Goal: Task Accomplishment & Management: Use online tool/utility

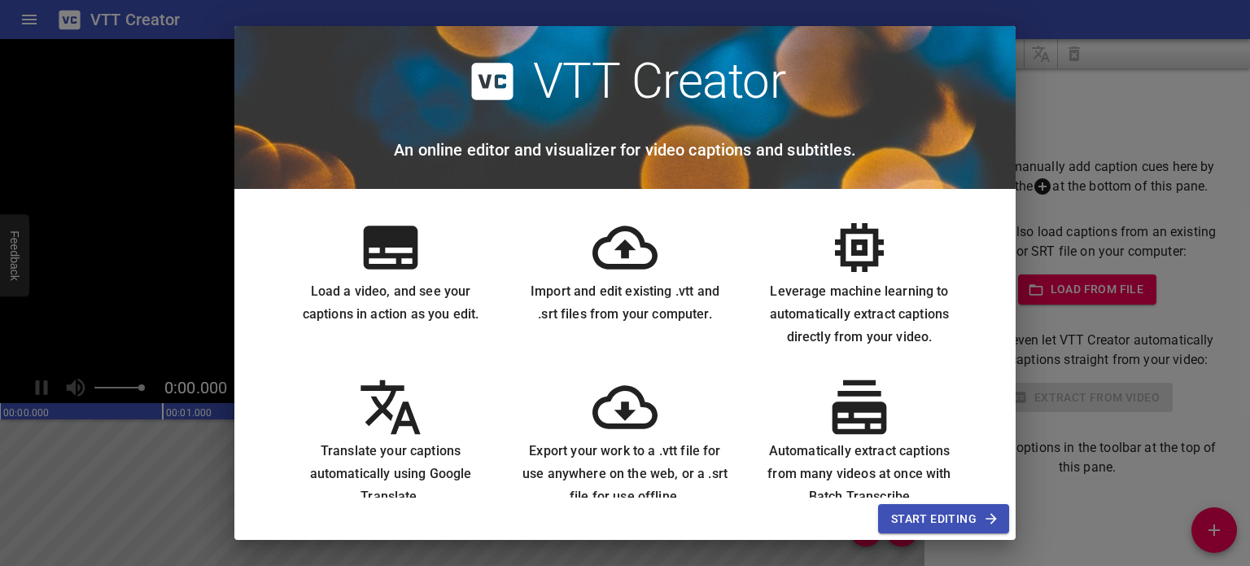
click at [946, 521] on span "Start Editing" at bounding box center [943, 519] width 105 height 20
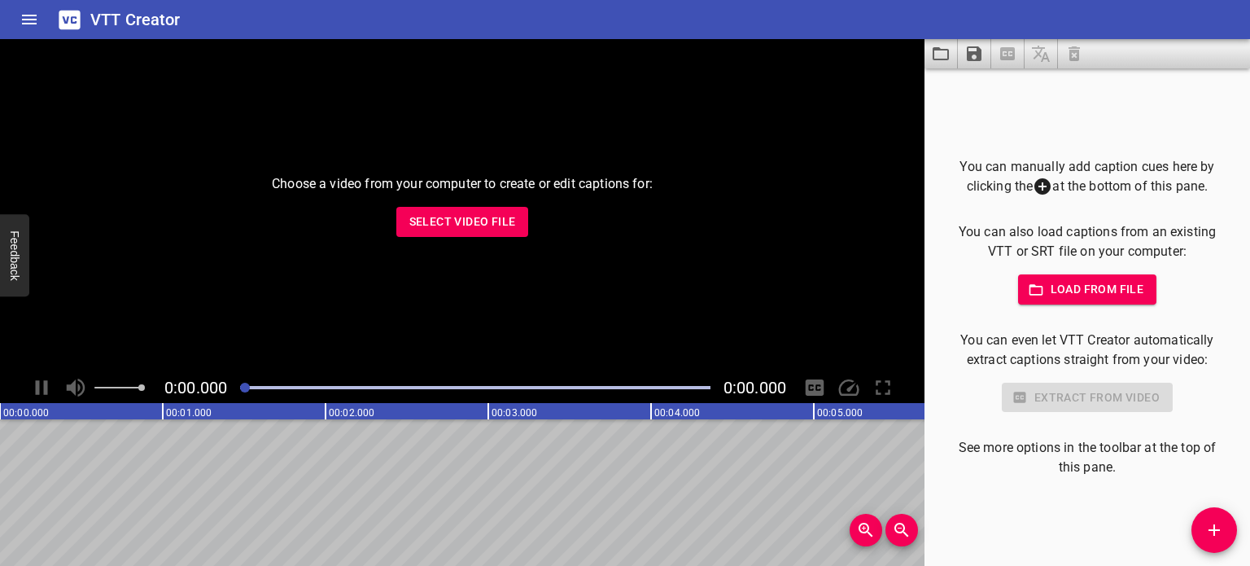
click at [503, 225] on span "Select Video File" at bounding box center [462, 222] width 107 height 20
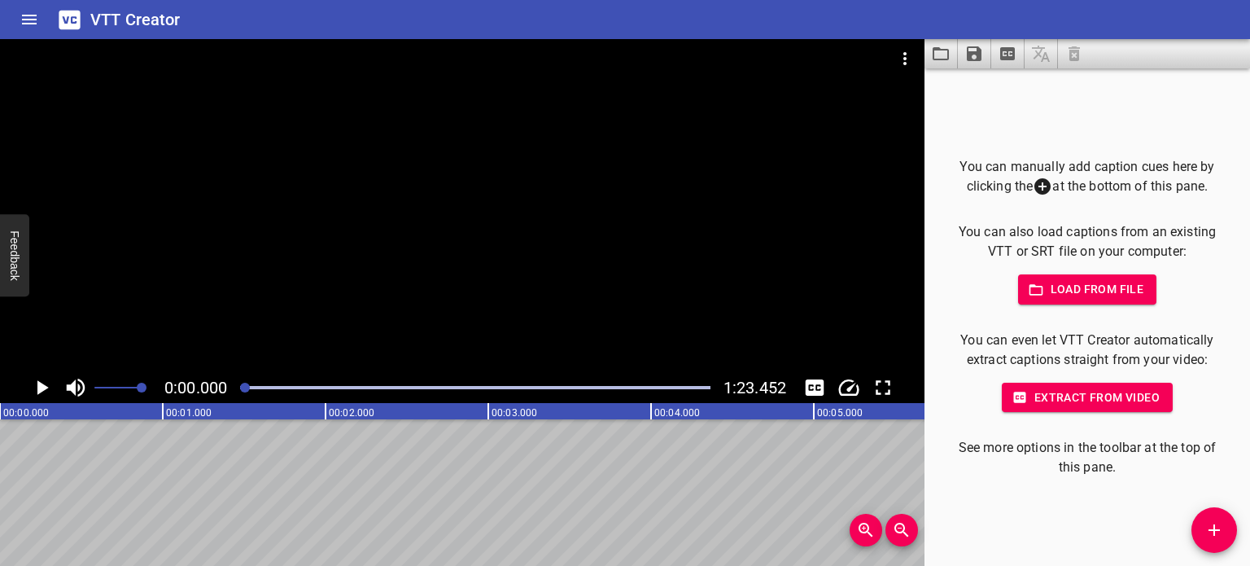
click at [1029, 294] on icon "button" at bounding box center [1036, 289] width 14 height 11
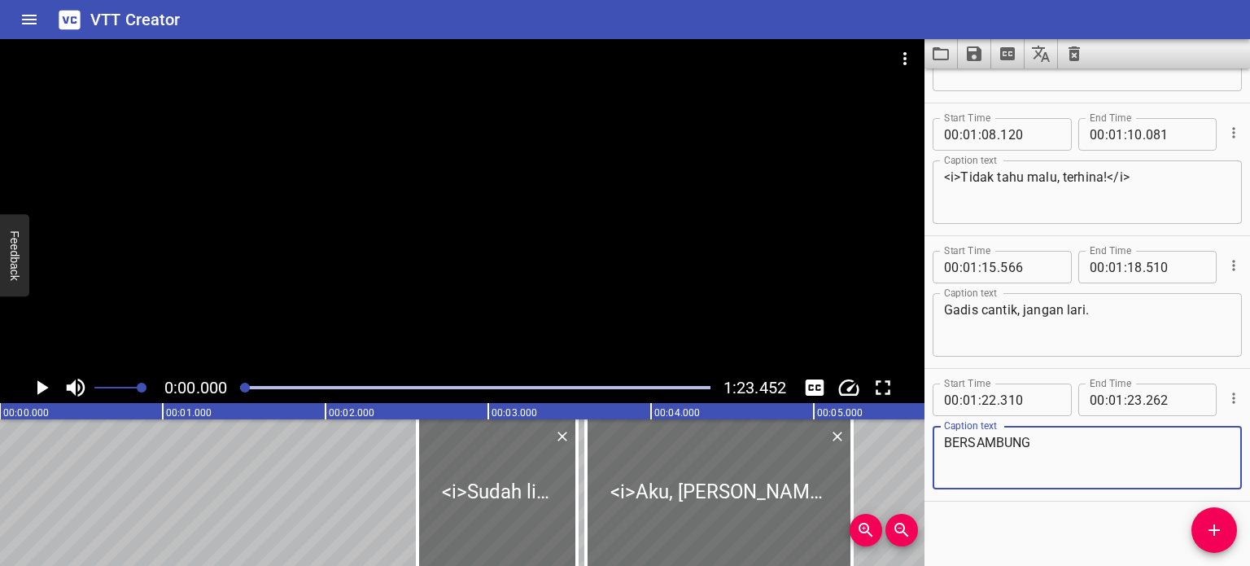
scroll to position [3293, 0]
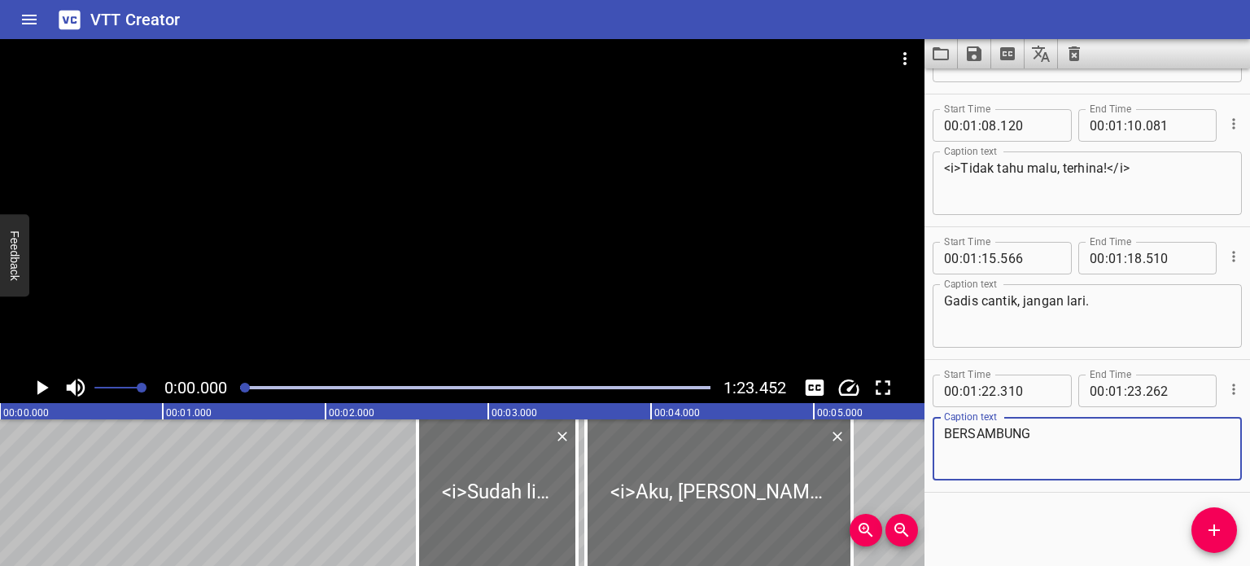
click at [42, 387] on icon "Play/Pause" at bounding box center [42, 387] width 11 height 15
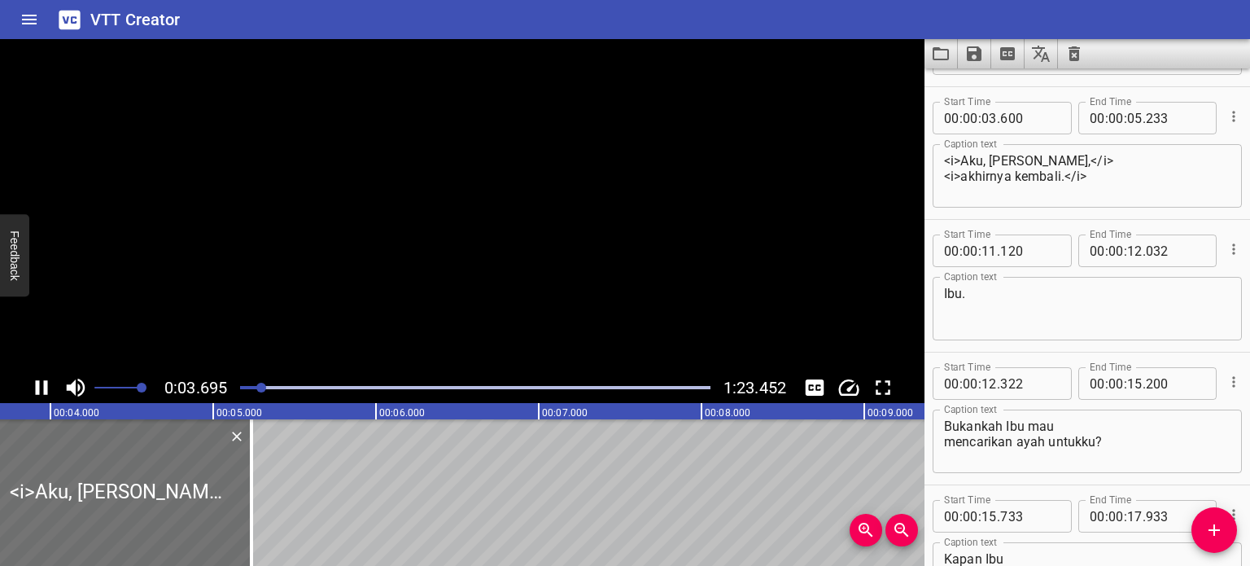
scroll to position [133, 0]
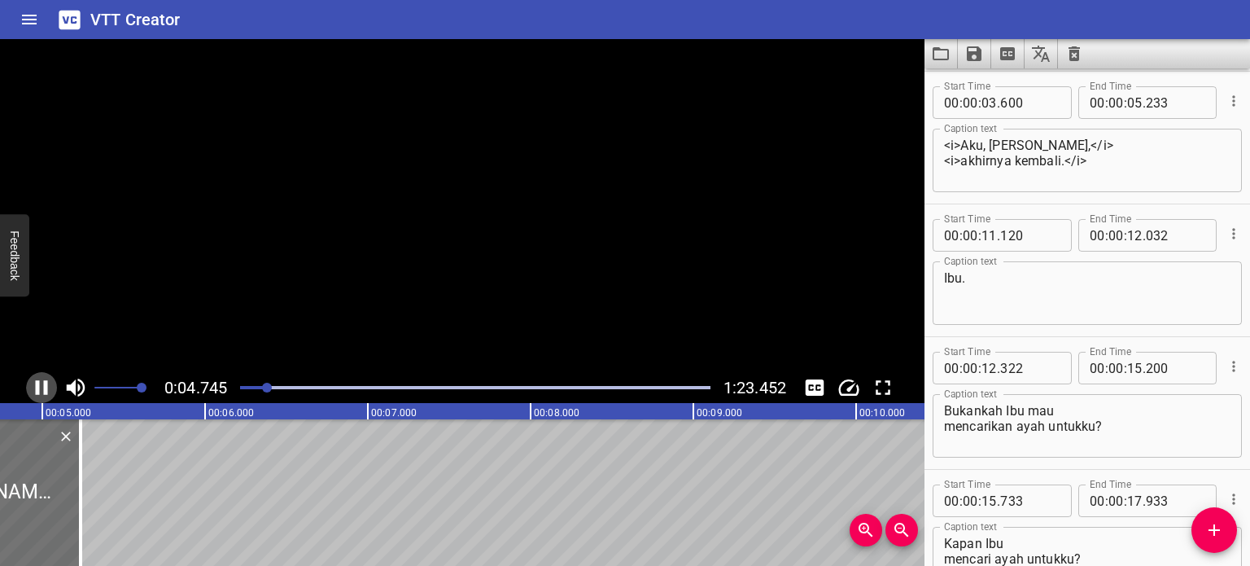
click at [41, 387] on icon "Play/Pause" at bounding box center [41, 387] width 24 height 24
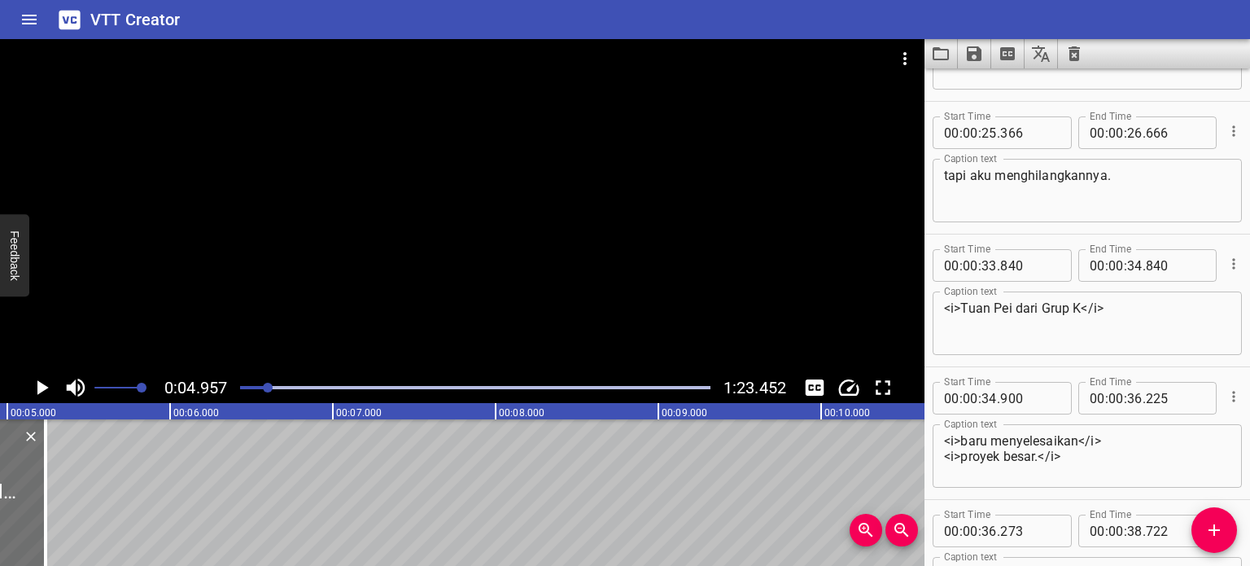
scroll to position [1058, 0]
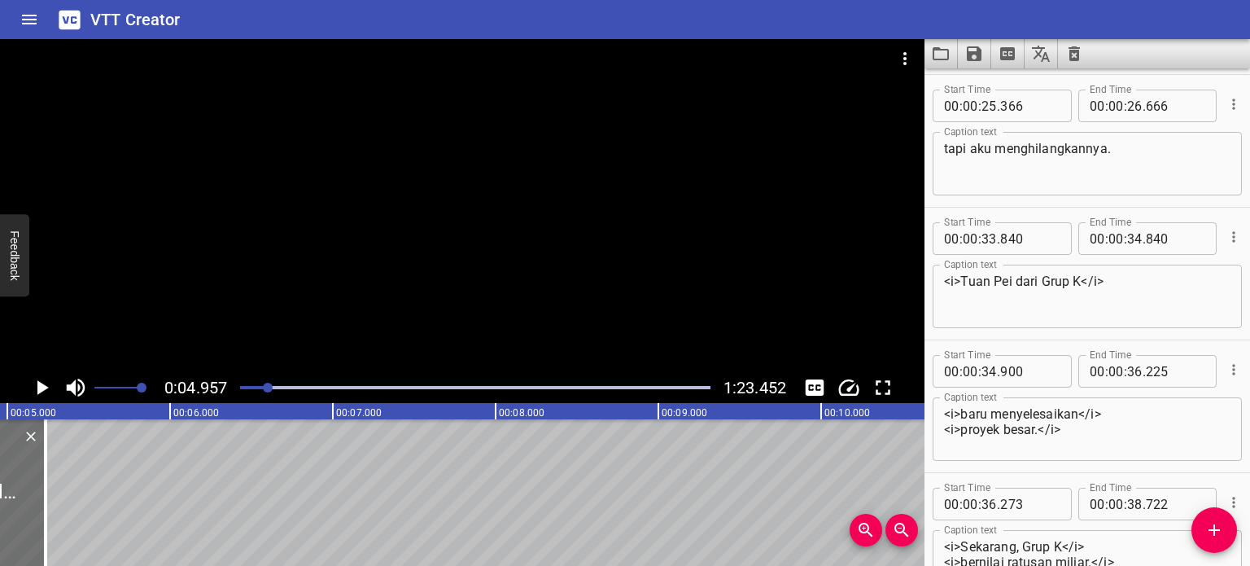
drag, startPoint x: 465, startPoint y: 338, endPoint x: 465, endPoint y: 299, distance: 39.1
click at [465, 299] on div at bounding box center [462, 205] width 924 height 333
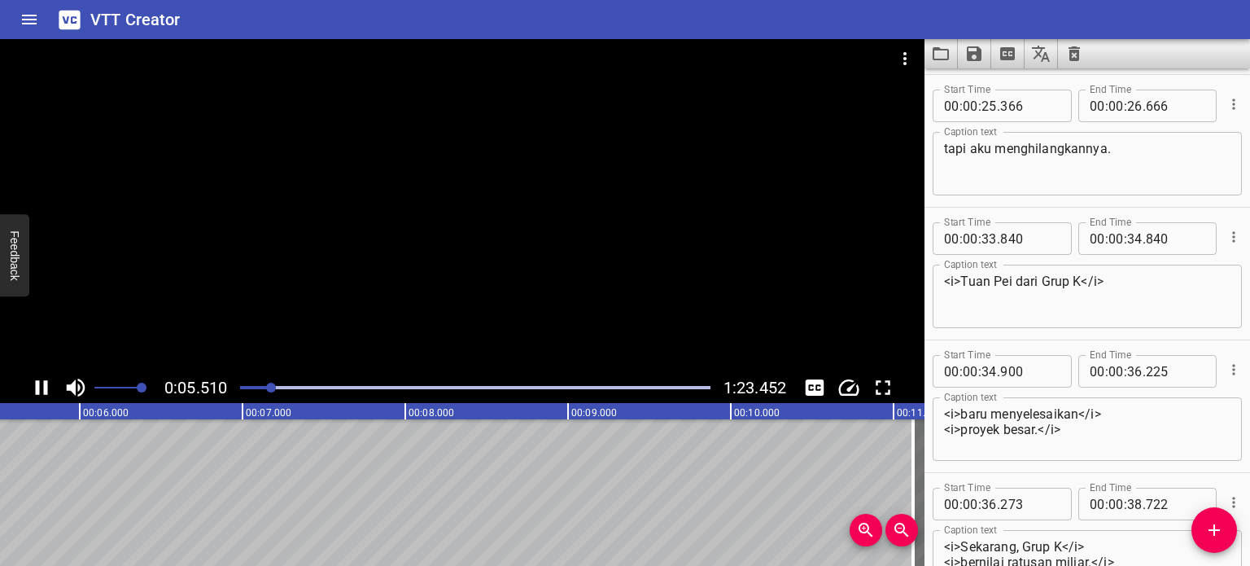
drag, startPoint x: 462, startPoint y: 344, endPoint x: 462, endPoint y: 331, distance: 13.0
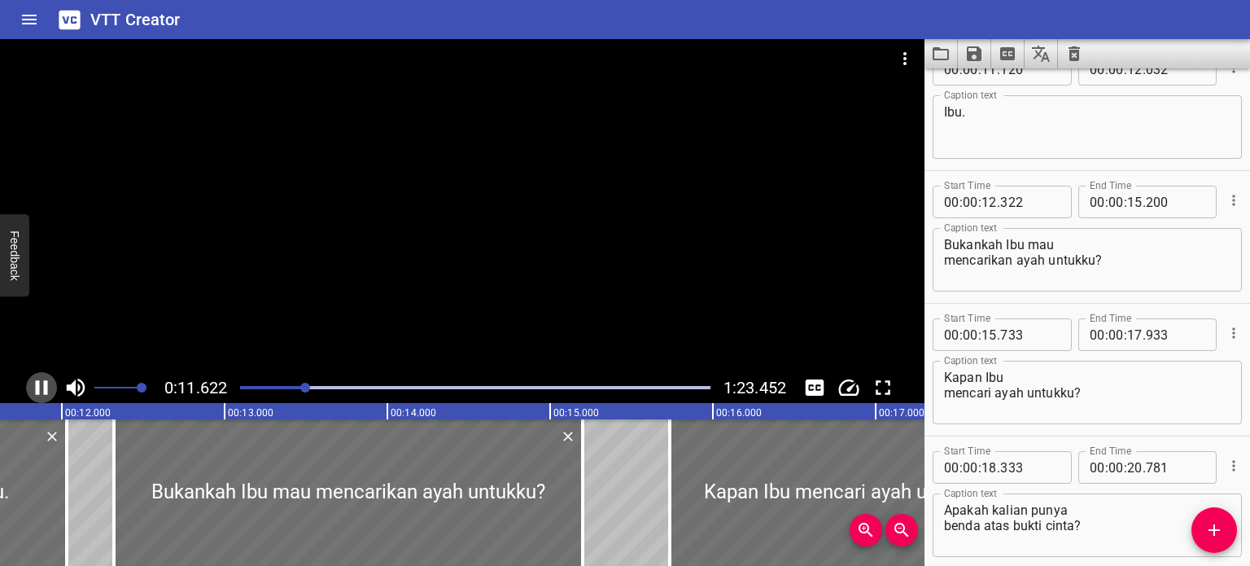
scroll to position [265, 0]
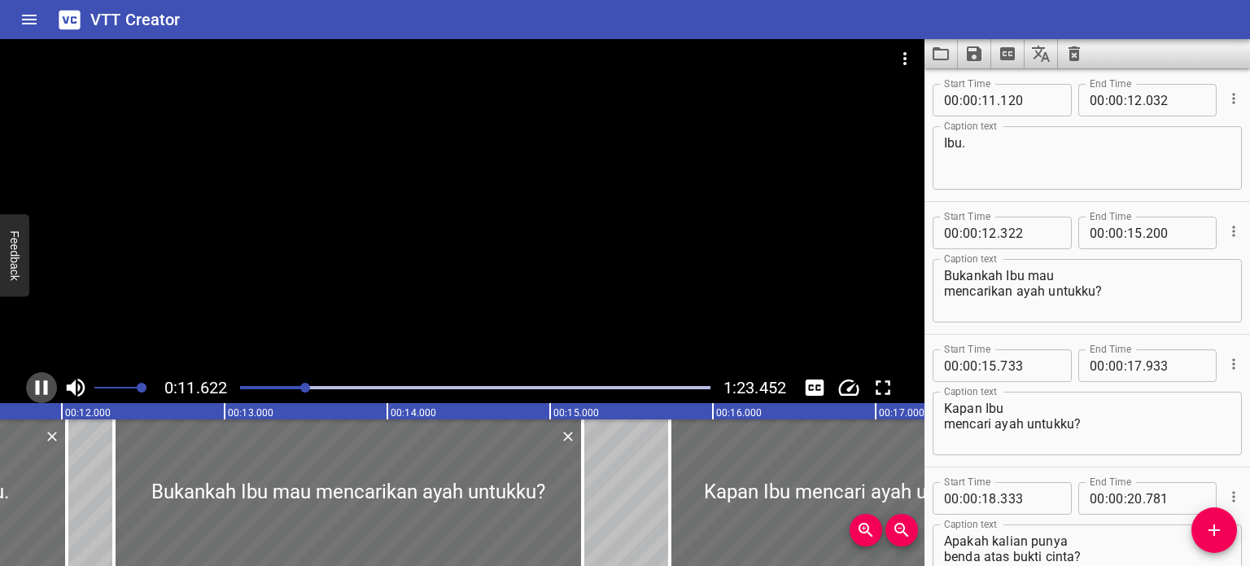
click at [37, 385] on icon "Play/Pause" at bounding box center [42, 387] width 12 height 15
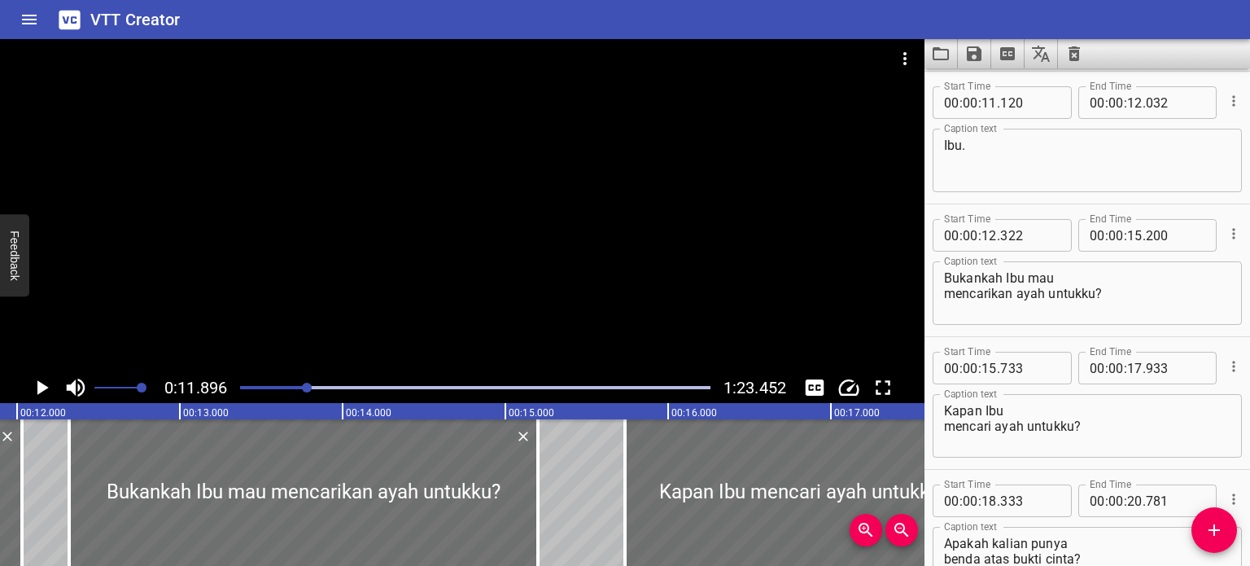
drag, startPoint x: 465, startPoint y: 361, endPoint x: 464, endPoint y: 337, distance: 24.4
click at [464, 337] on div at bounding box center [462, 205] width 924 height 333
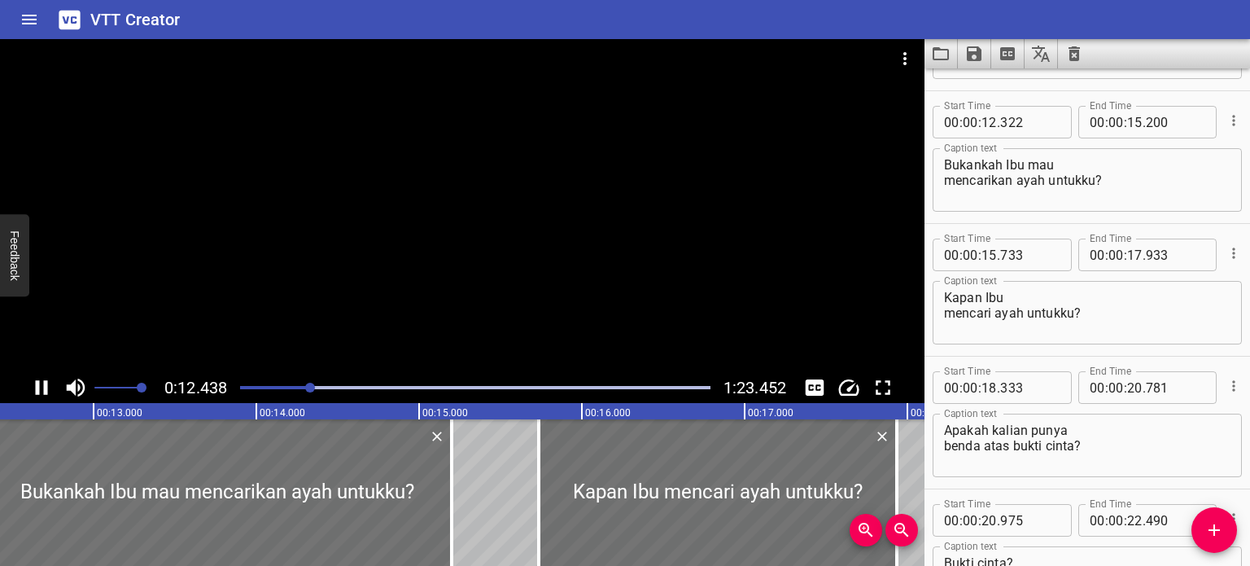
scroll to position [0, 0]
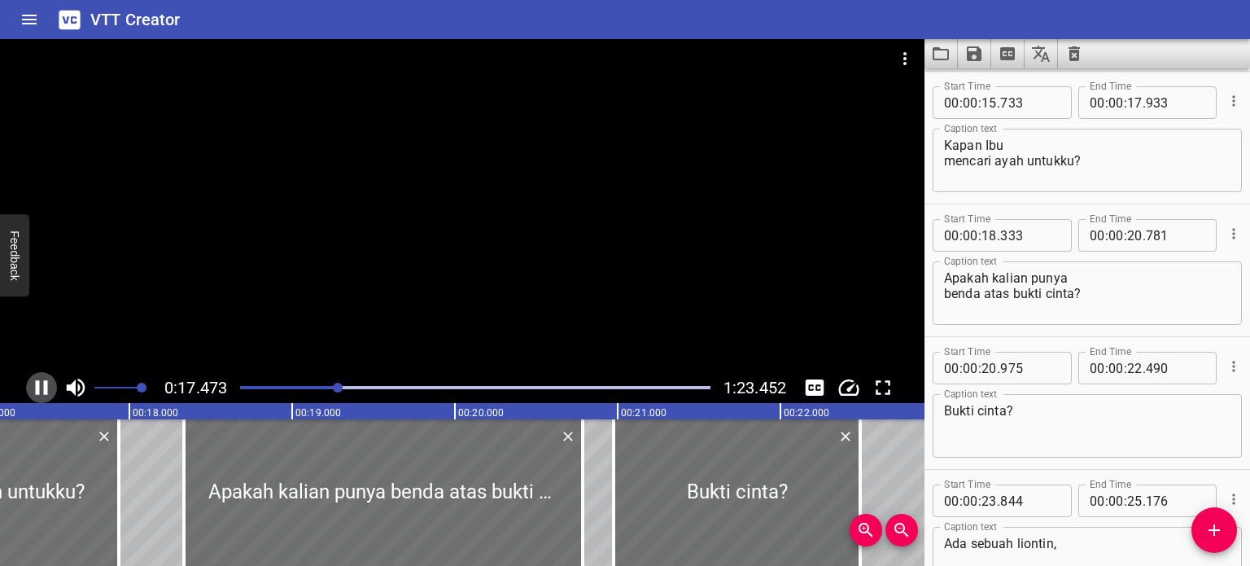
click at [43, 387] on icon "Play/Pause" at bounding box center [42, 387] width 12 height 15
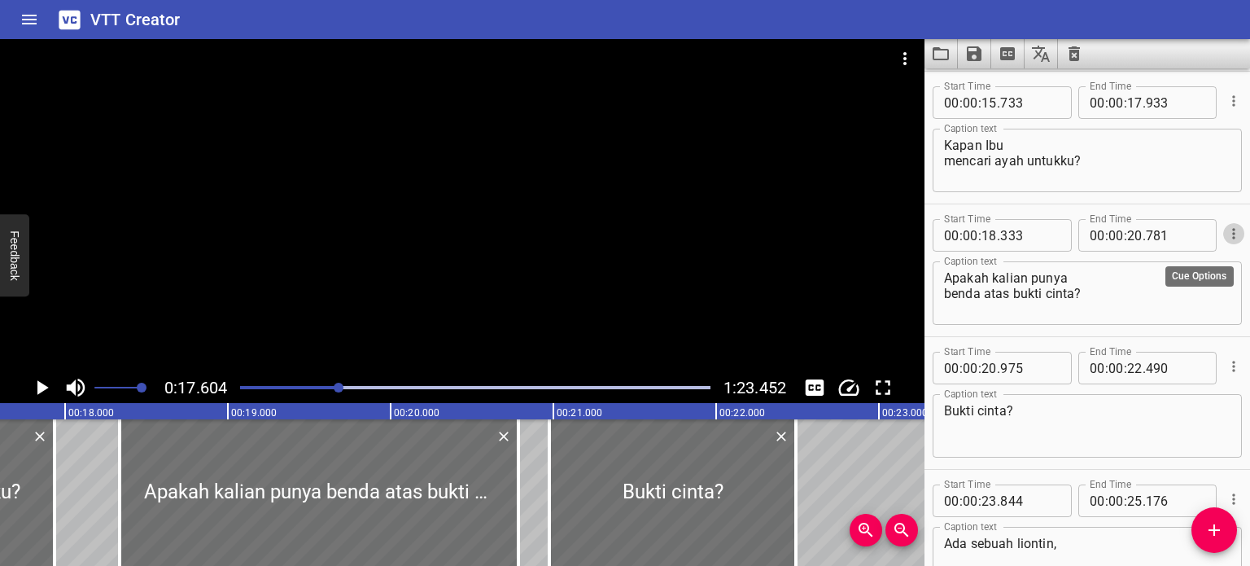
click at [1227, 234] on icon "Cue Options" at bounding box center [1234, 233] width 16 height 16
click at [1212, 232] on li "Advanced options..." at bounding box center [1166, 233] width 142 height 29
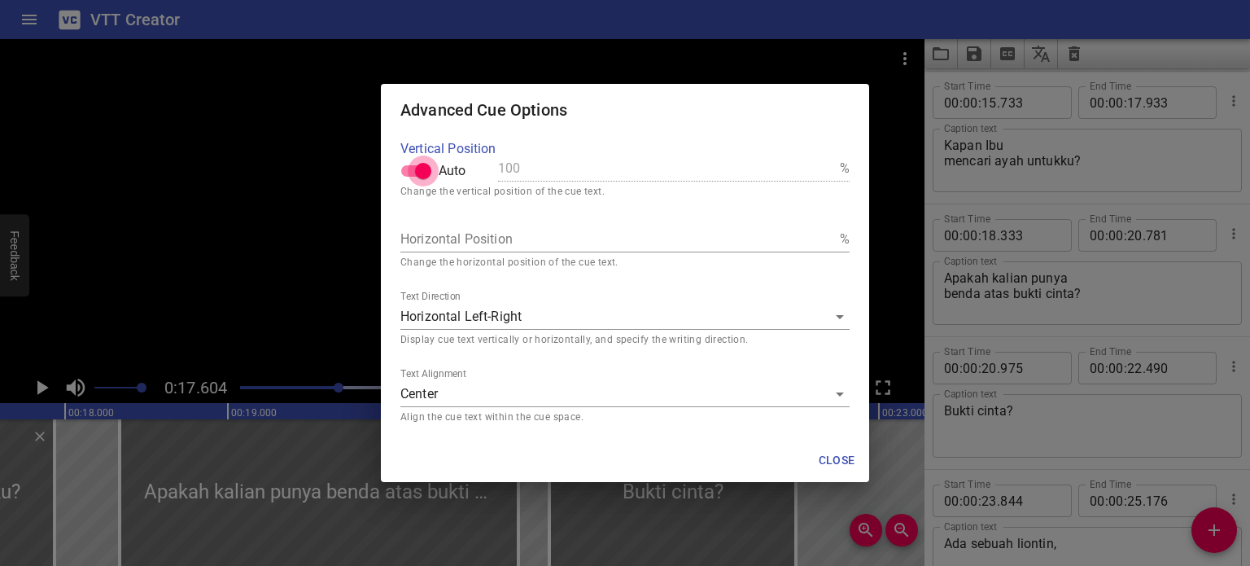
click at [409, 172] on input "Auto" at bounding box center [423, 170] width 93 height 31
checkbox input "false"
drag, startPoint x: 514, startPoint y: 165, endPoint x: 498, endPoint y: 165, distance: 15.5
click at [498, 165] on input "100" at bounding box center [665, 168] width 335 height 26
type input "30"
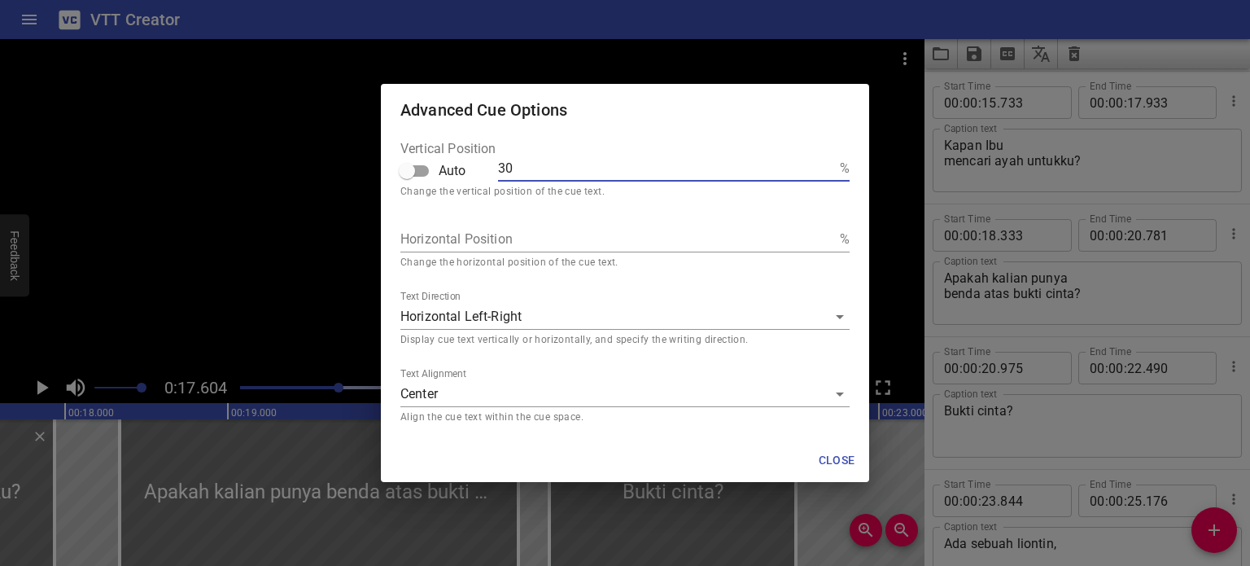
type input "0"
type input "70"
click at [691, 191] on p "Change the vertical position of the cue text." at bounding box center [624, 192] width 449 height 16
click at [829, 461] on span "Close" at bounding box center [836, 460] width 39 height 20
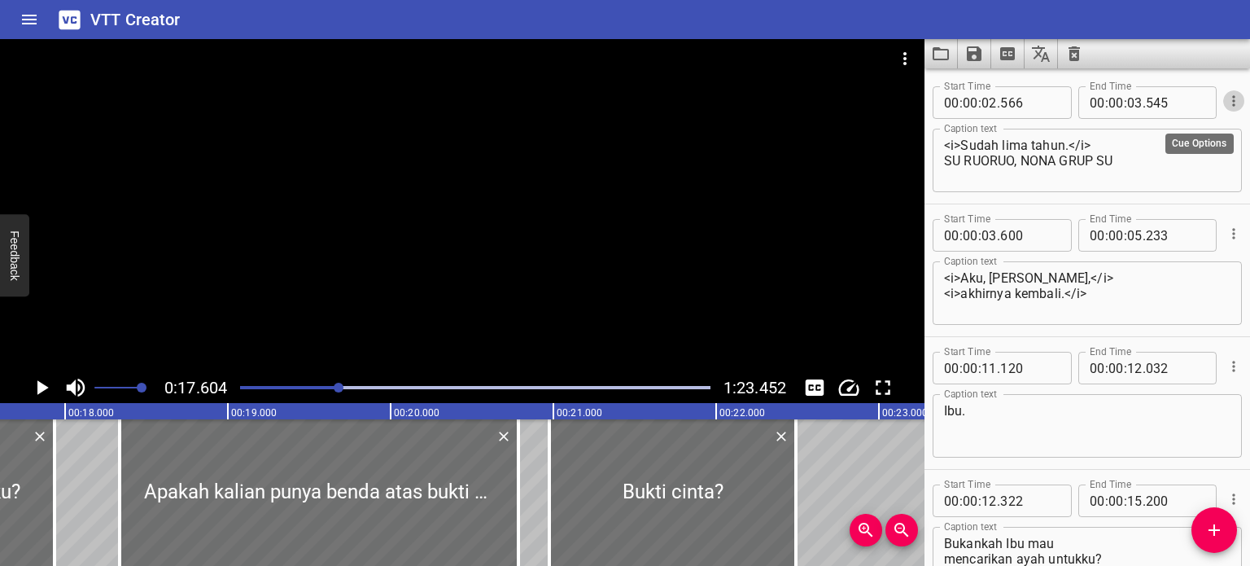
click at [1226, 98] on icon "Cue Options" at bounding box center [1234, 101] width 16 height 16
click at [1212, 98] on li "Advanced options..." at bounding box center [1166, 100] width 142 height 29
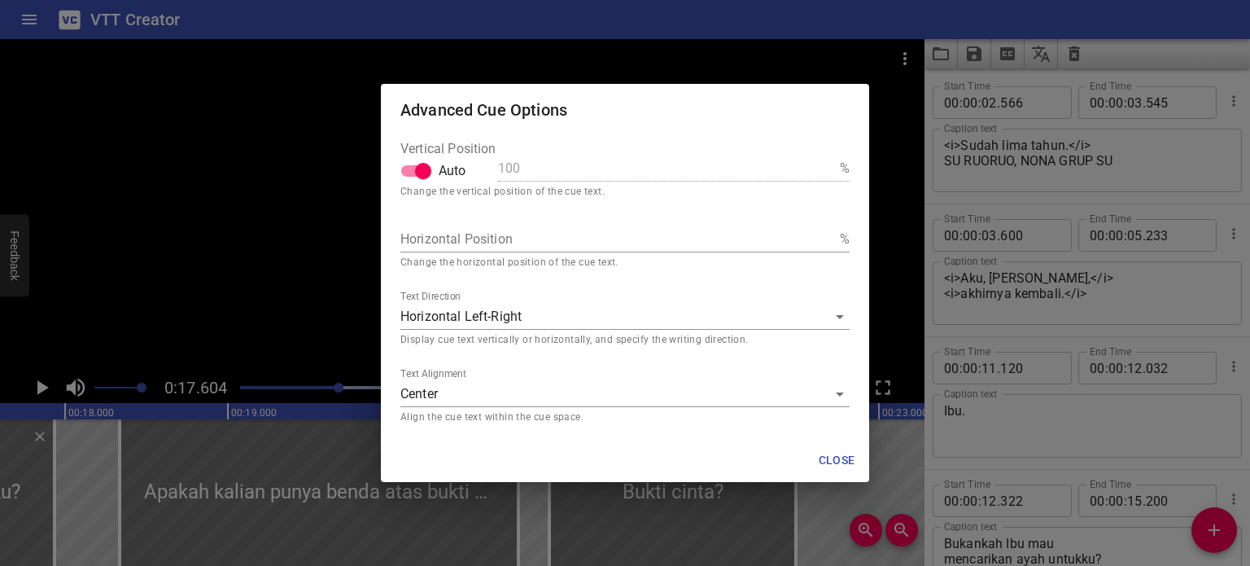
click at [409, 170] on input "Auto" at bounding box center [423, 170] width 93 height 31
checkbox input "false"
drag, startPoint x: 513, startPoint y: 173, endPoint x: 479, endPoint y: 168, distance: 34.4
click at [479, 168] on div "Vertical Position Auto 100 %" at bounding box center [624, 165] width 449 height 46
type input "70"
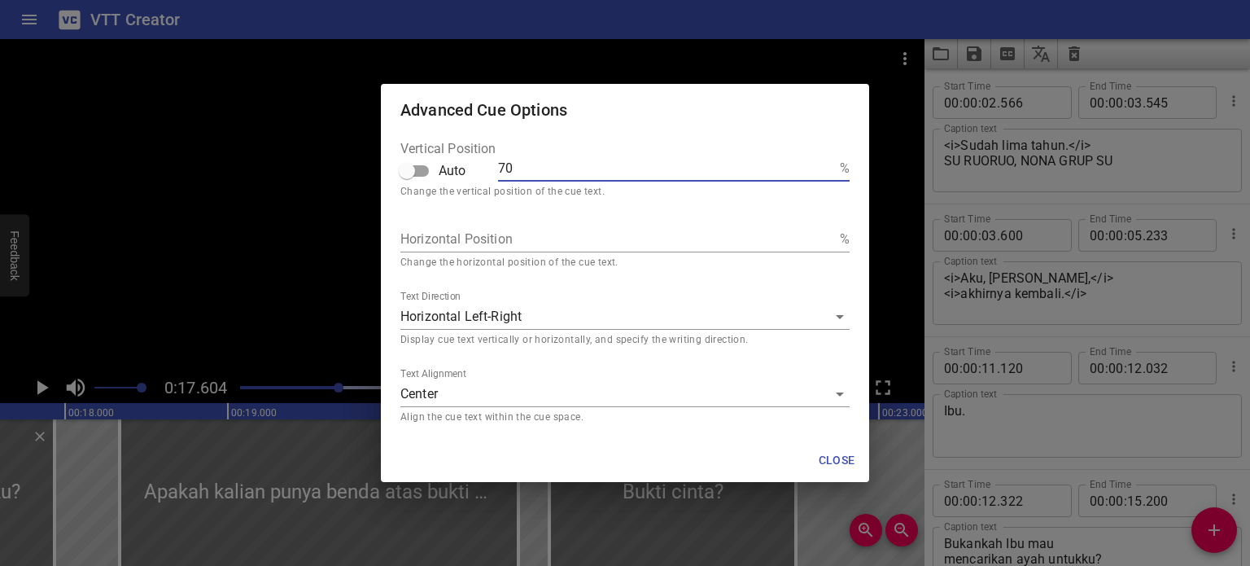
type input "70"
click at [837, 458] on span "Close" at bounding box center [836, 460] width 39 height 20
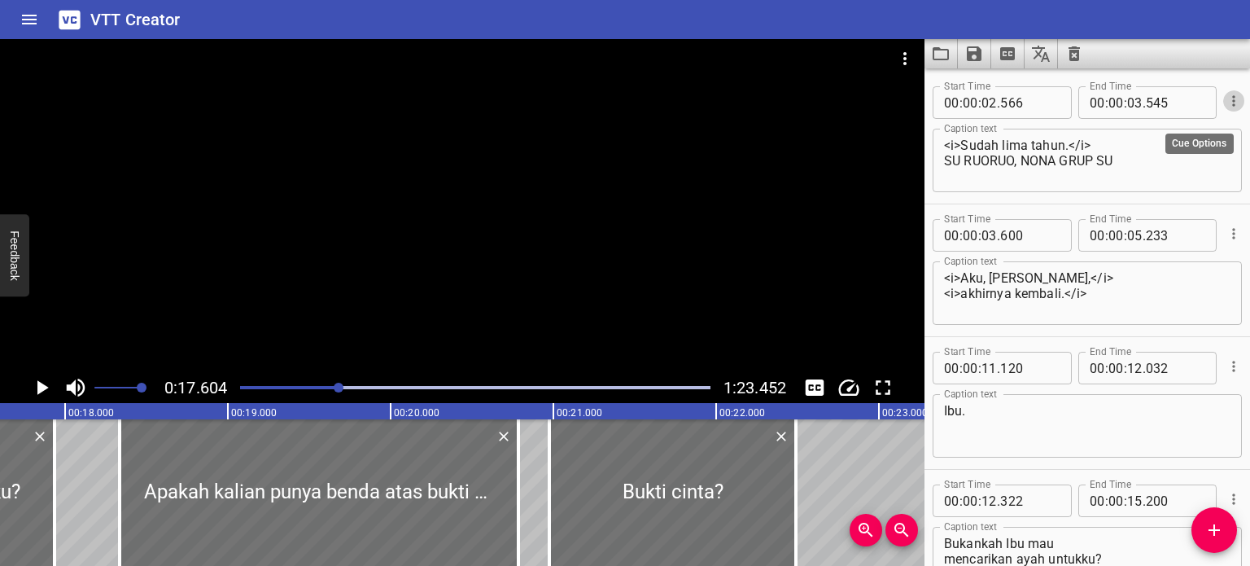
click at [1226, 103] on icon "Cue Options" at bounding box center [1234, 101] width 16 height 16
click at [1178, 106] on li "Advanced options..." at bounding box center [1166, 100] width 142 height 29
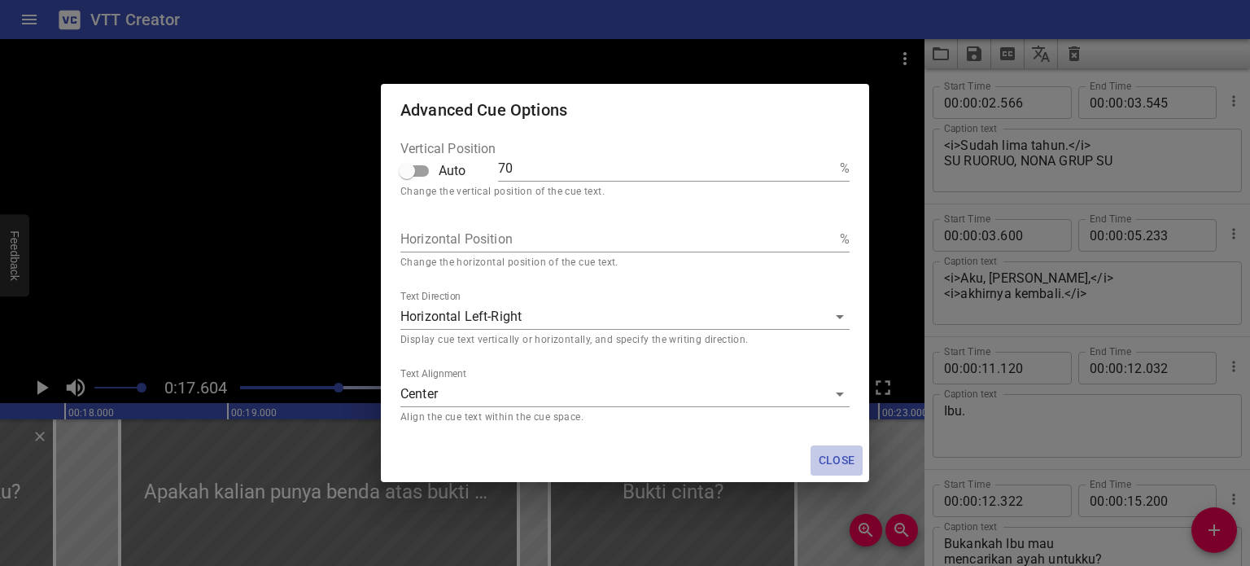
click at [844, 461] on span "Close" at bounding box center [836, 460] width 39 height 20
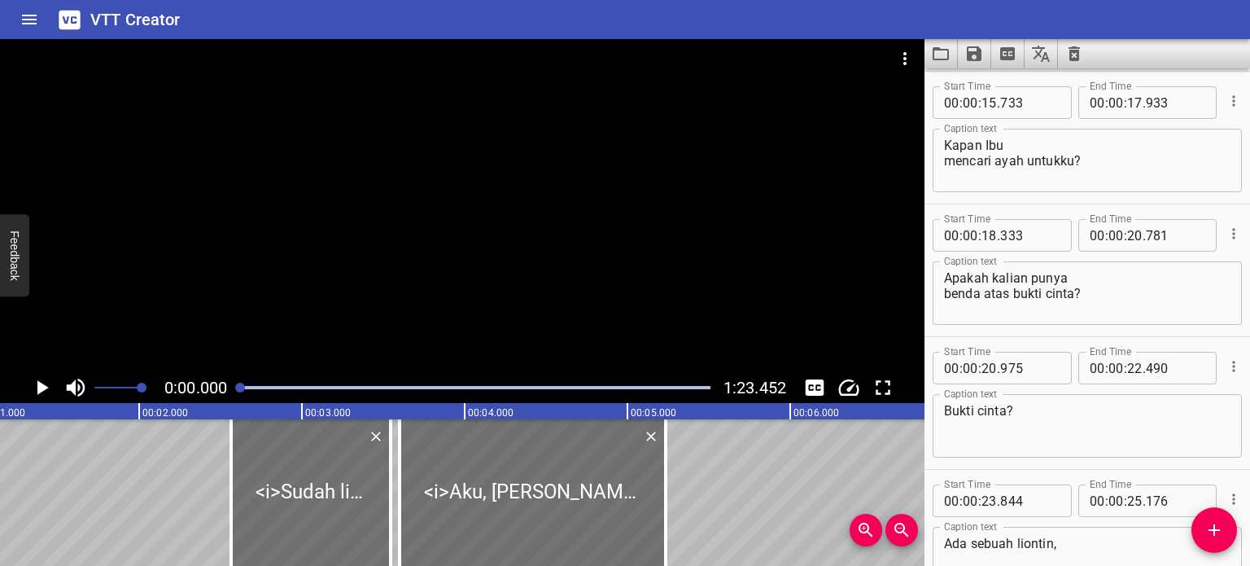
scroll to position [0, 33]
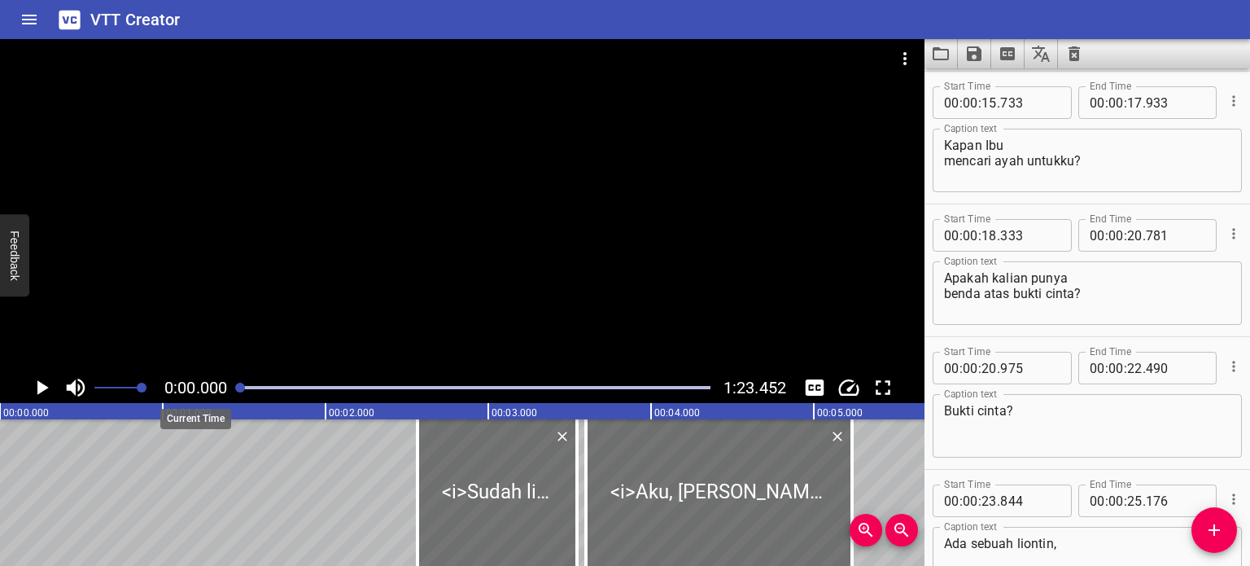
drag, startPoint x: 339, startPoint y: 389, endPoint x: 228, endPoint y: 396, distance: 110.9
click at [228, 396] on div "0:00.000 1:23.452" at bounding box center [462, 387] width 924 height 31
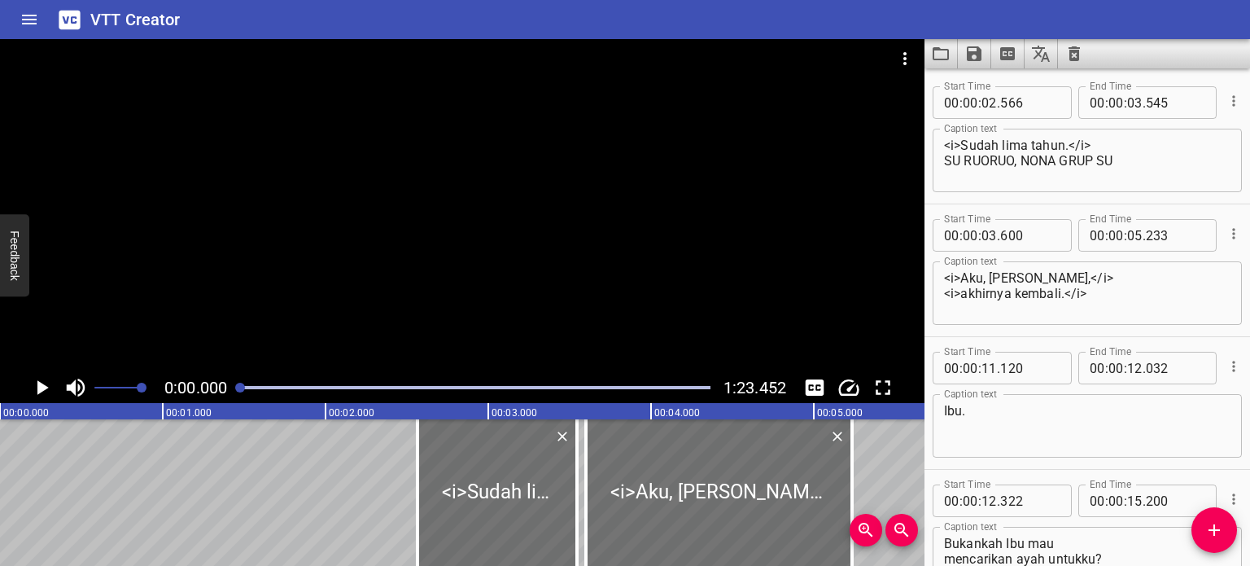
click at [42, 386] on icon "Play/Pause" at bounding box center [42, 387] width 11 height 15
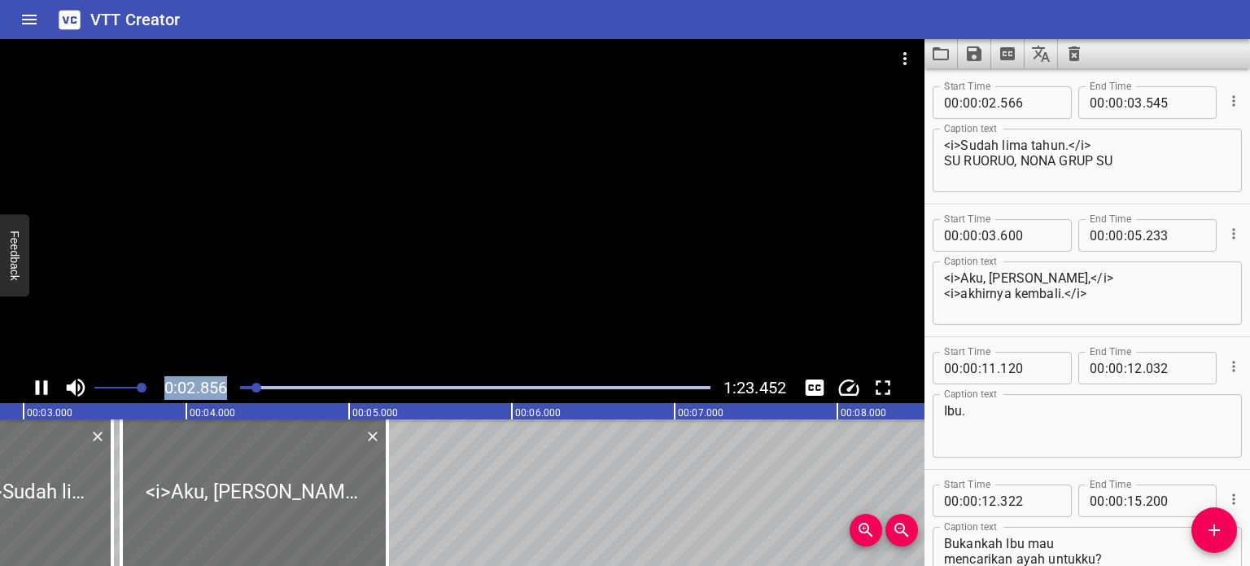
click at [41, 386] on icon "Play/Pause" at bounding box center [41, 387] width 24 height 24
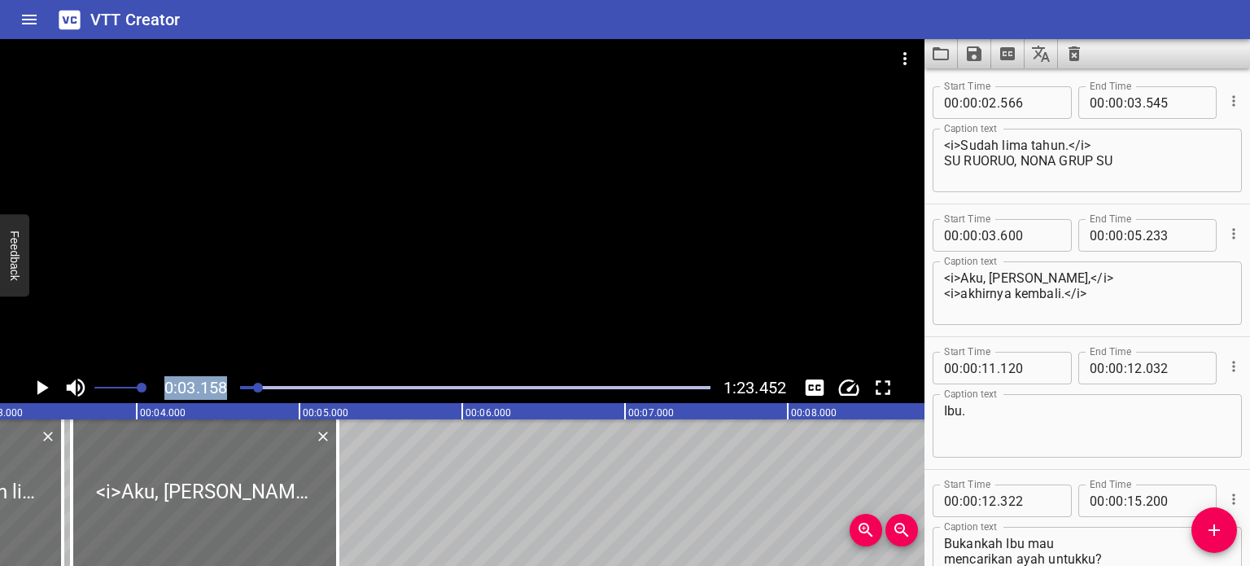
click at [43, 384] on icon "Play/Pause" at bounding box center [42, 387] width 11 height 15
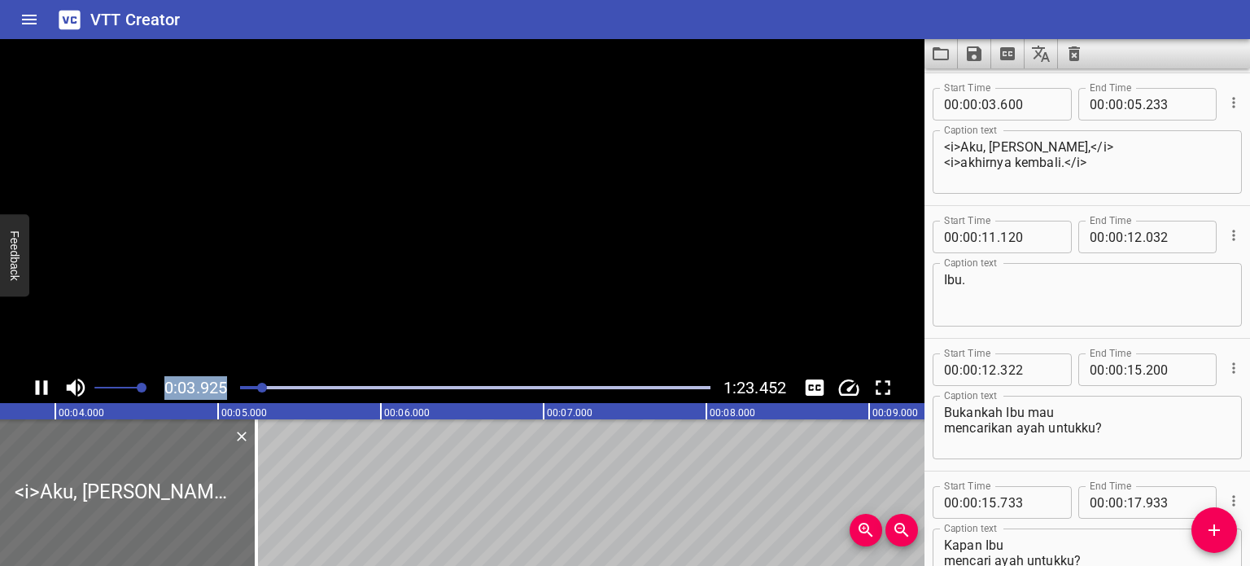
scroll to position [133, 0]
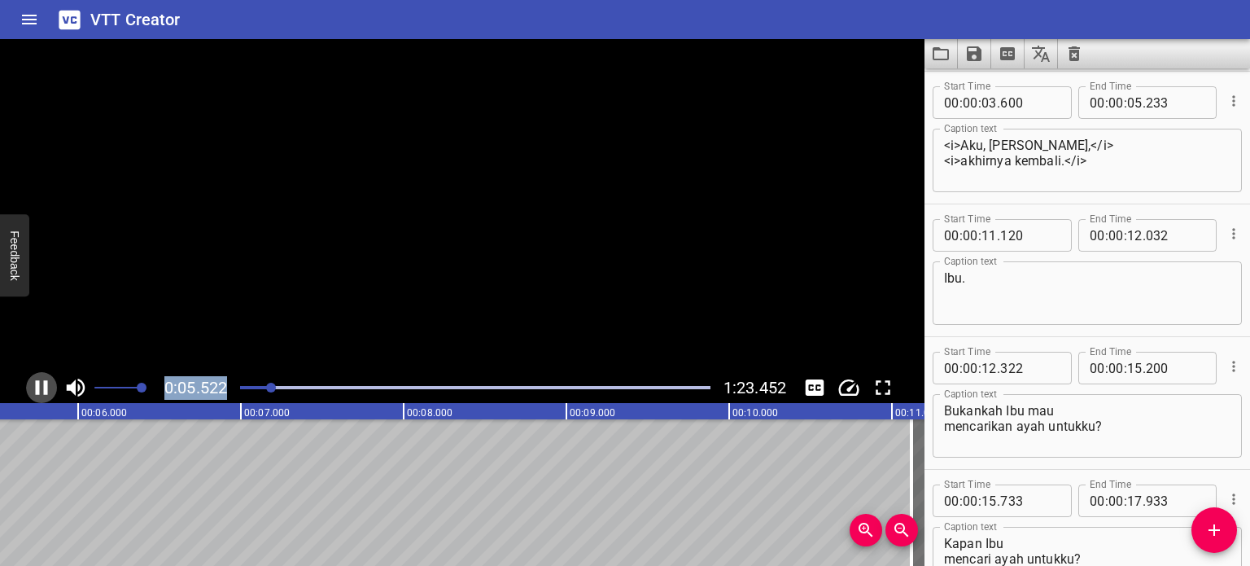
click at [43, 384] on icon "Play/Pause" at bounding box center [42, 387] width 12 height 15
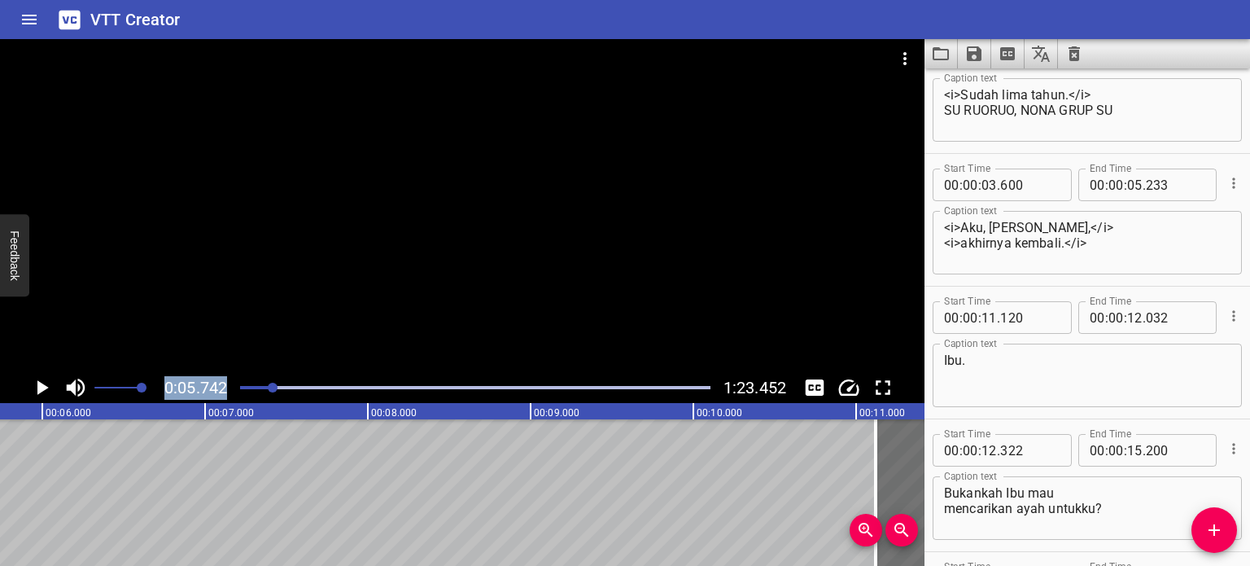
scroll to position [0, 0]
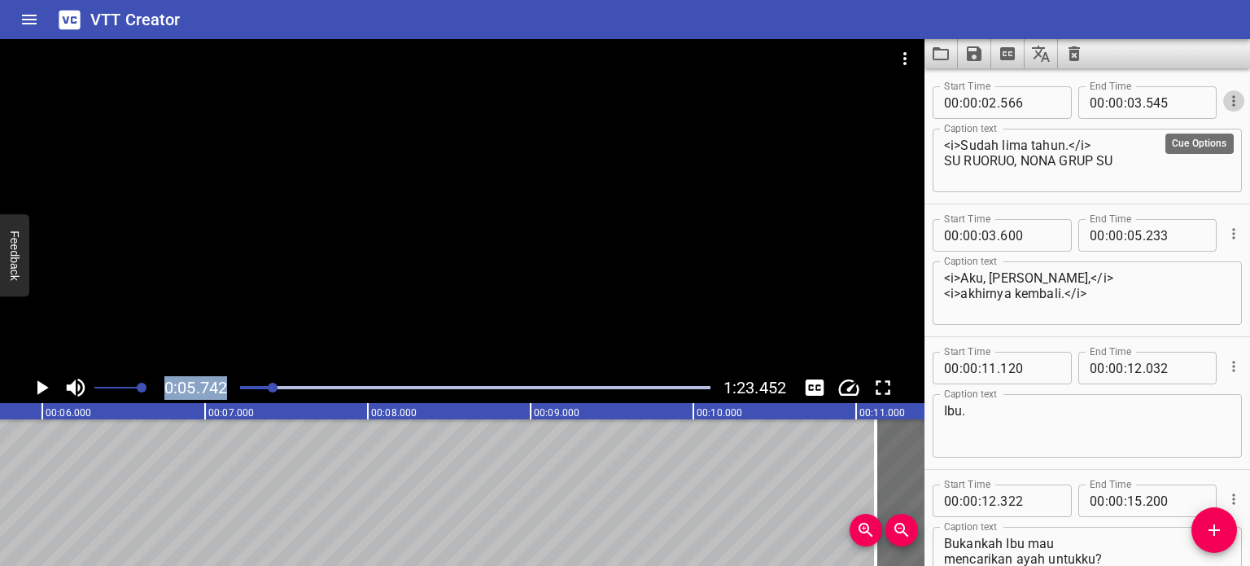
click at [1226, 103] on icon "Cue Options" at bounding box center [1234, 101] width 16 height 16
click at [1204, 100] on li "Advanced options..." at bounding box center [1166, 100] width 142 height 29
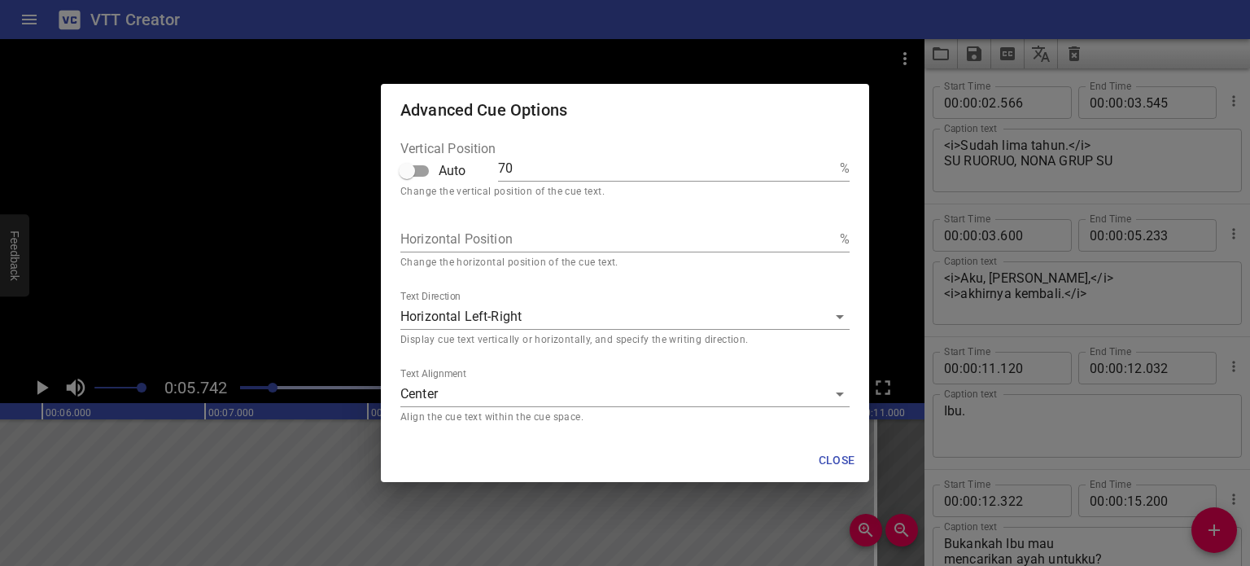
click at [918, 133] on div "Advanced Cue Options Vertical Position Auto 70 % Change the vertical position o…" at bounding box center [625, 283] width 1250 height 566
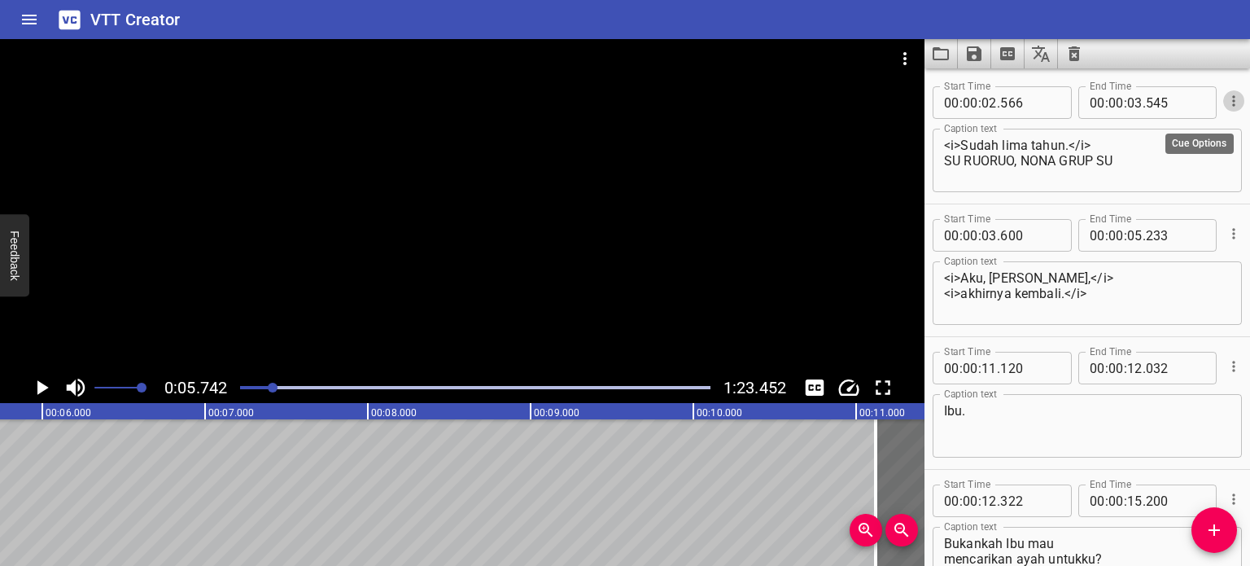
click at [1226, 95] on icon "Cue Options" at bounding box center [1234, 101] width 16 height 16
click at [1239, 198] on div at bounding box center [625, 283] width 1250 height 566
click at [1226, 230] on icon "Cue Options" at bounding box center [1234, 233] width 16 height 16
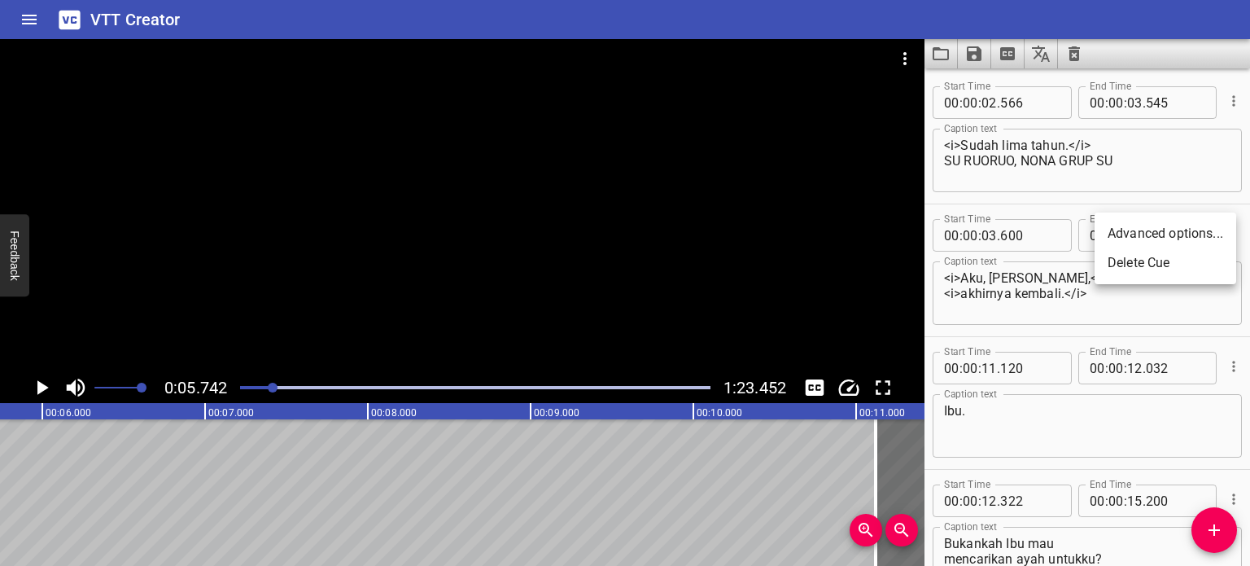
click at [1214, 231] on li "Advanced options..." at bounding box center [1166, 233] width 142 height 29
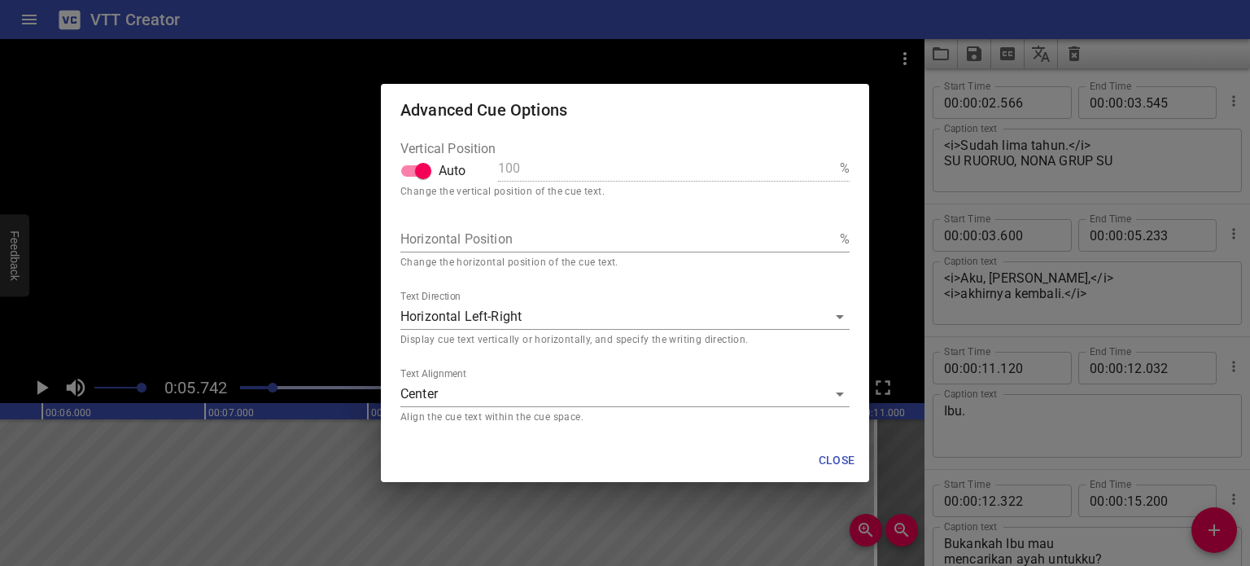
click at [415, 173] on input "Auto" at bounding box center [423, 170] width 93 height 31
checkbox input "false"
drag, startPoint x: 511, startPoint y: 171, endPoint x: 483, endPoint y: 163, distance: 29.6
click at [483, 163] on div "Vertical Position Auto 100 %" at bounding box center [624, 165] width 449 height 46
type input "80"
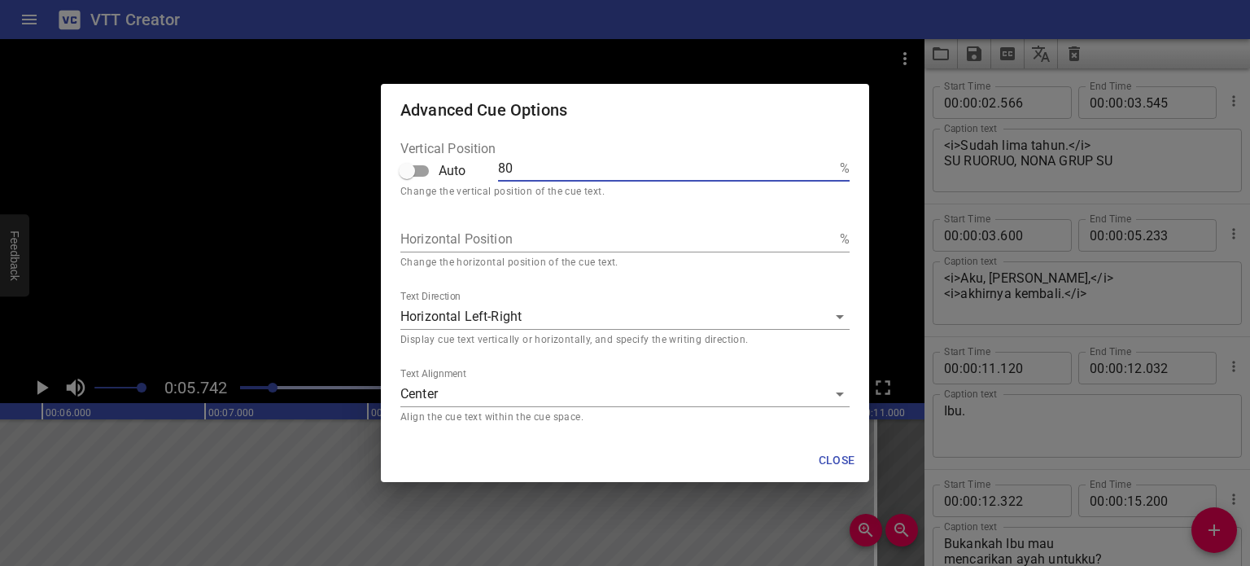
type input "80"
click at [830, 455] on span "Close" at bounding box center [836, 460] width 39 height 20
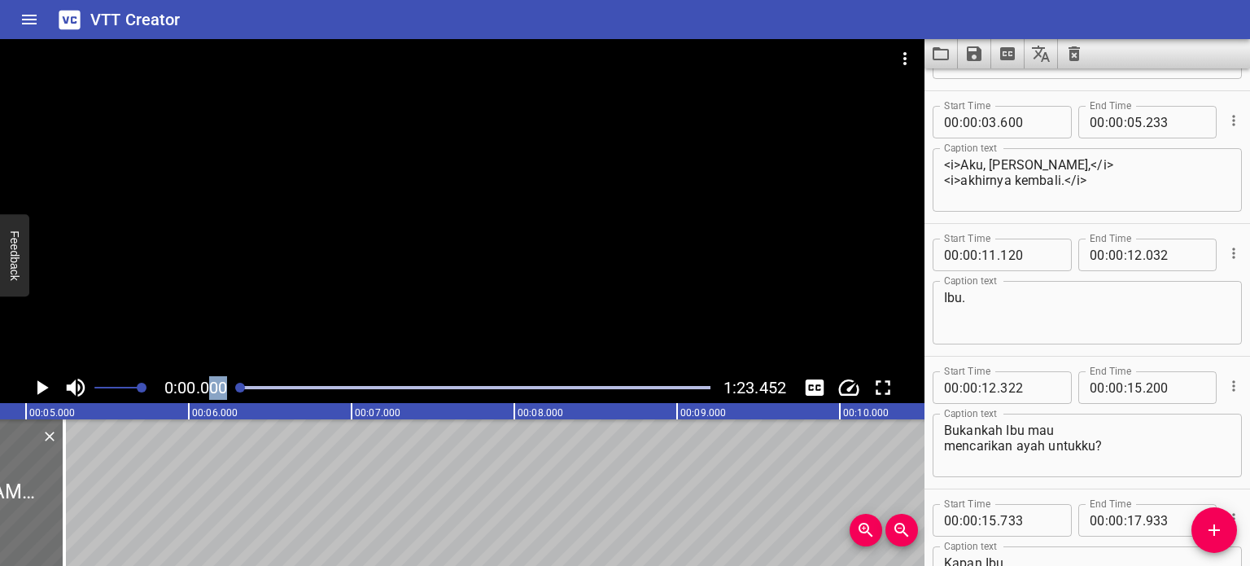
scroll to position [133, 0]
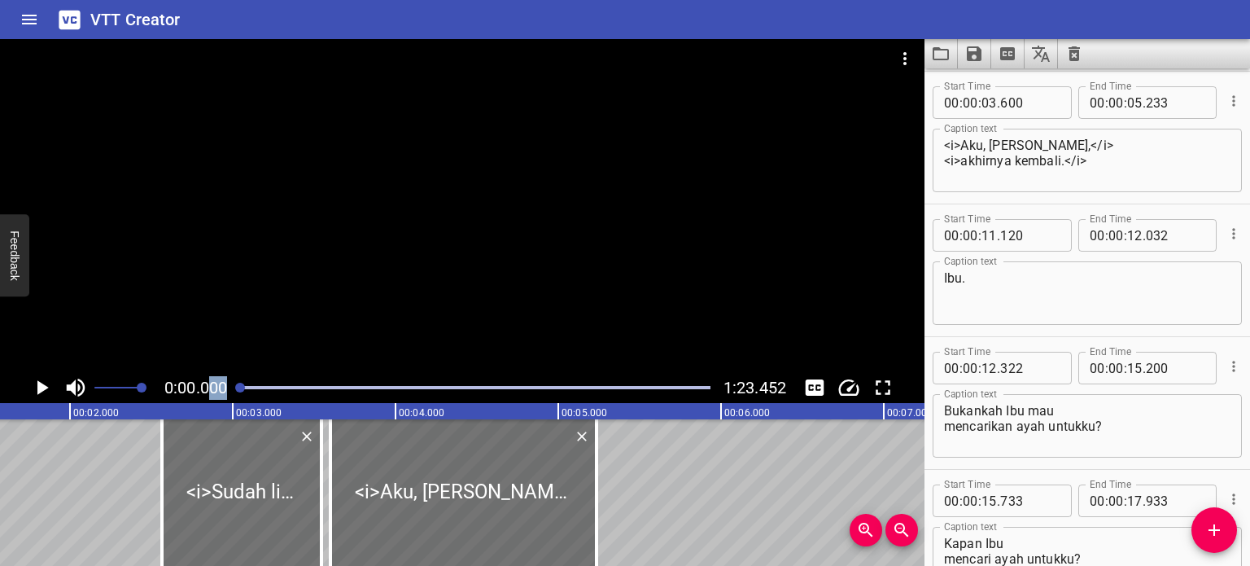
drag, startPoint x: 277, startPoint y: 388, endPoint x: 208, endPoint y: 391, distance: 68.4
click at [208, 391] on div "0:00.000 1:23.452" at bounding box center [462, 387] width 924 height 31
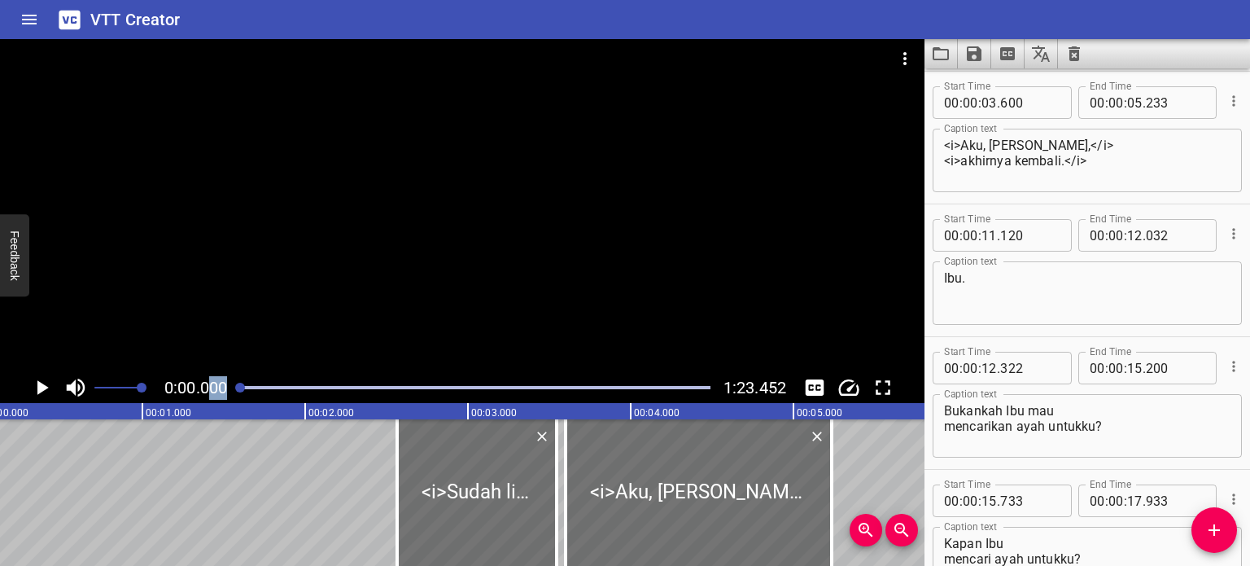
scroll to position [0, 0]
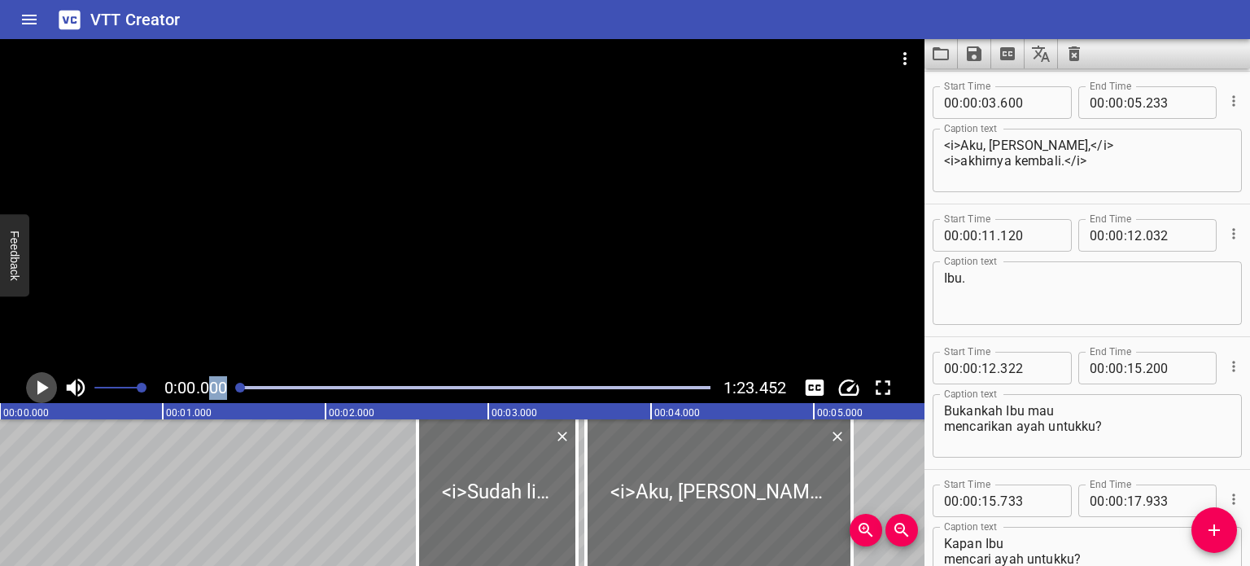
click at [33, 385] on icon "Play/Pause" at bounding box center [41, 387] width 24 height 24
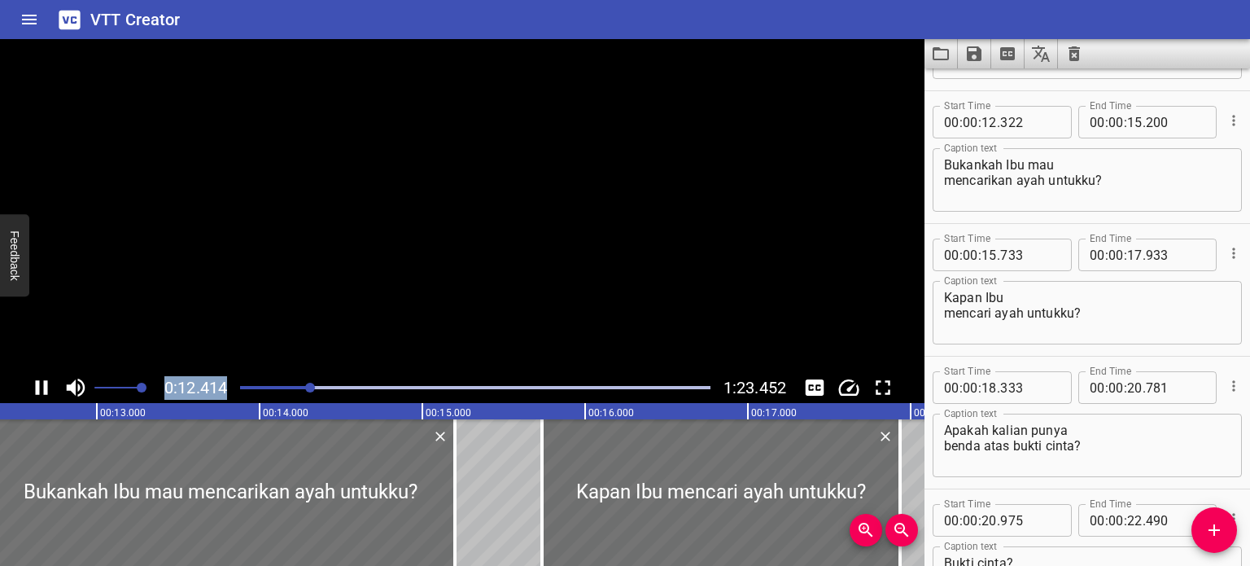
scroll to position [397, 0]
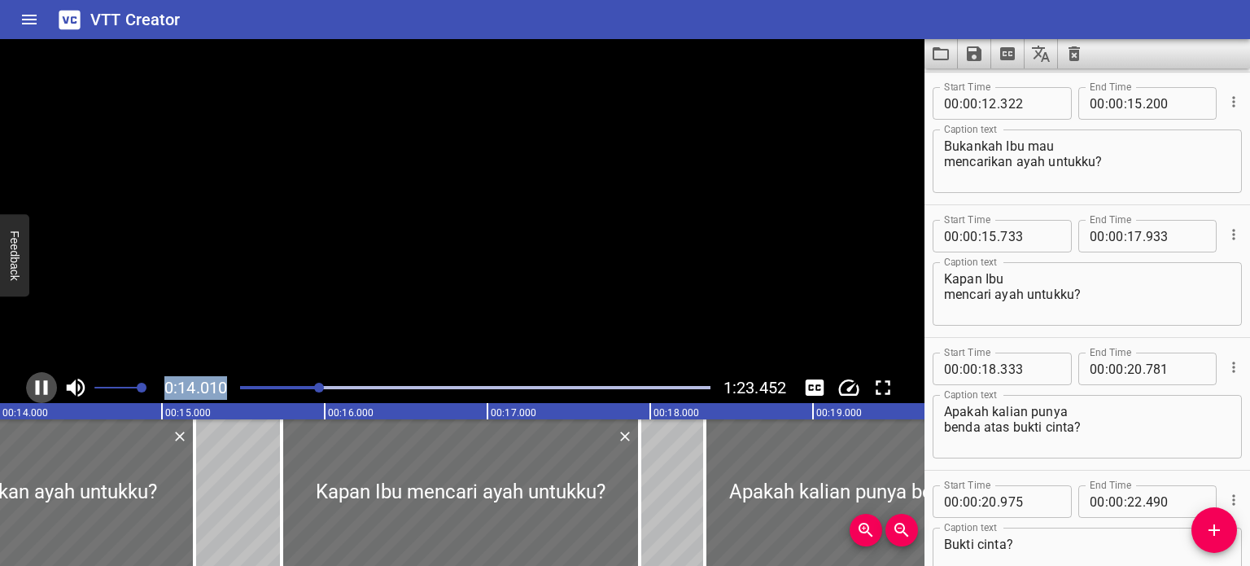
click at [41, 385] on icon "Play/Pause" at bounding box center [41, 387] width 24 height 24
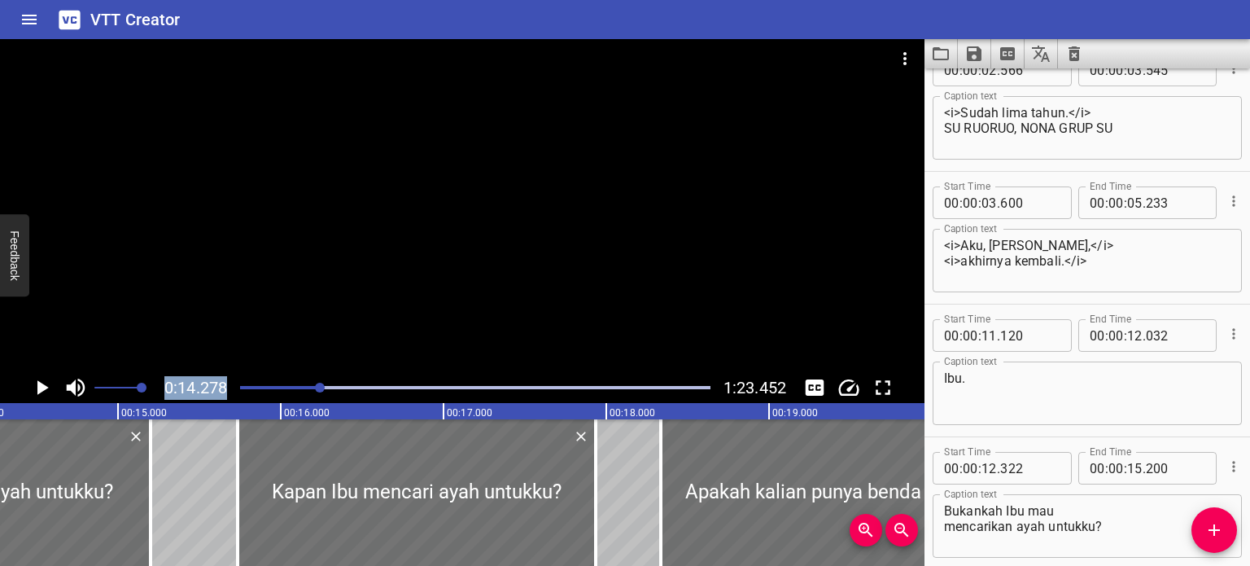
scroll to position [0, 0]
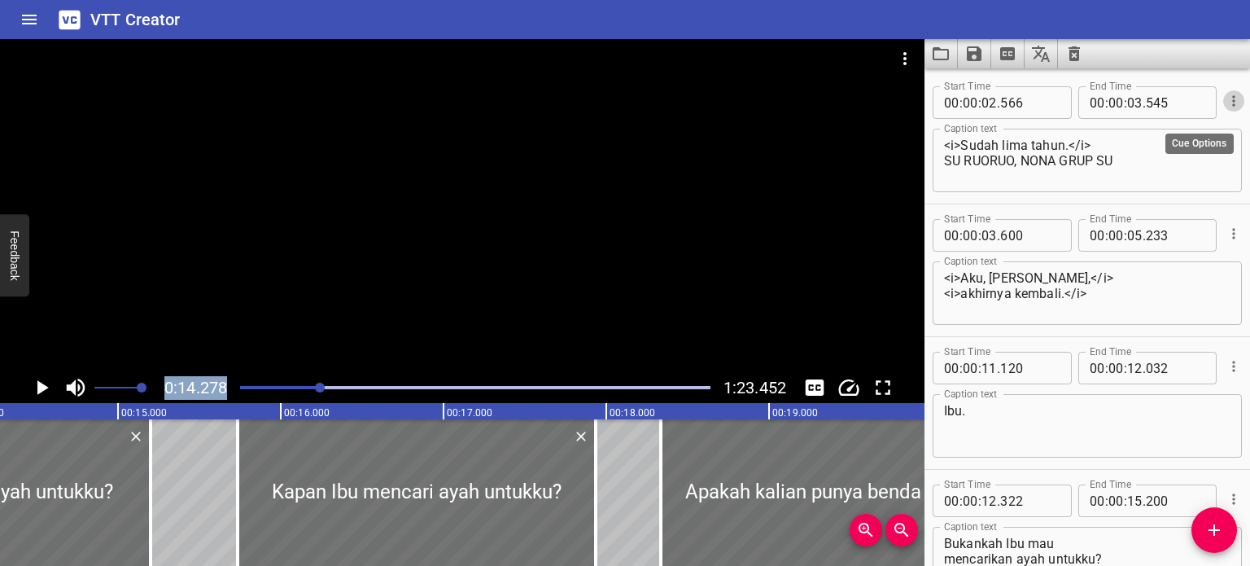
click at [1226, 106] on icon "Cue Options" at bounding box center [1234, 101] width 16 height 16
click at [1200, 99] on li "Advanced options..." at bounding box center [1166, 100] width 142 height 29
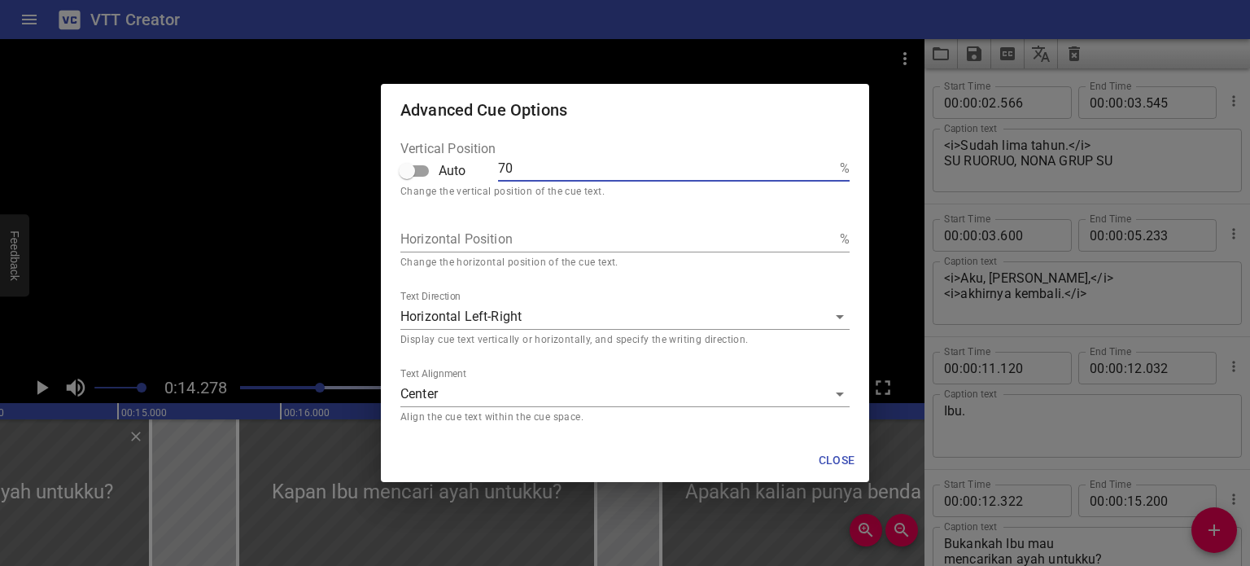
drag, startPoint x: 512, startPoint y: 165, endPoint x: 487, endPoint y: 164, distance: 24.4
click at [487, 164] on div "Vertical Position Auto 70 %" at bounding box center [624, 165] width 449 height 46
type input "4"
type input "40"
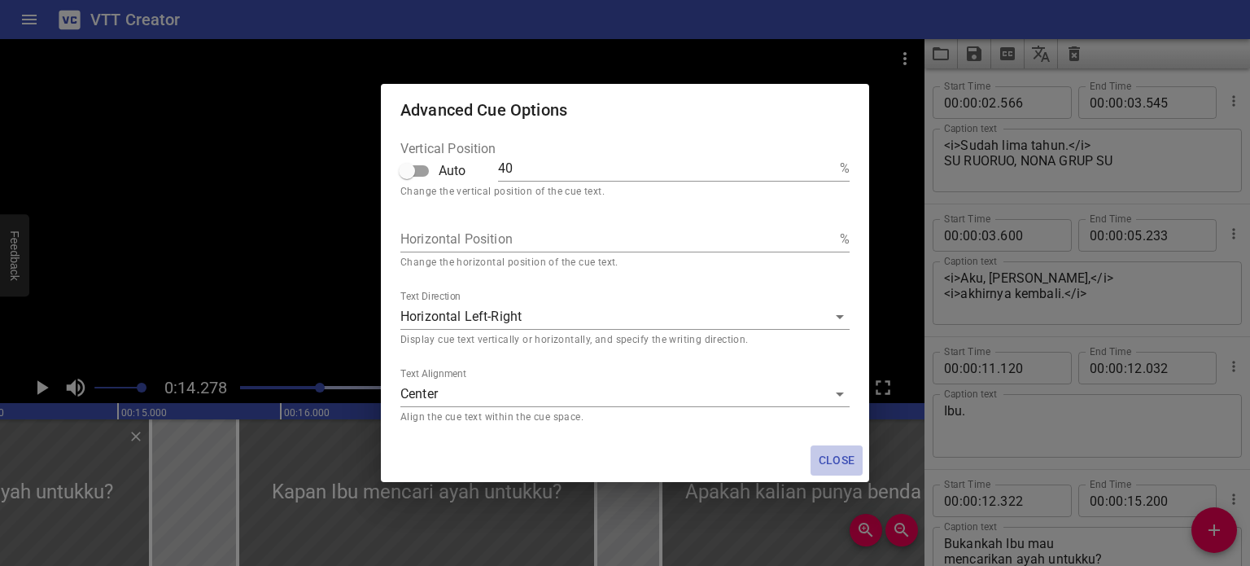
click at [830, 454] on span "Close" at bounding box center [836, 460] width 39 height 20
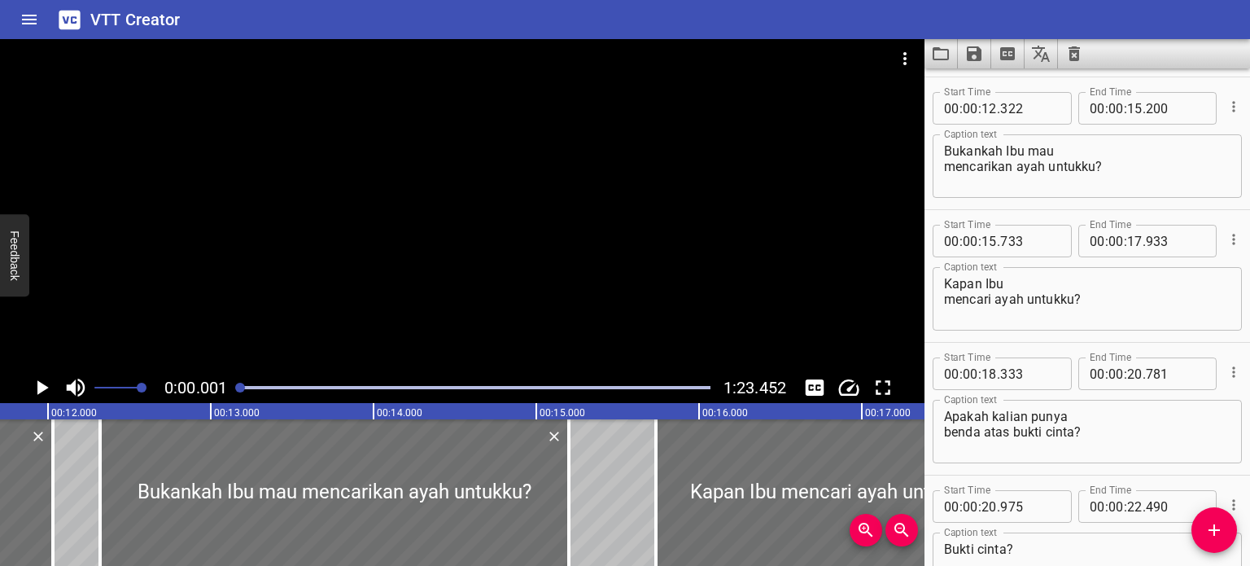
scroll to position [397, 0]
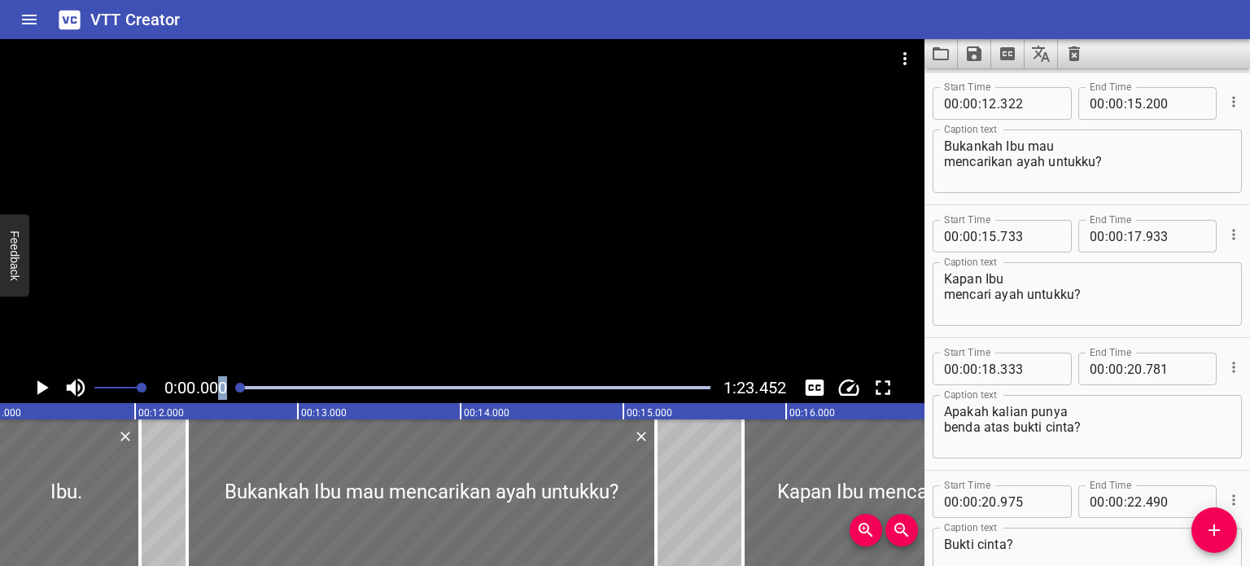
drag, startPoint x: 317, startPoint y: 387, endPoint x: 221, endPoint y: 396, distance: 96.4
click at [221, 396] on div "0:00.000 1:23.452" at bounding box center [462, 387] width 924 height 31
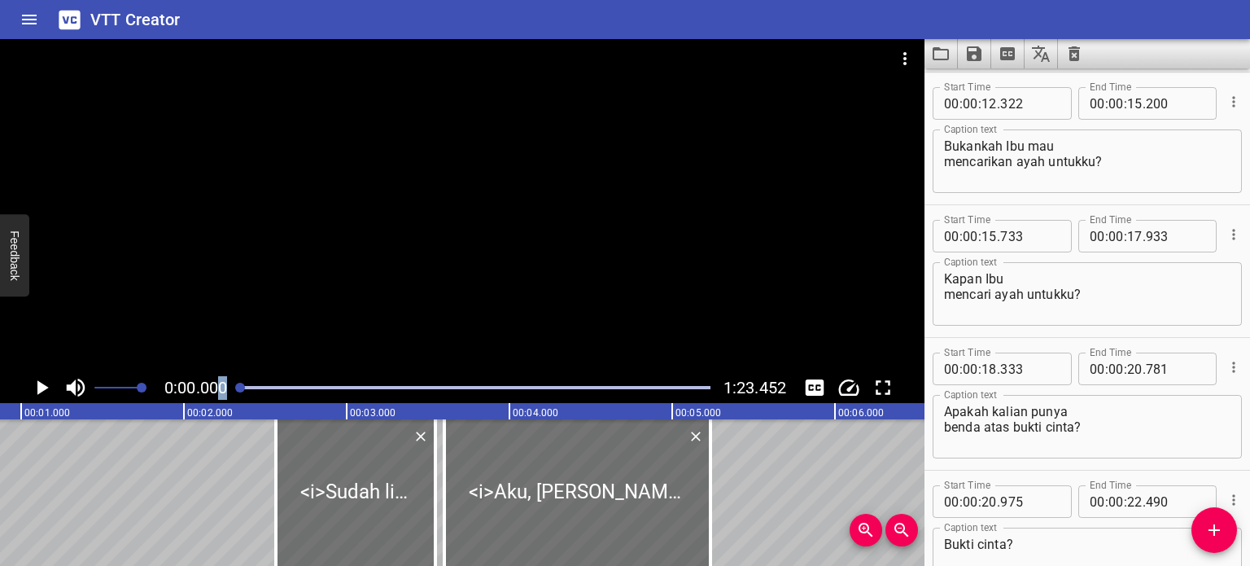
scroll to position [0, 55]
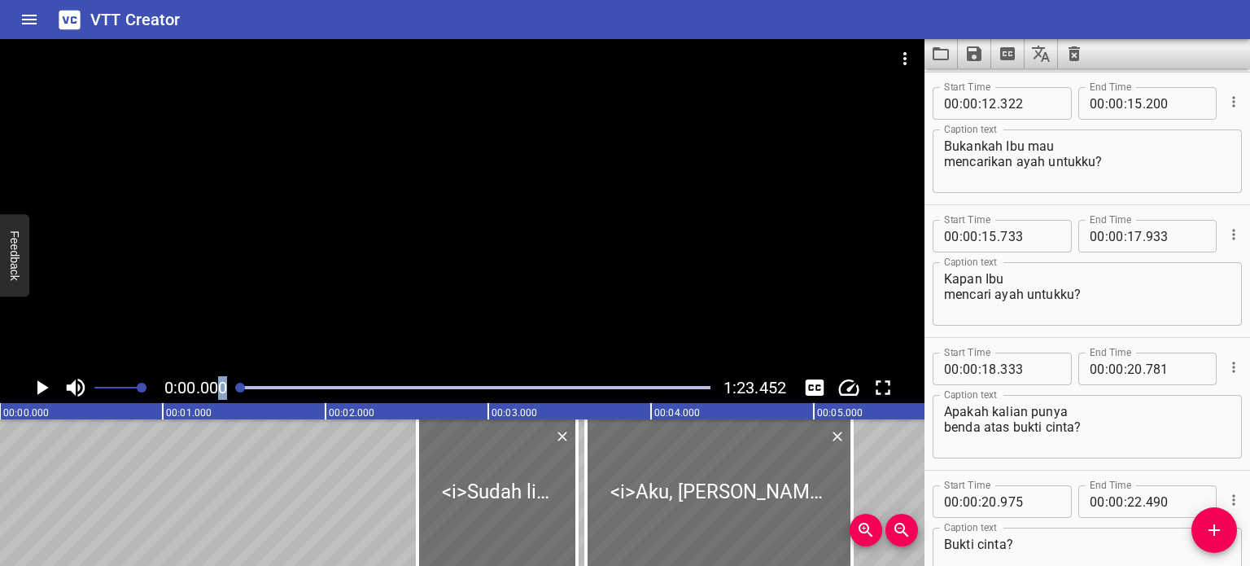
click at [42, 388] on icon "Play/Pause" at bounding box center [42, 387] width 11 height 15
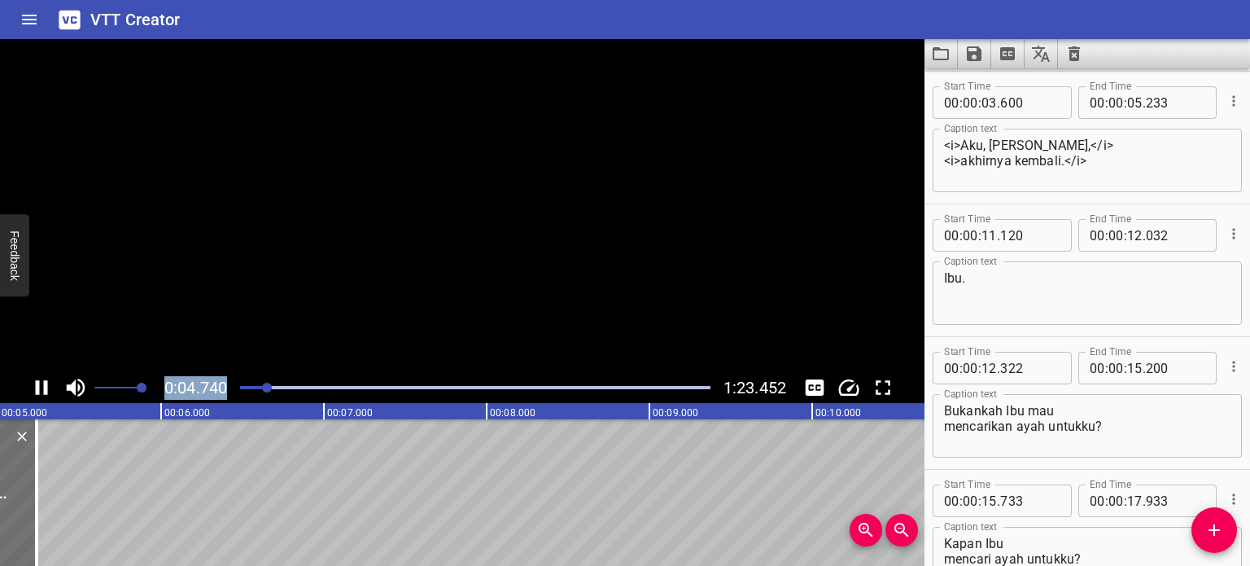
click at [42, 388] on icon "Play/Pause" at bounding box center [41, 387] width 24 height 24
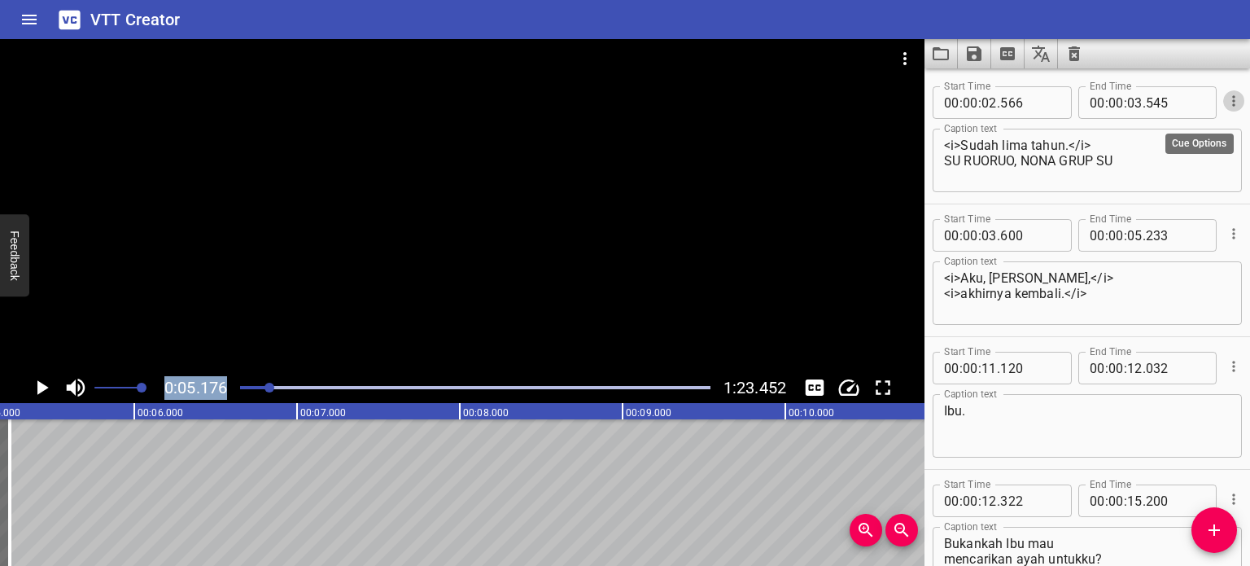
click at [1226, 103] on icon "Cue Options" at bounding box center [1234, 101] width 16 height 16
click at [1133, 103] on li "Advanced options..." at bounding box center [1166, 100] width 142 height 29
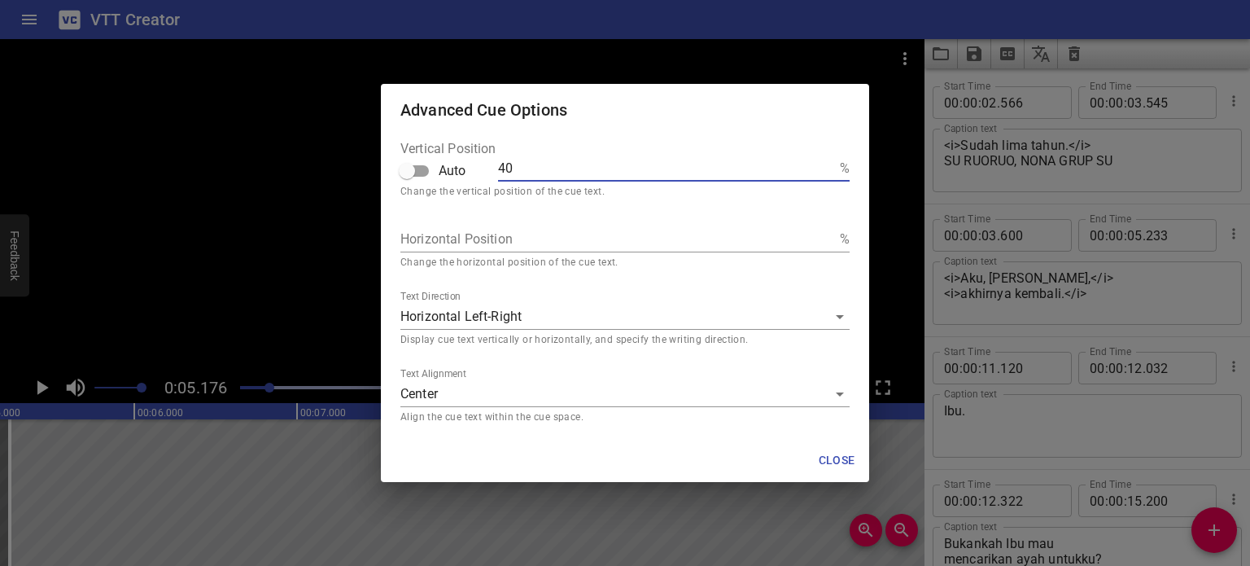
drag, startPoint x: 522, startPoint y: 169, endPoint x: 458, endPoint y: 174, distance: 64.5
click at [458, 174] on div "Vertical Position Auto 40 %" at bounding box center [624, 165] width 449 height 46
type input "0"
type input "01"
type input "010"
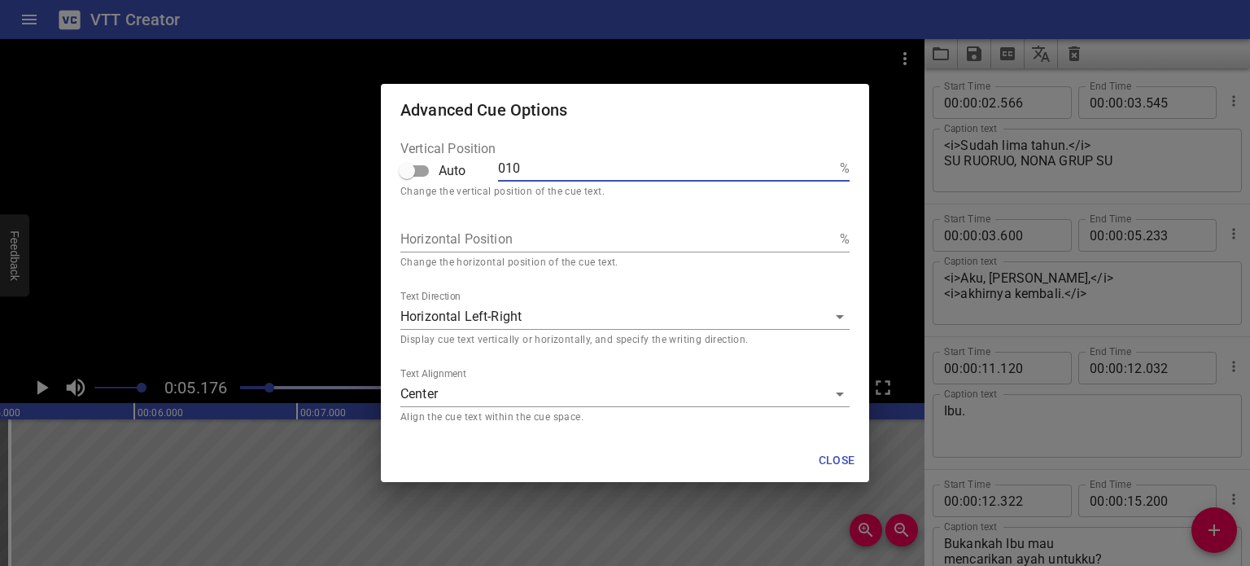
type input "01"
type input "0"
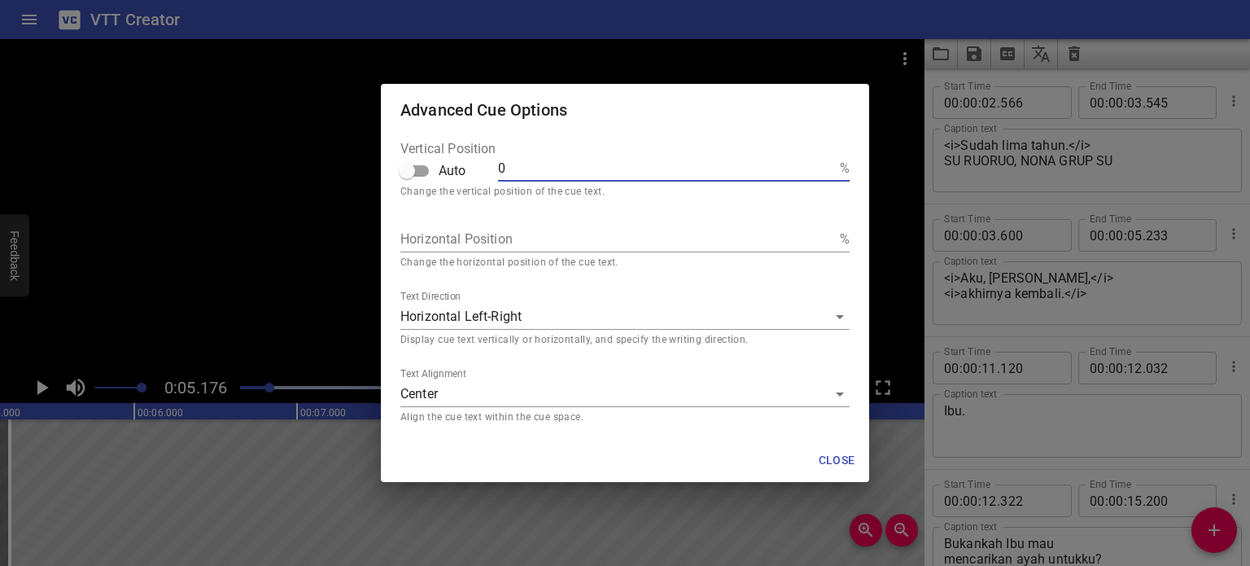
click at [840, 460] on span "Close" at bounding box center [836, 460] width 39 height 20
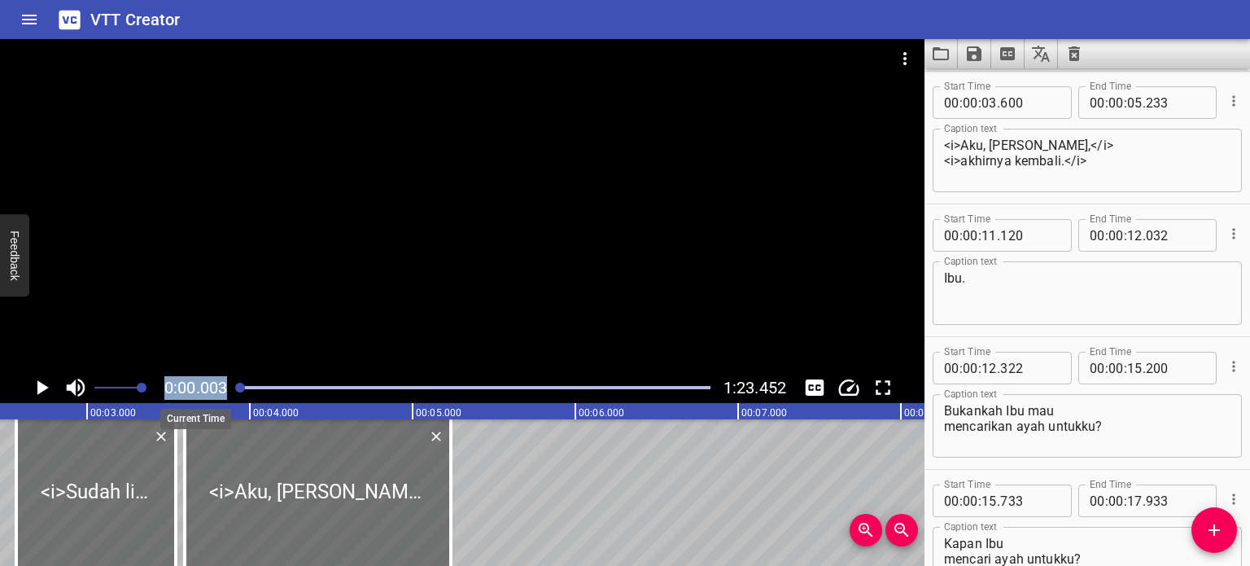
drag, startPoint x: 270, startPoint y: 387, endPoint x: 199, endPoint y: 390, distance: 71.7
click at [203, 390] on div "0:00.003 1:23.452" at bounding box center [462, 387] width 924 height 31
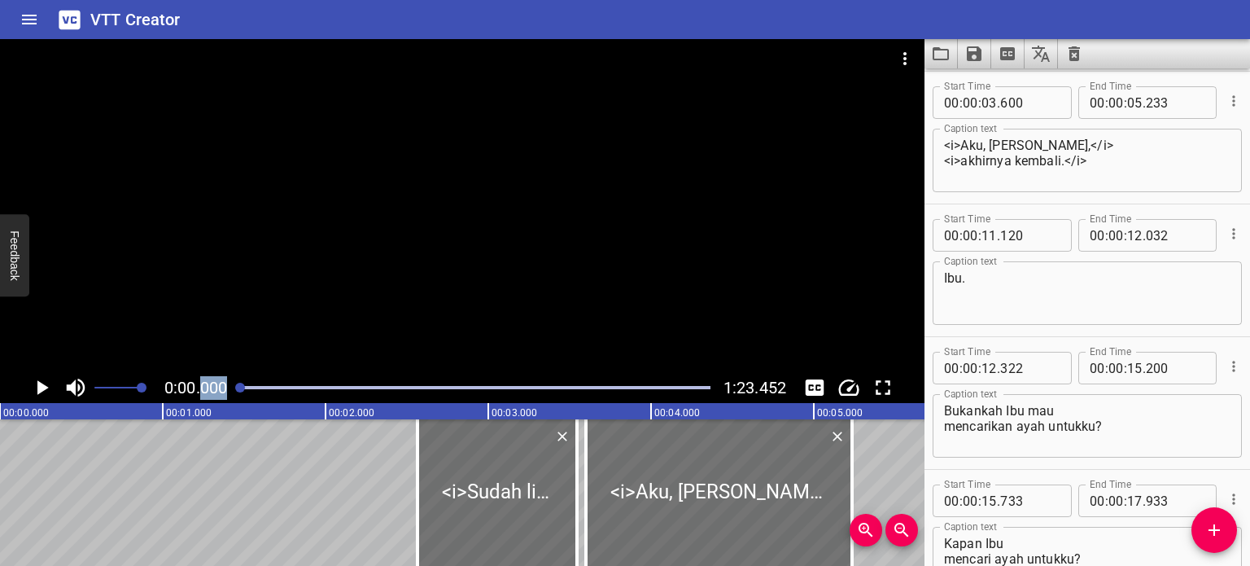
click at [36, 385] on icon "Play/Pause" at bounding box center [41, 387] width 24 height 24
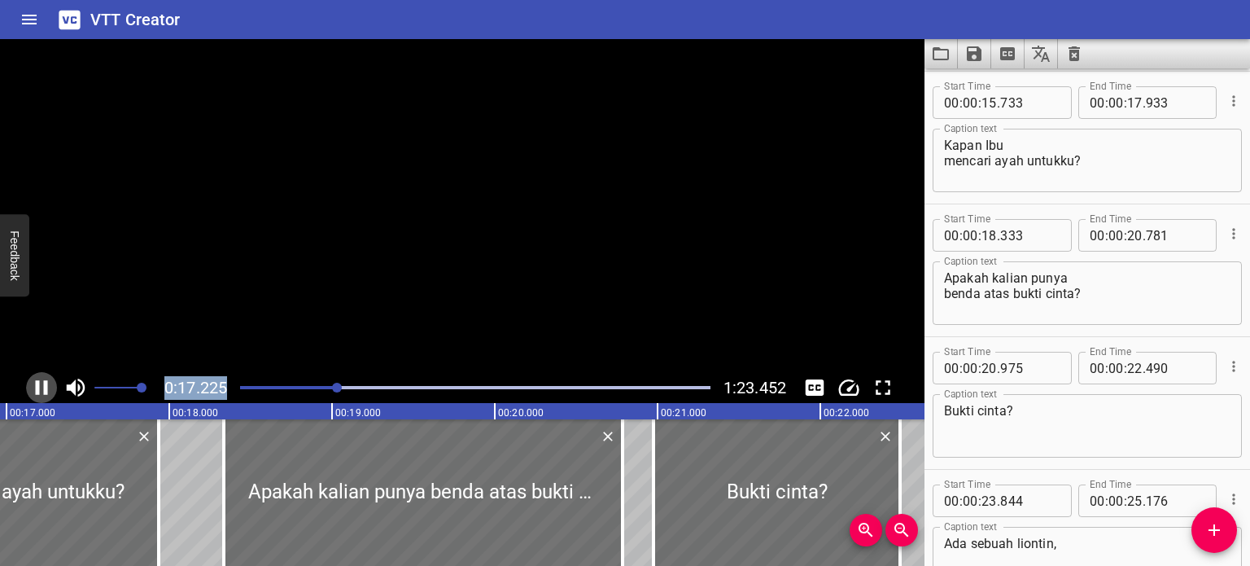
click at [36, 385] on icon "Play/Pause" at bounding box center [42, 387] width 12 height 15
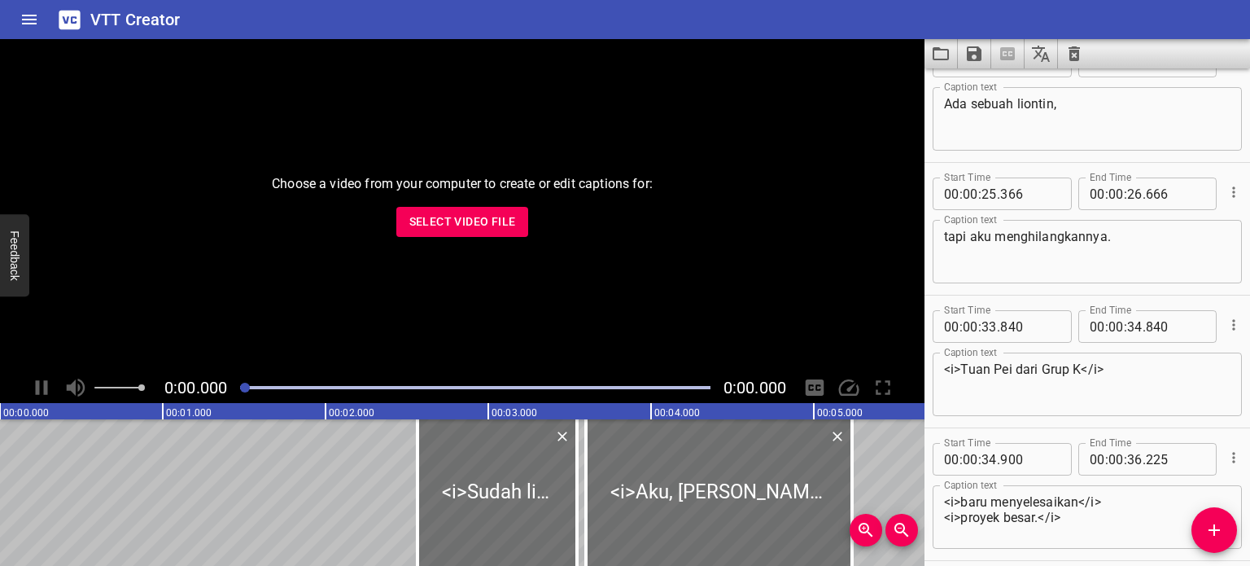
scroll to position [771, 0]
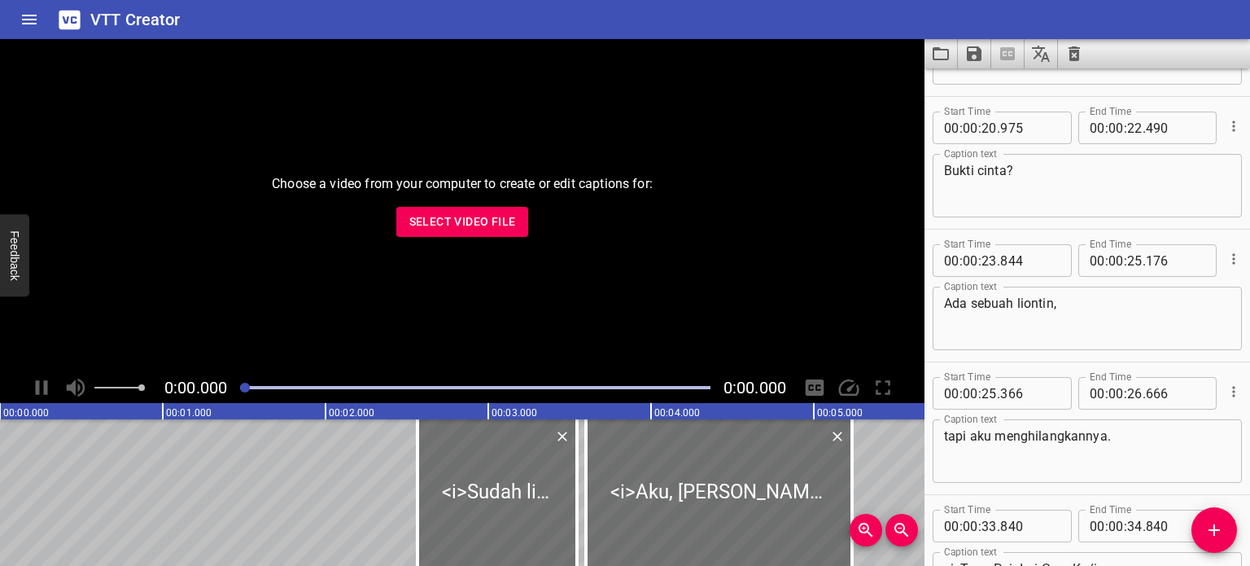
click at [484, 221] on span "Select Video File" at bounding box center [462, 222] width 107 height 20
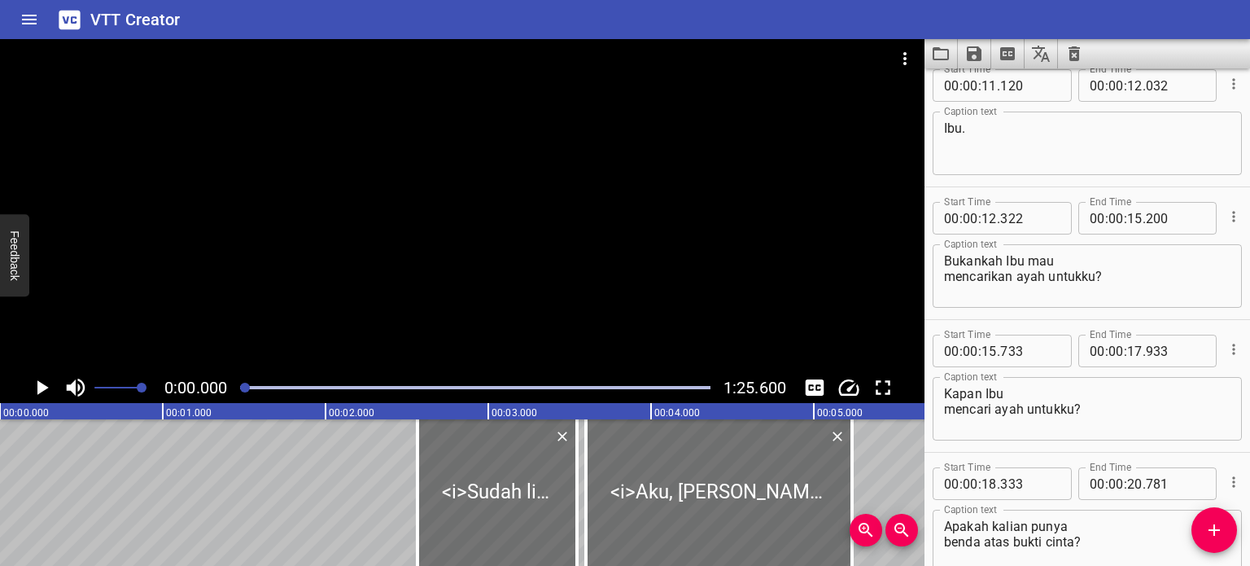
scroll to position [0, 0]
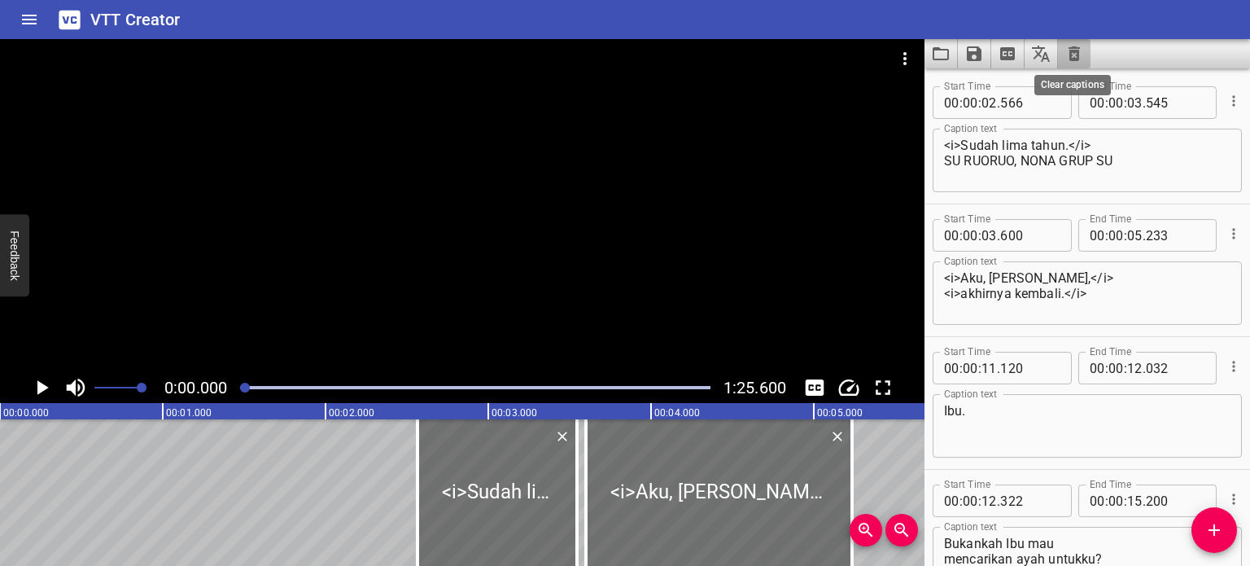
click at [999, 55] on icon "Clear captions" at bounding box center [1074, 53] width 11 height 15
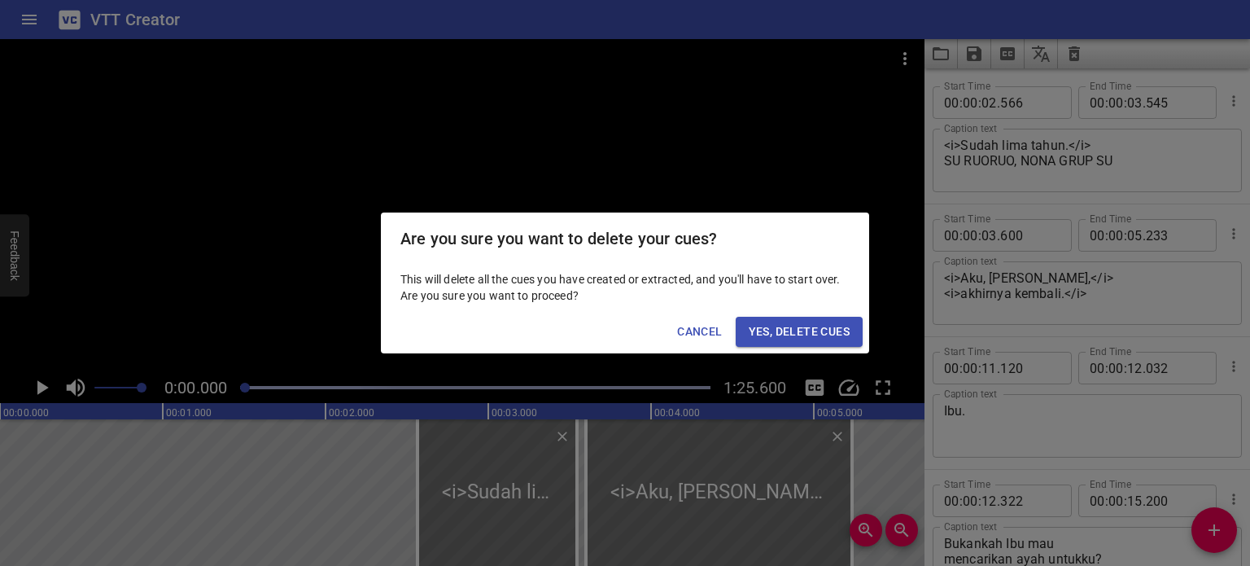
click at [769, 328] on span "Yes, Delete Cues" at bounding box center [799, 331] width 101 height 20
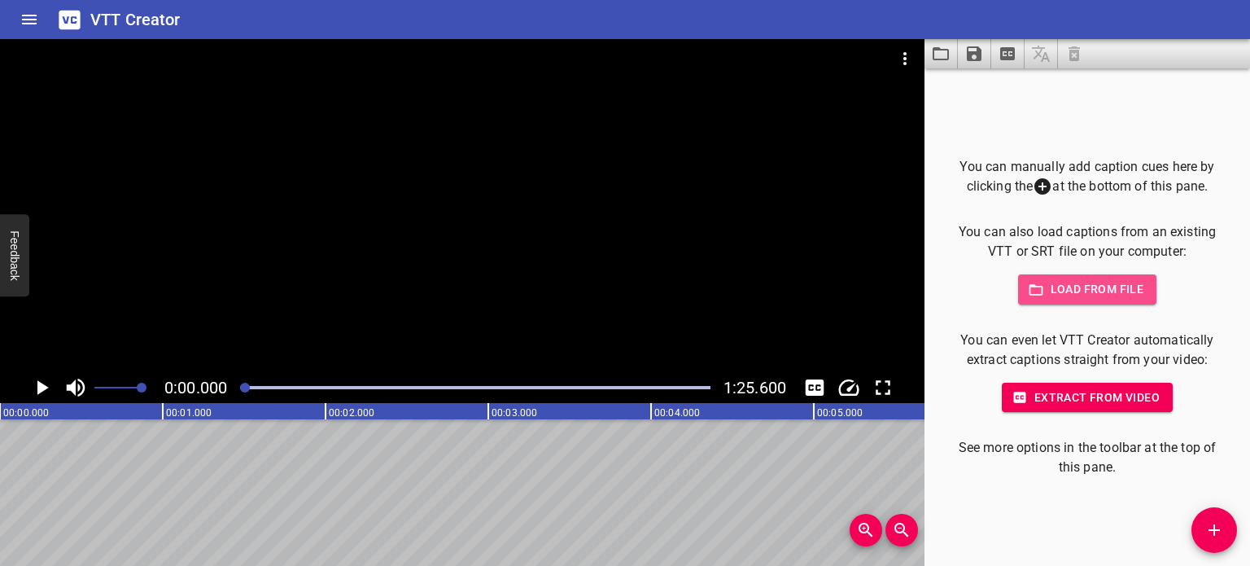
click at [999, 282] on span "Load from file" at bounding box center [1087, 289] width 113 height 20
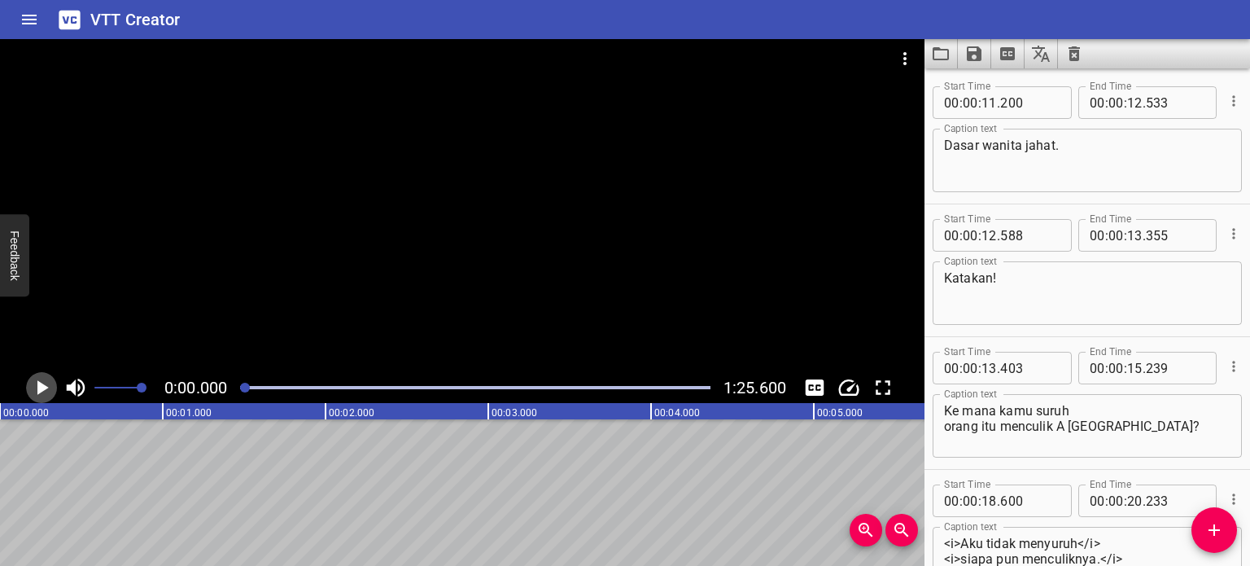
click at [42, 386] on icon "Play/Pause" at bounding box center [42, 387] width 11 height 15
drag, startPoint x: 450, startPoint y: 489, endPoint x: 162, endPoint y: 494, distance: 288.1
click at [272, 388] on div at bounding box center [269, 387] width 10 height 10
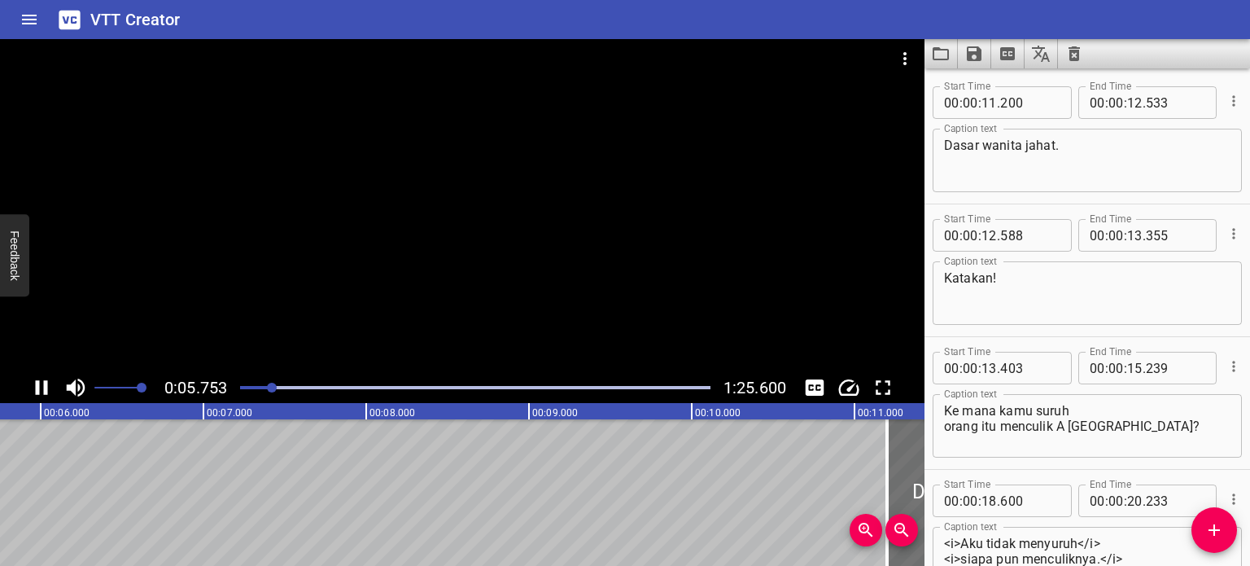
click at [277, 388] on div at bounding box center [272, 387] width 10 height 10
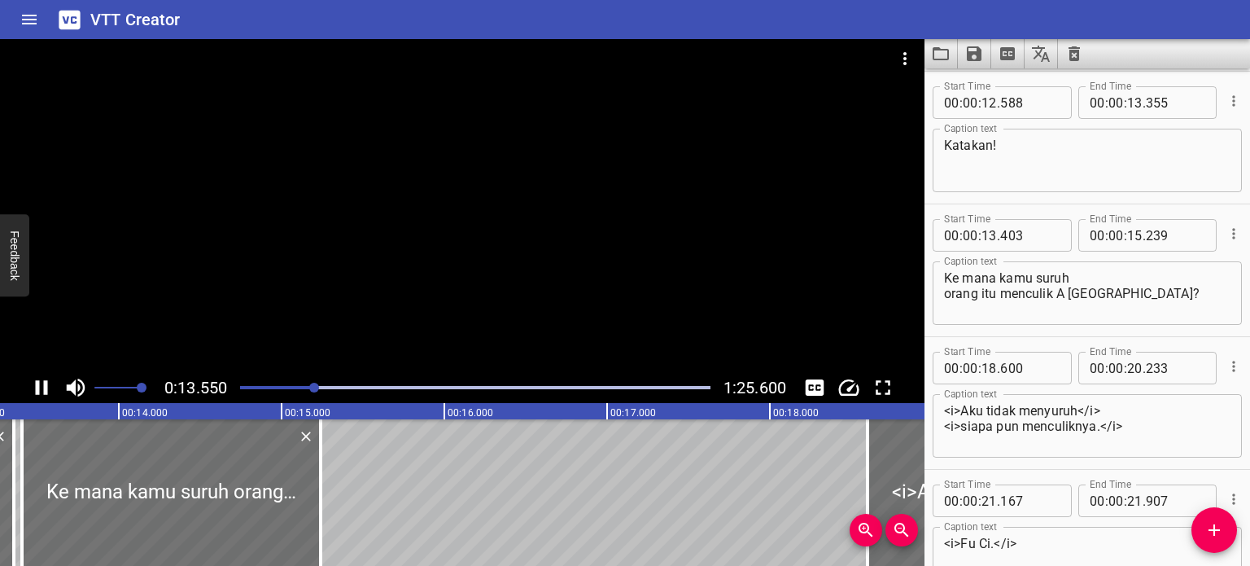
scroll to position [0, 2205]
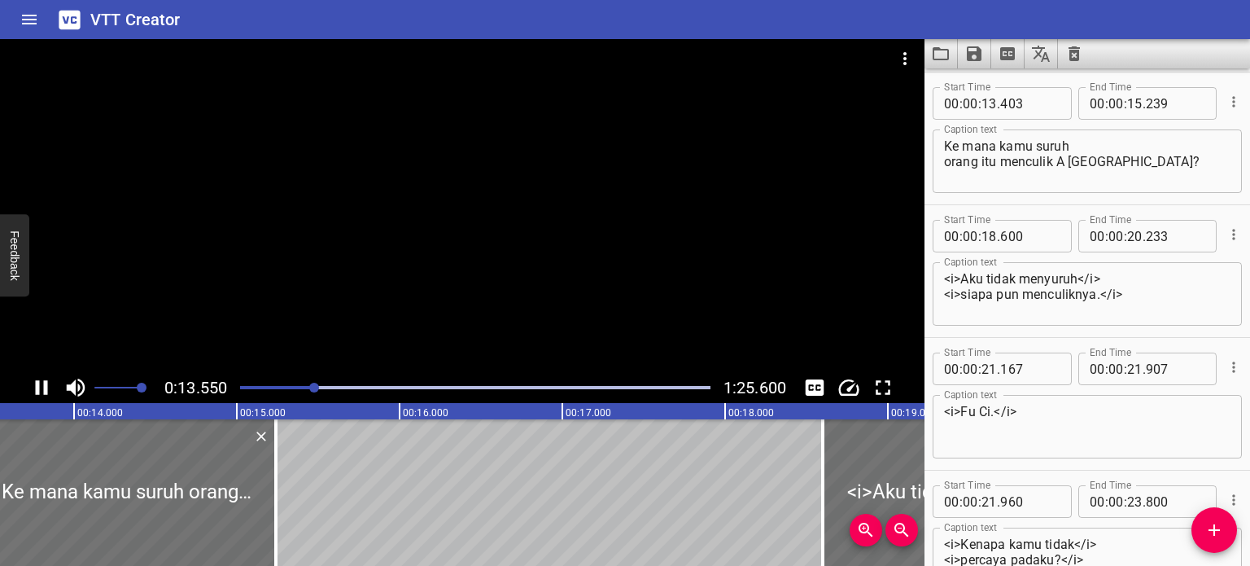
click at [42, 387] on icon "Play/Pause" at bounding box center [41, 387] width 24 height 24
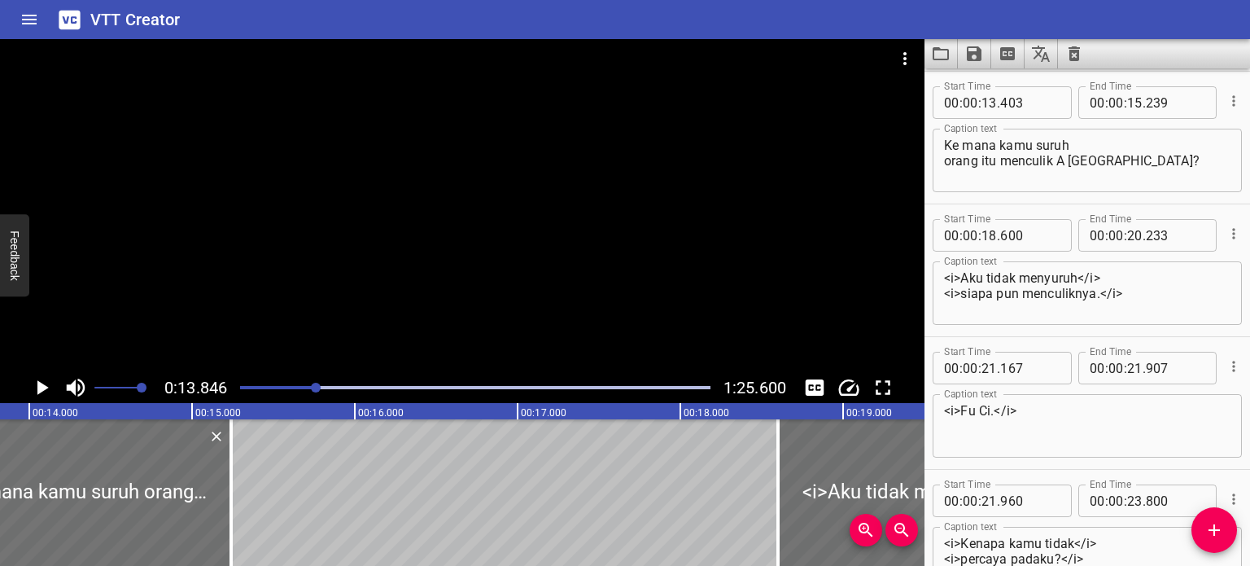
scroll to position [0, 2253]
click at [309, 390] on div at bounding box center [475, 387] width 490 height 23
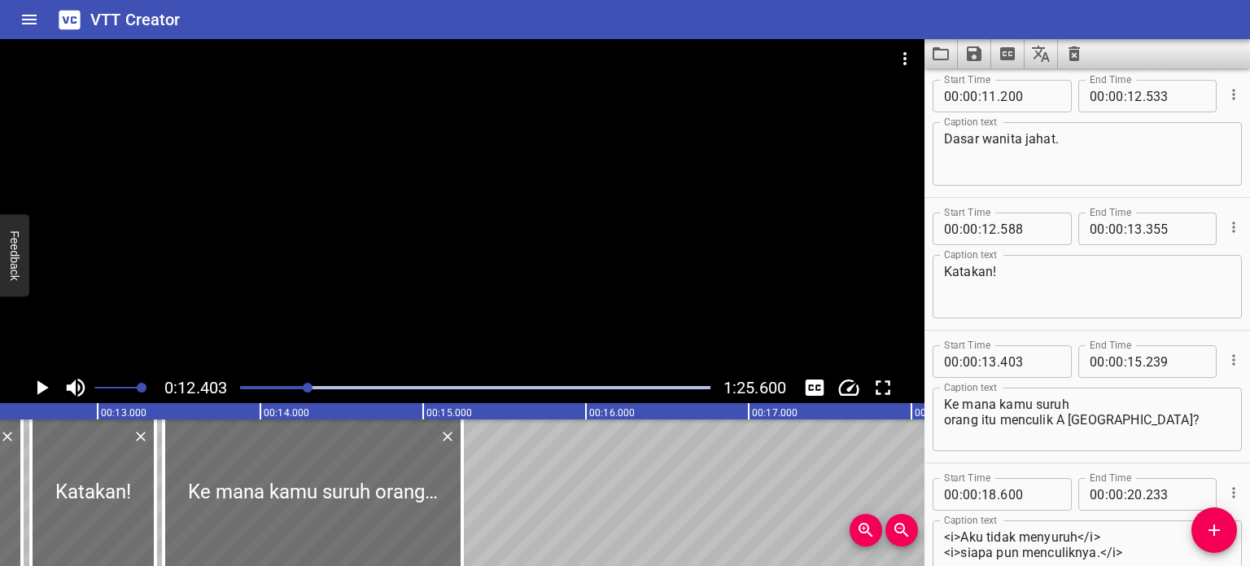
scroll to position [0, 0]
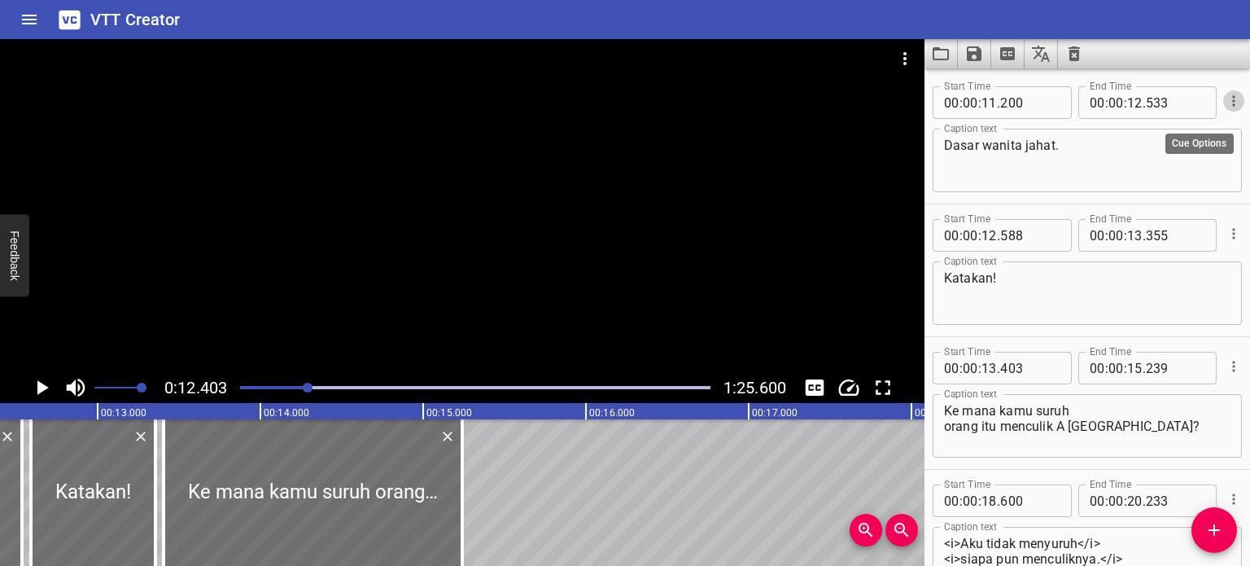
click at [999, 96] on icon "Cue Options" at bounding box center [1234, 101] width 16 height 16
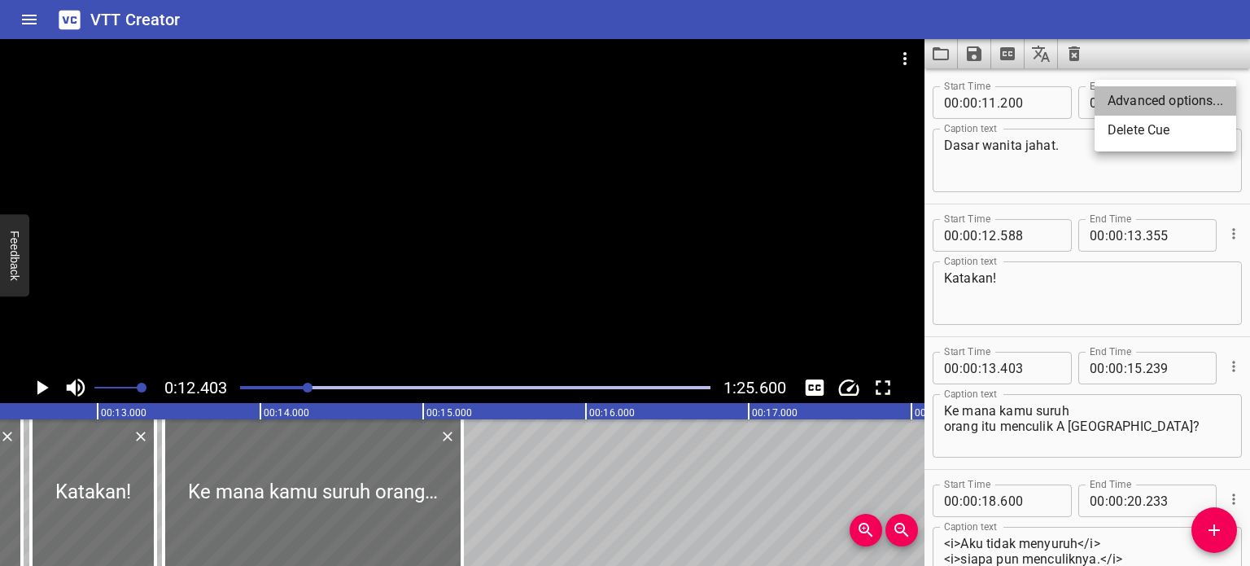
click at [999, 103] on li "Advanced options..." at bounding box center [1166, 100] width 142 height 29
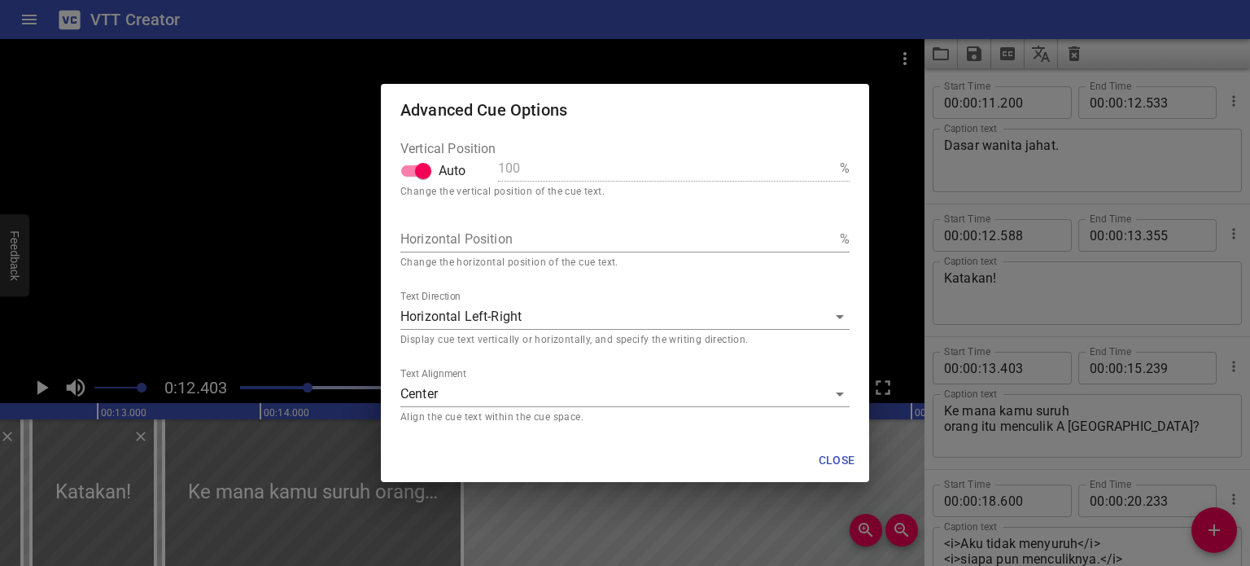
click at [407, 169] on input "Auto" at bounding box center [423, 170] width 93 height 31
checkbox input "false"
drag, startPoint x: 500, startPoint y: 167, endPoint x: 510, endPoint y: 169, distance: 10.9
click at [510, 169] on input "100" at bounding box center [665, 168] width 335 height 26
type input "30"
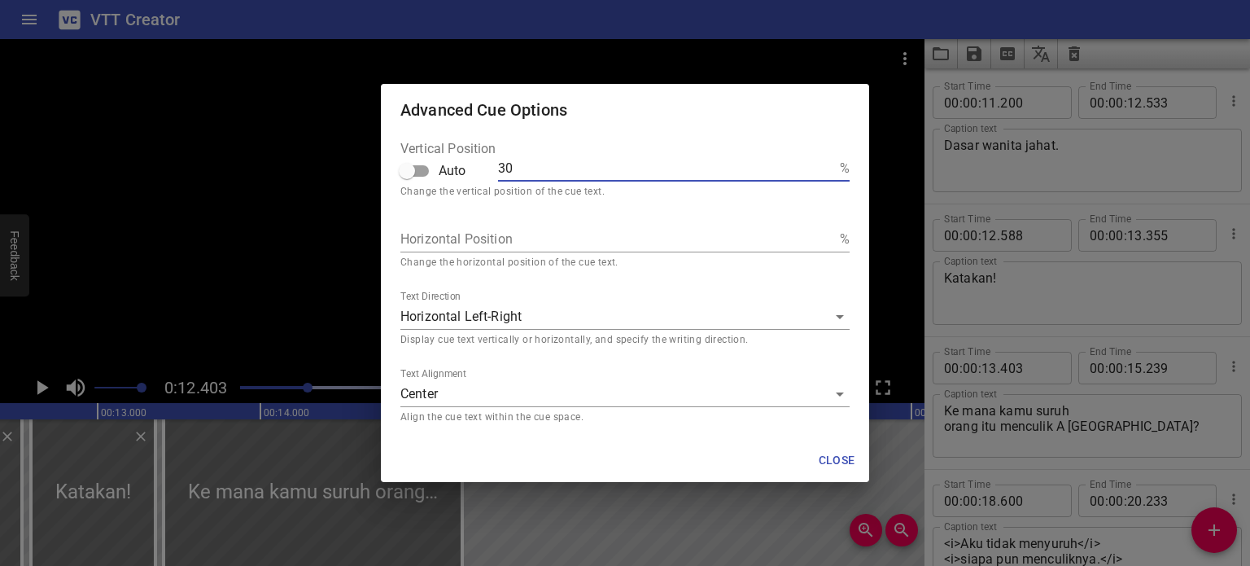
type input "30"
click at [839, 452] on span "Close" at bounding box center [836, 460] width 39 height 20
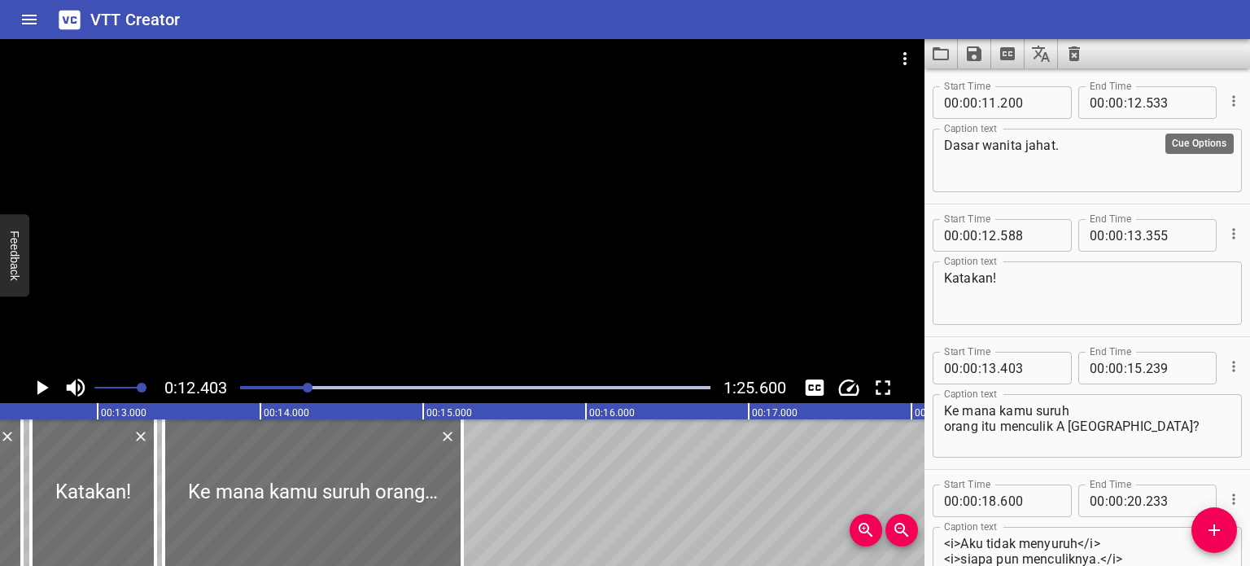
click at [999, 97] on icon "Cue Options" at bounding box center [1234, 101] width 16 height 16
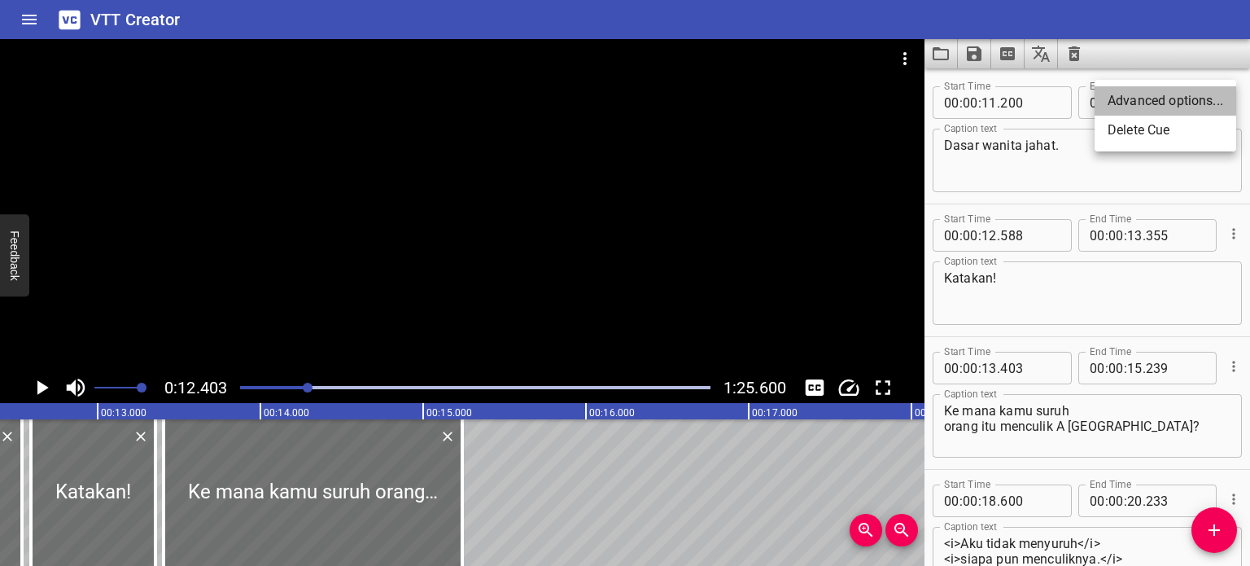
click at [999, 103] on li "Advanced options..." at bounding box center [1166, 100] width 142 height 29
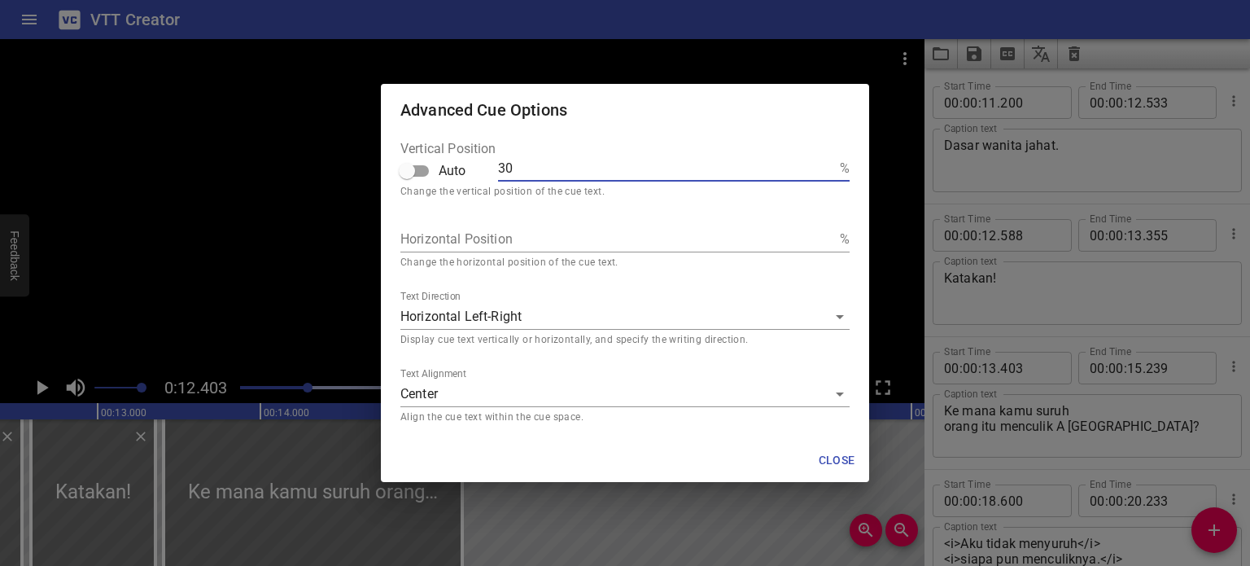
drag, startPoint x: 505, startPoint y: 170, endPoint x: 493, endPoint y: 170, distance: 12.2
click at [493, 170] on div "Vertical Position Auto 30 %" at bounding box center [624, 165] width 449 height 46
type input "70"
click at [839, 452] on span "Close" at bounding box center [836, 460] width 39 height 20
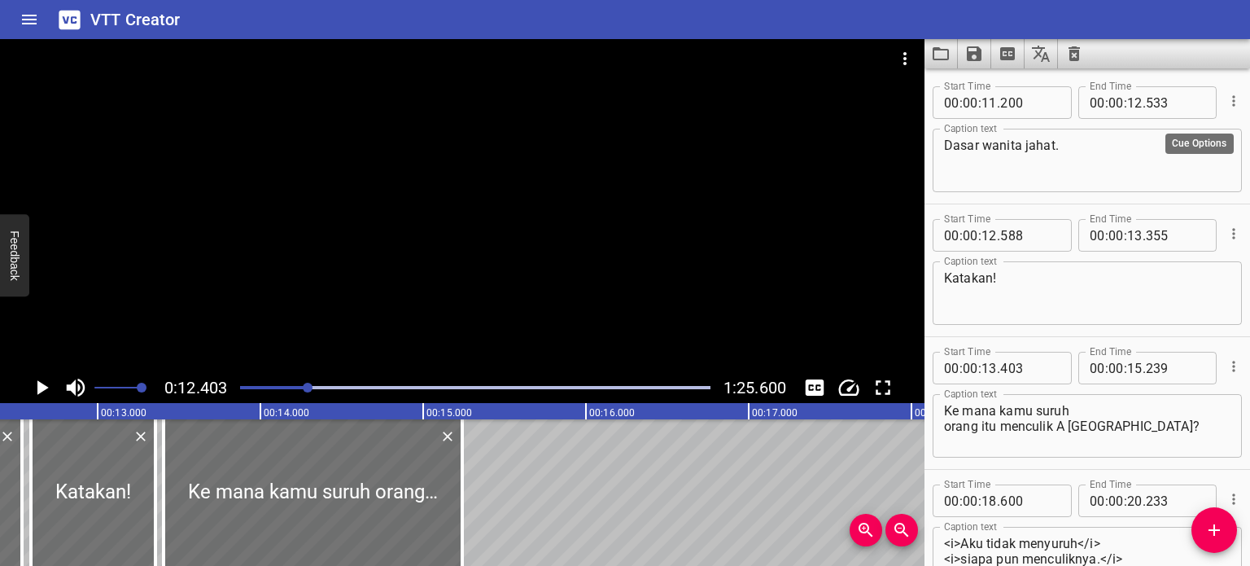
click at [999, 102] on icon "Cue Options" at bounding box center [1234, 101] width 16 height 16
click at [999, 101] on li "Advanced options..." at bounding box center [1166, 100] width 142 height 29
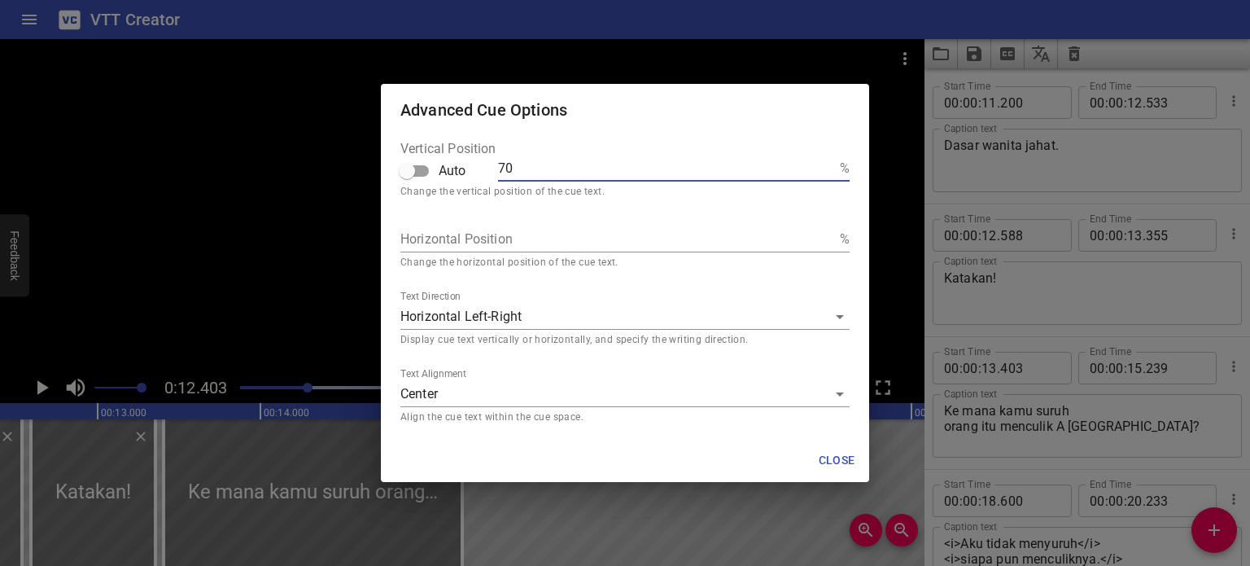
drag, startPoint x: 501, startPoint y: 168, endPoint x: 492, endPoint y: 168, distance: 9.8
click at [492, 168] on div "Vertical Position Auto 70 %" at bounding box center [624, 165] width 449 height 46
type input "60"
click at [836, 452] on span "Close" at bounding box center [836, 460] width 39 height 20
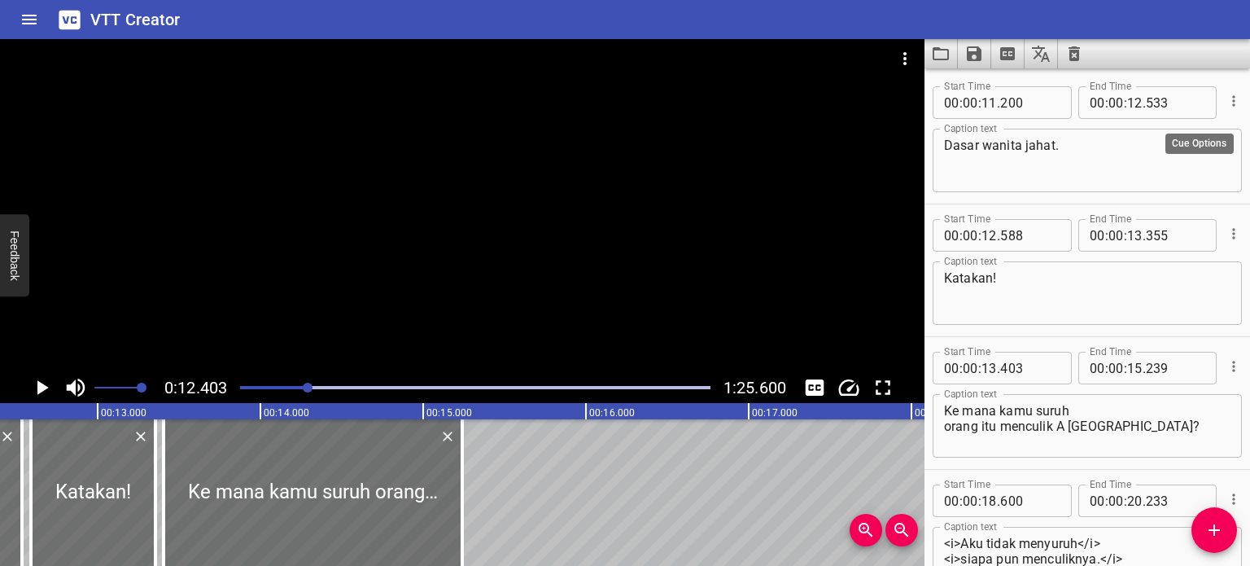
click at [999, 104] on icon "Cue Options" at bounding box center [1233, 100] width 2 height 11
click at [999, 105] on li "Advanced options..." at bounding box center [1166, 100] width 142 height 29
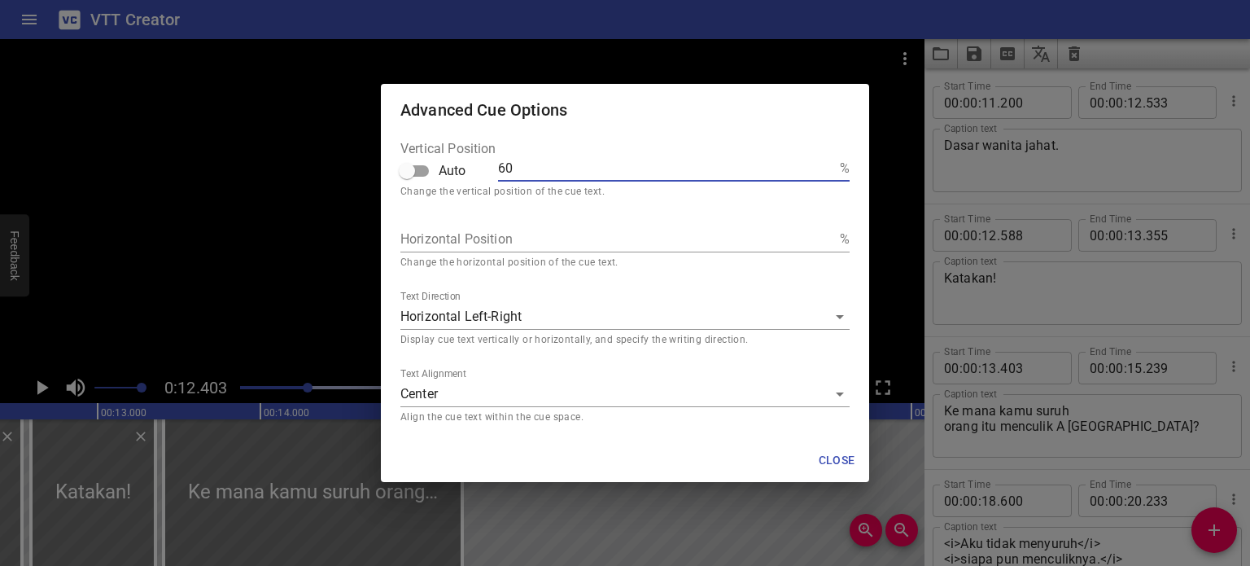
drag, startPoint x: 522, startPoint y: 175, endPoint x: 488, endPoint y: 170, distance: 33.7
click at [488, 170] on div "Vertical Position Auto 60 %" at bounding box center [624, 165] width 449 height 46
type input "5"
type input "0"
type input "06"
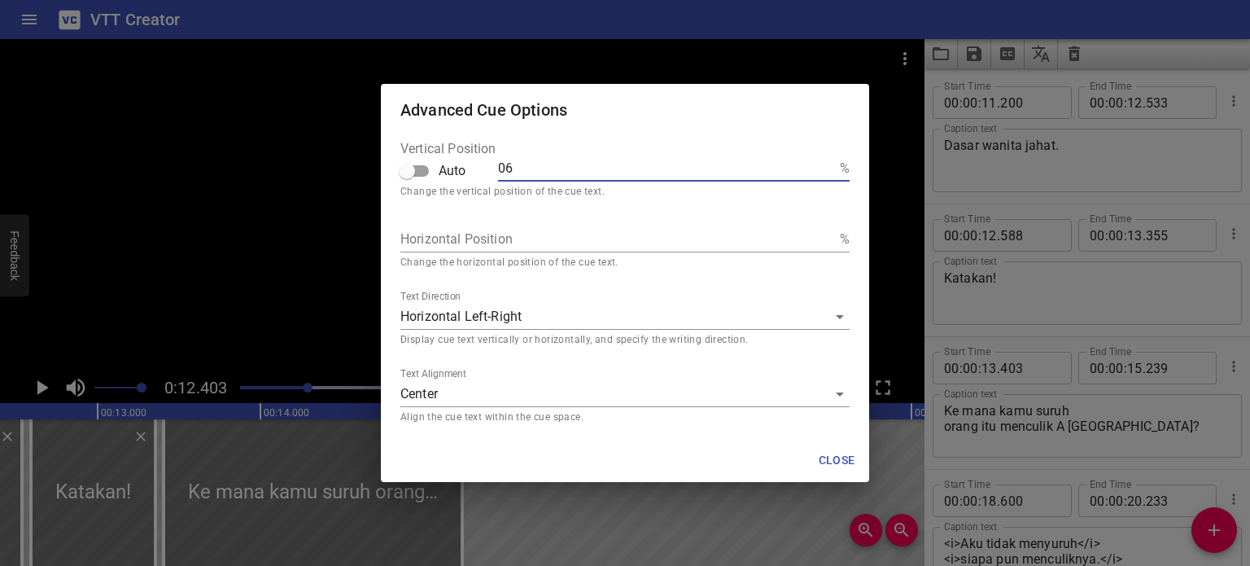
type input "065"
type input "06"
type input "0"
type input "06"
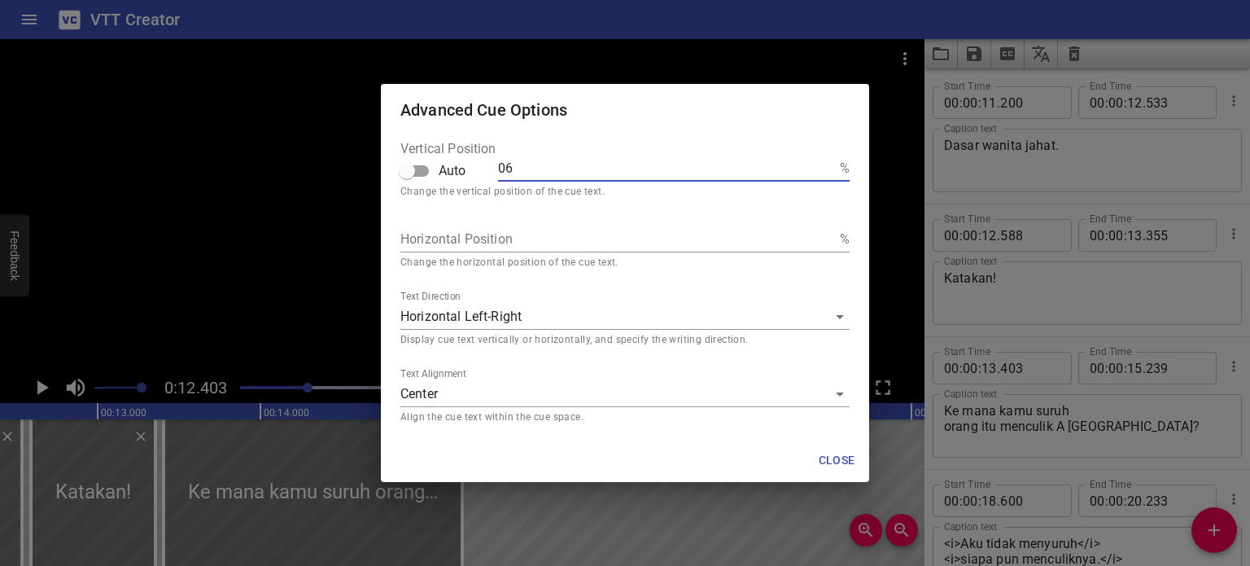
type input "0"
type input "6"
type input "65"
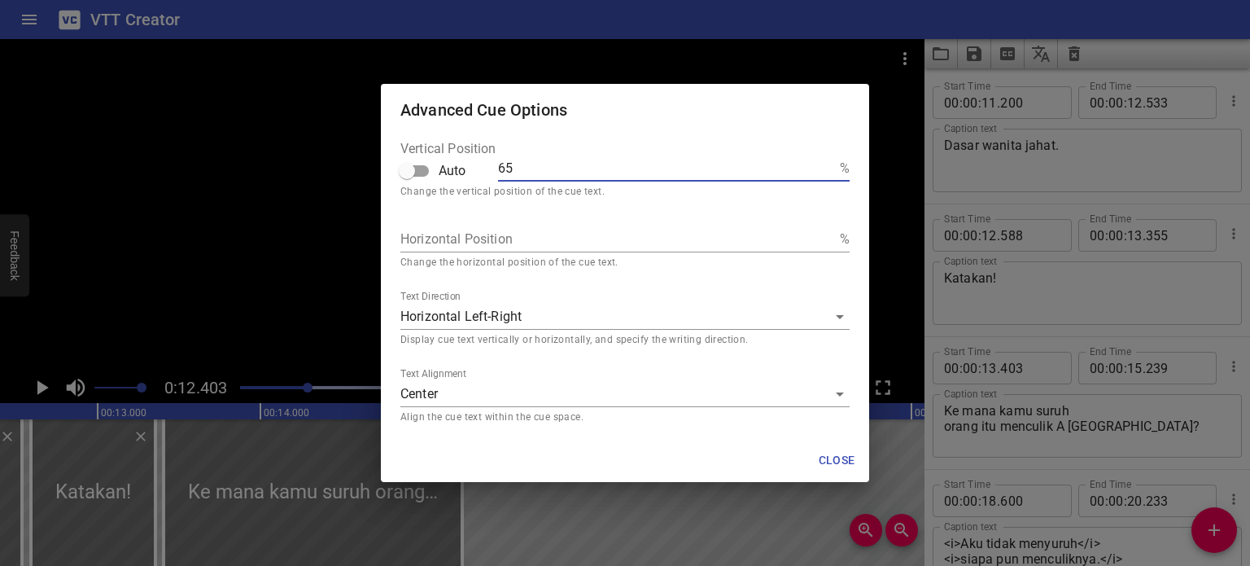
type input "65"
click at [837, 452] on span "Close" at bounding box center [836, 460] width 39 height 20
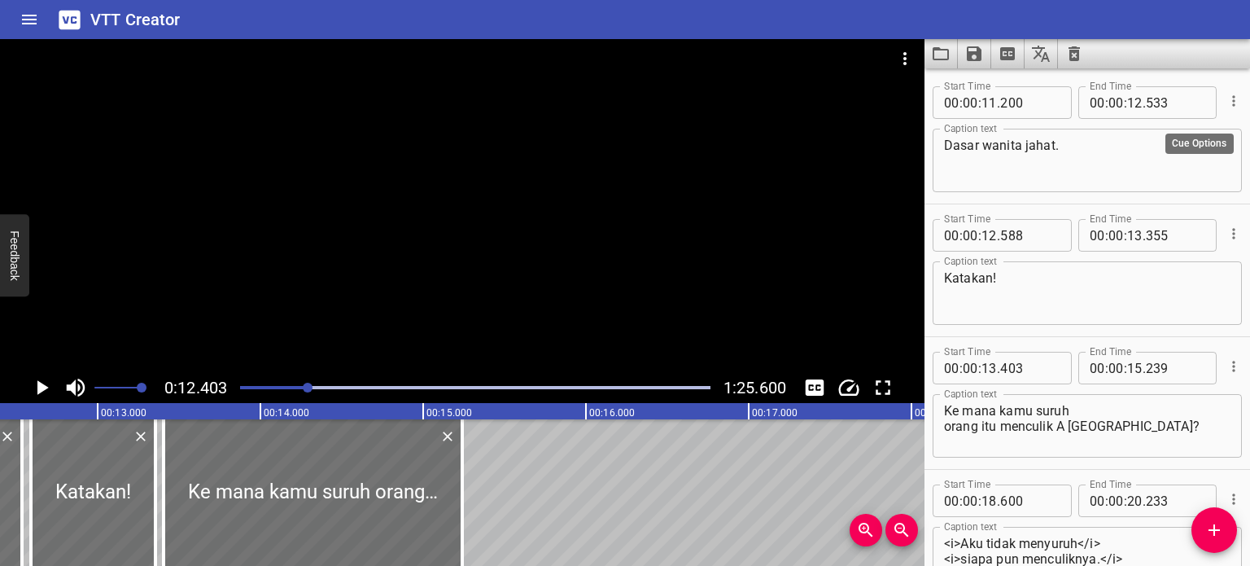
click at [999, 103] on icon "Cue Options" at bounding box center [1234, 101] width 16 height 16
click at [999, 101] on li "Advanced options..." at bounding box center [1166, 100] width 142 height 29
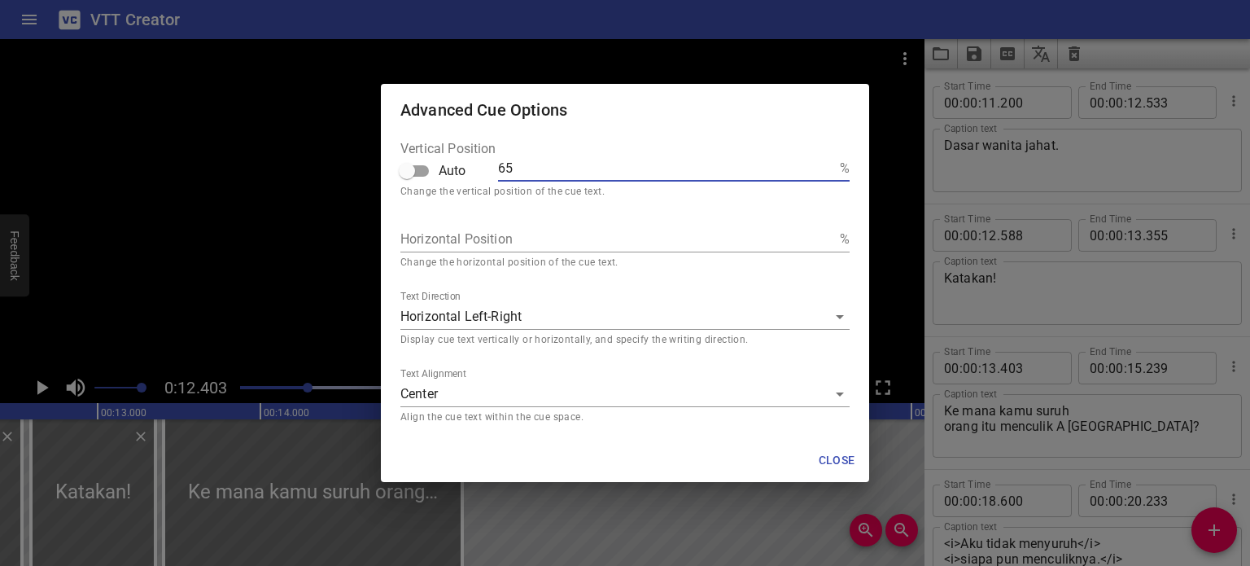
click at [512, 165] on input "65" at bounding box center [665, 168] width 335 height 26
type input "66"
click at [844, 452] on span "Close" at bounding box center [836, 460] width 39 height 20
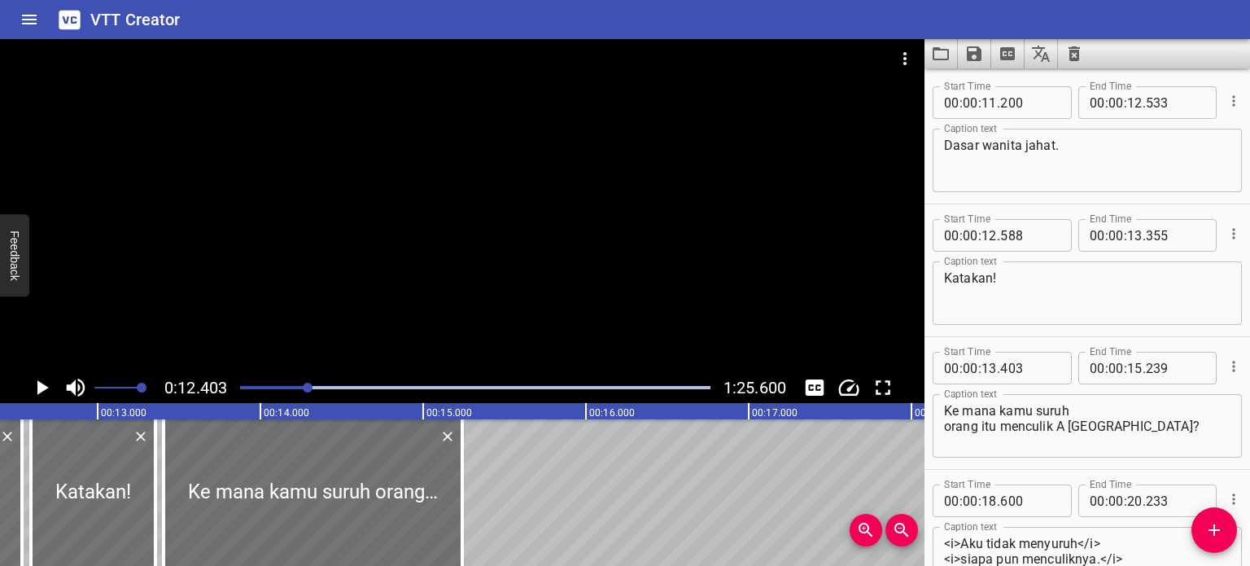
click at [999, 237] on icon "Cue Options" at bounding box center [1234, 233] width 16 height 16
click at [999, 234] on li "Advanced options..." at bounding box center [1166, 233] width 142 height 29
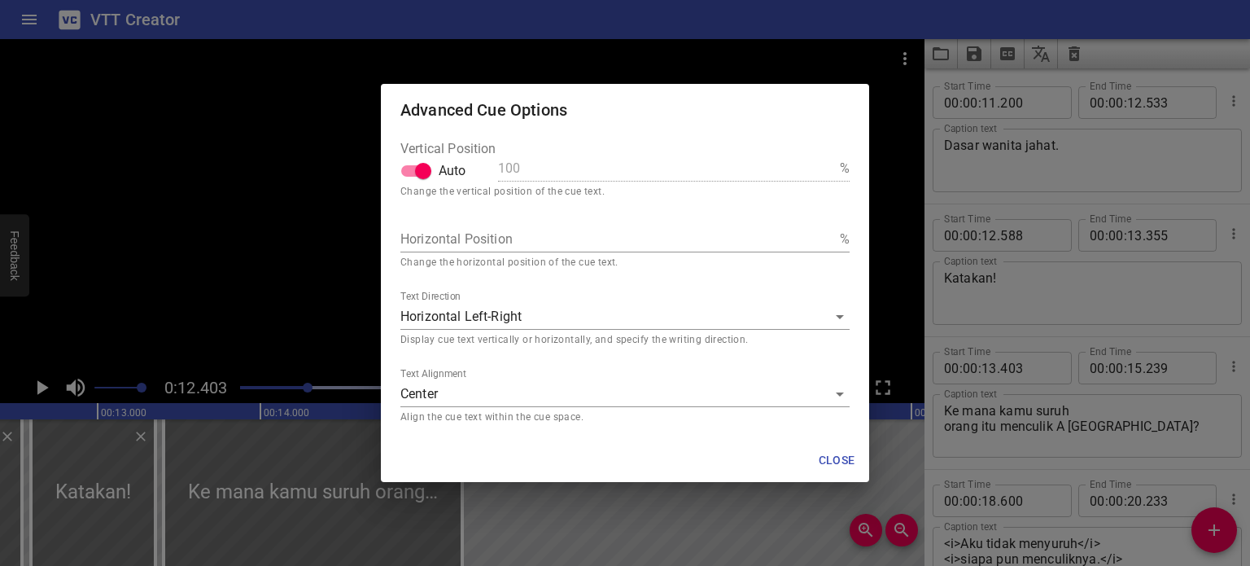
click at [415, 173] on input "Auto" at bounding box center [423, 170] width 93 height 31
checkbox input "false"
click at [505, 170] on input "100" at bounding box center [665, 168] width 335 height 26
drag, startPoint x: 551, startPoint y: 169, endPoint x: 471, endPoint y: 168, distance: 79.8
click at [471, 168] on div "Vertical Position Auto 100 %" at bounding box center [624, 165] width 449 height 46
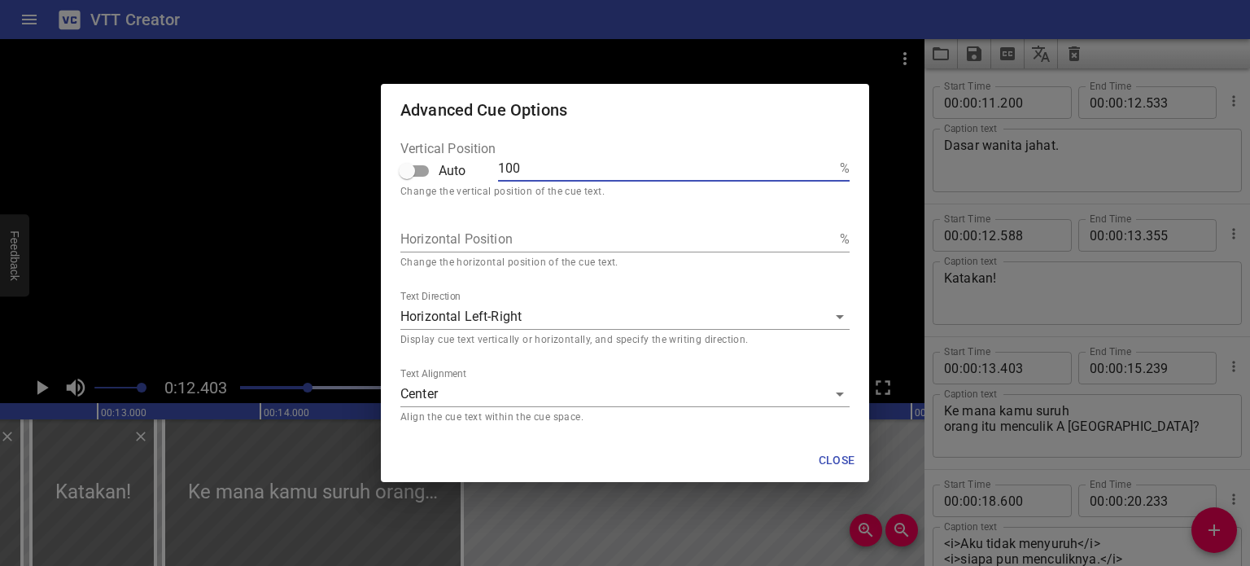
type input "6"
type input "66"
click at [834, 452] on span "Close" at bounding box center [836, 460] width 39 height 20
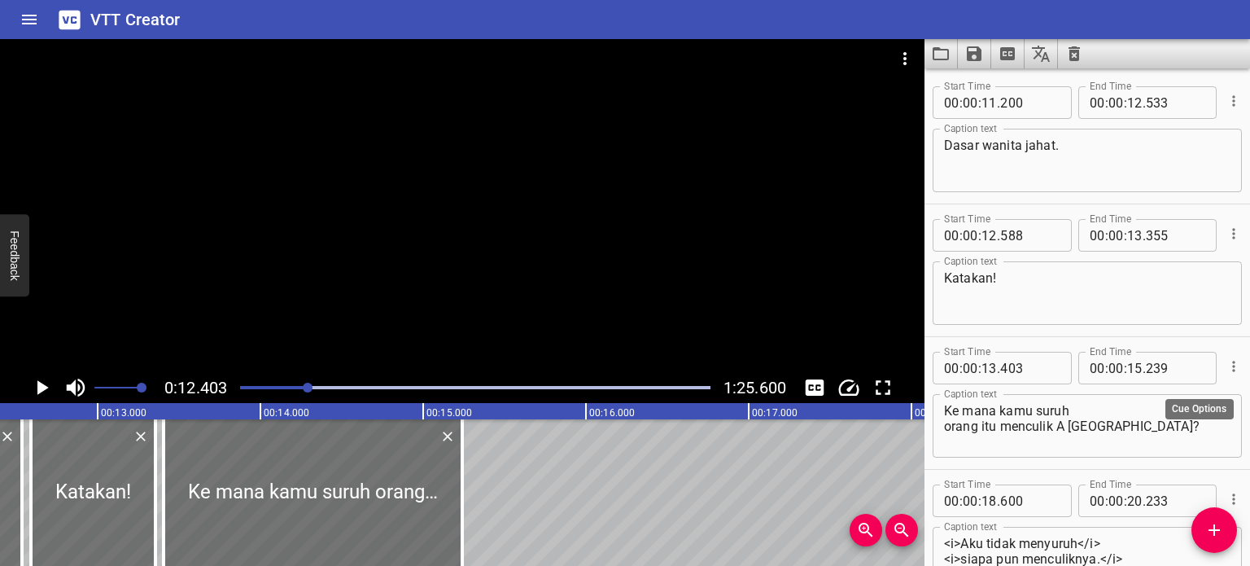
click at [999, 366] on icon "Cue Options" at bounding box center [1234, 366] width 16 height 16
click at [999, 366] on li "Advanced options..." at bounding box center [1166, 366] width 142 height 29
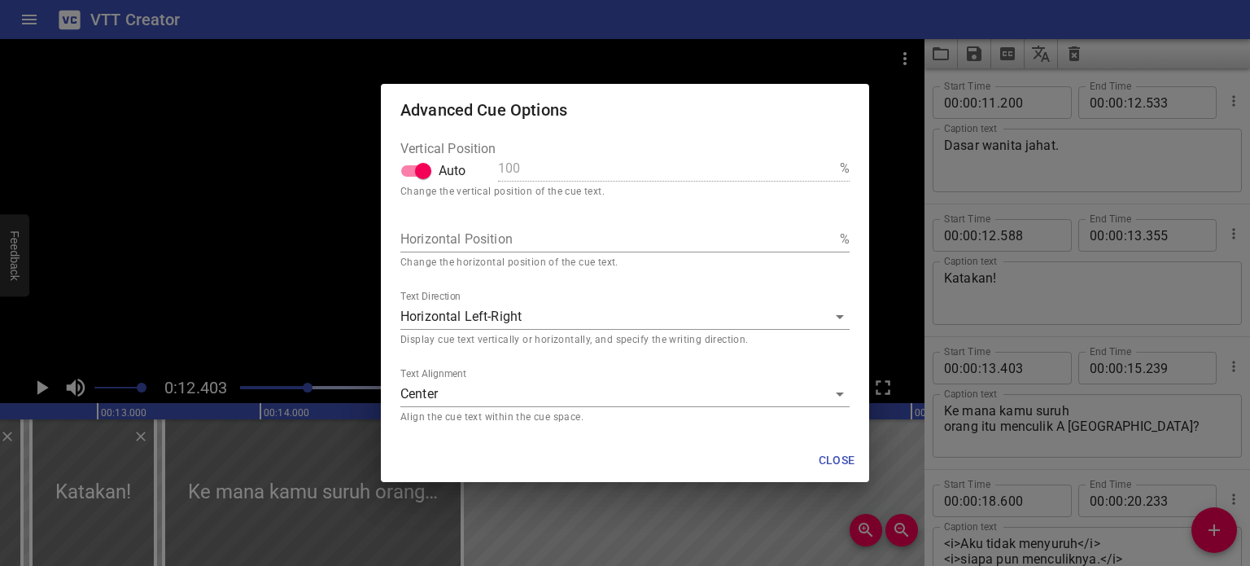
click at [417, 168] on input "Auto" at bounding box center [423, 170] width 93 height 31
checkbox input "false"
drag, startPoint x: 524, startPoint y: 168, endPoint x: 496, endPoint y: 169, distance: 28.5
click at [496, 169] on div "Vertical Position Auto 100 %" at bounding box center [624, 165] width 449 height 46
type input "6"
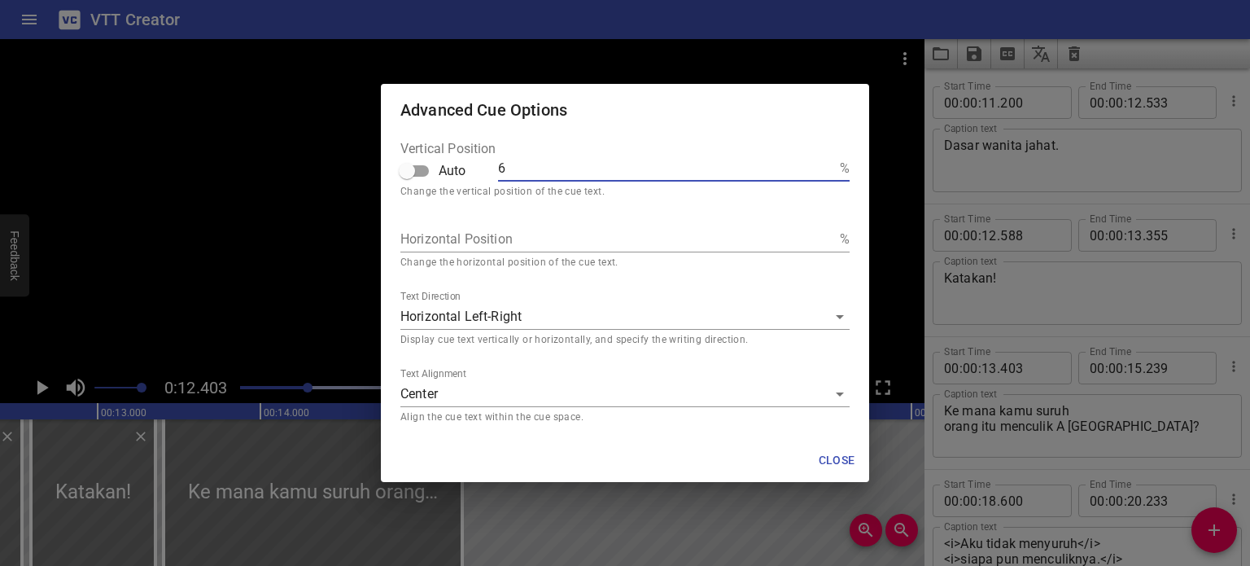
type input "66"
click at [842, 452] on span "Close" at bounding box center [836, 460] width 39 height 20
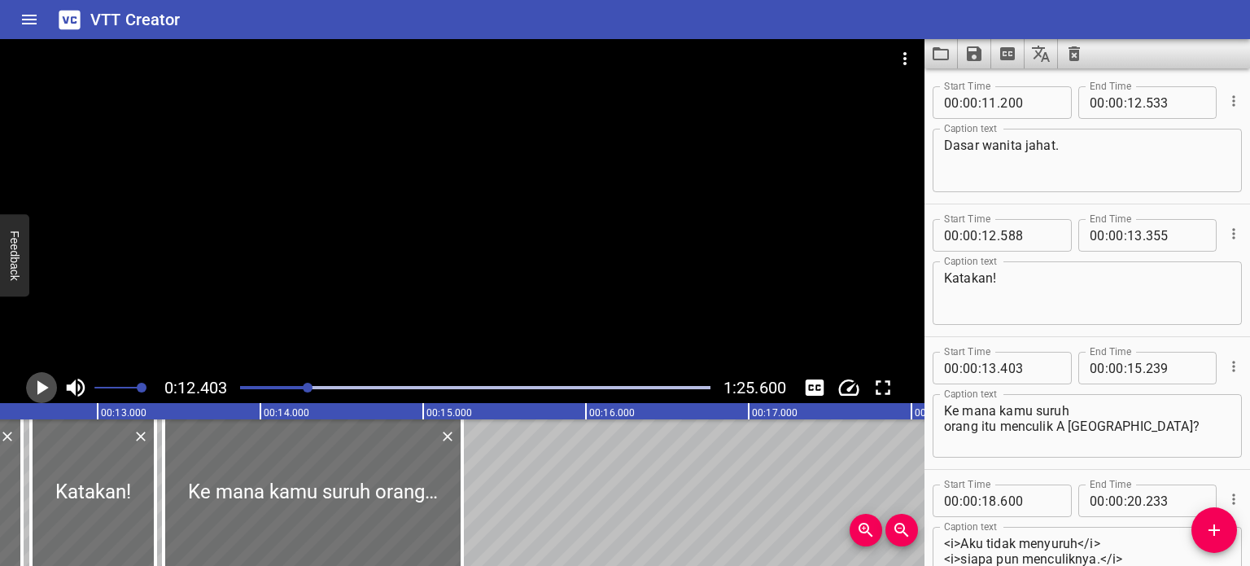
click at [45, 385] on icon "Play/Pause" at bounding box center [42, 387] width 11 height 15
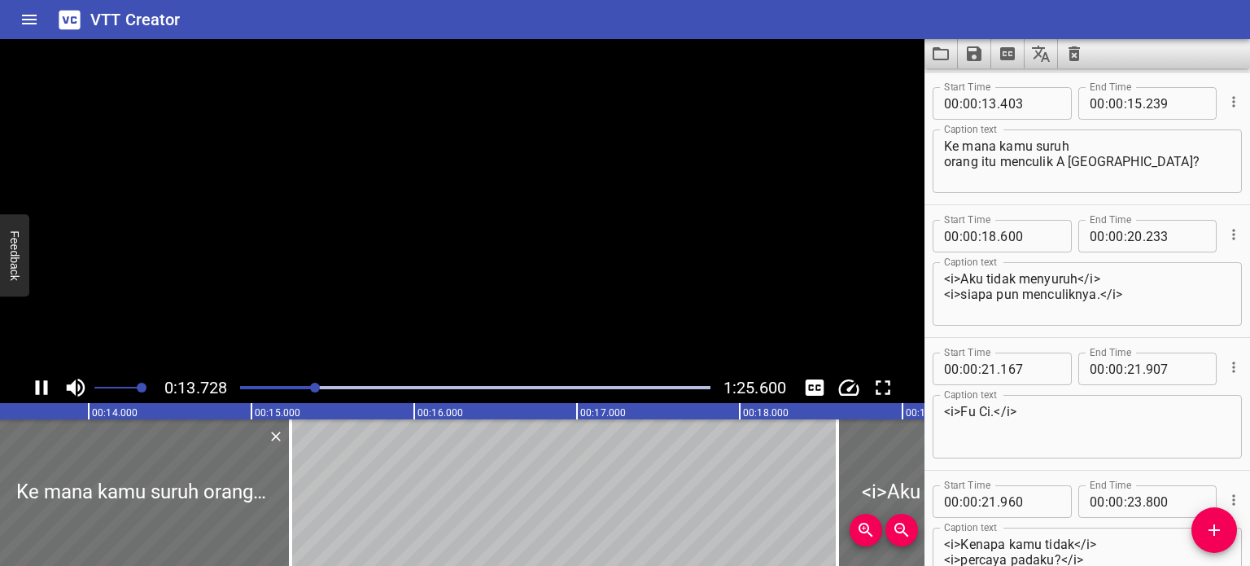
scroll to position [265, 0]
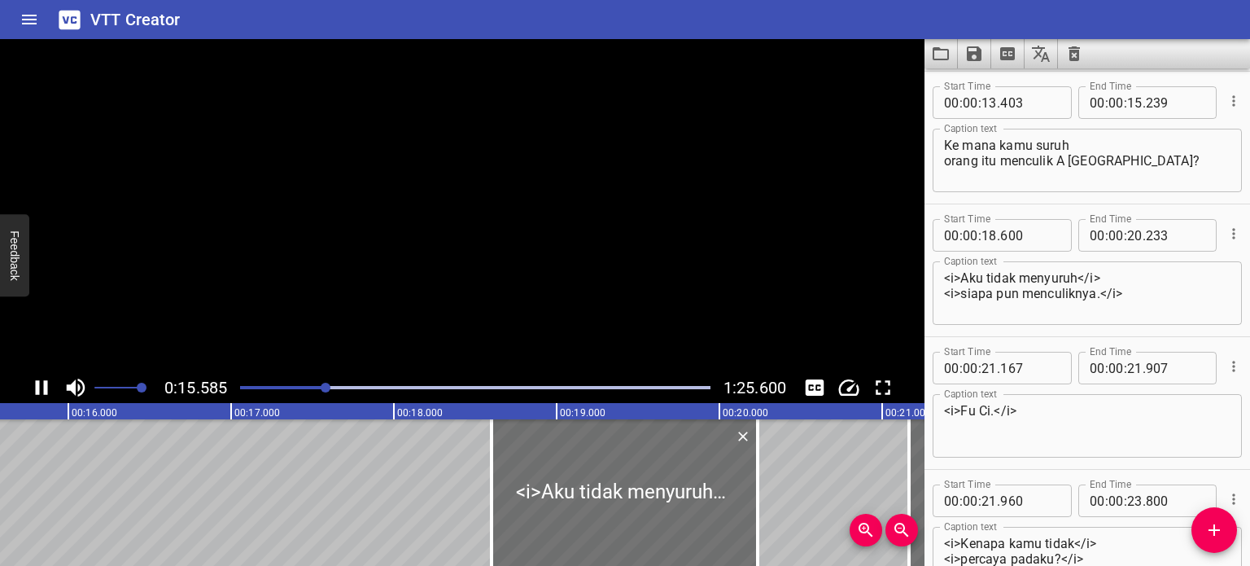
click at [45, 385] on icon "Play/Pause" at bounding box center [42, 387] width 12 height 15
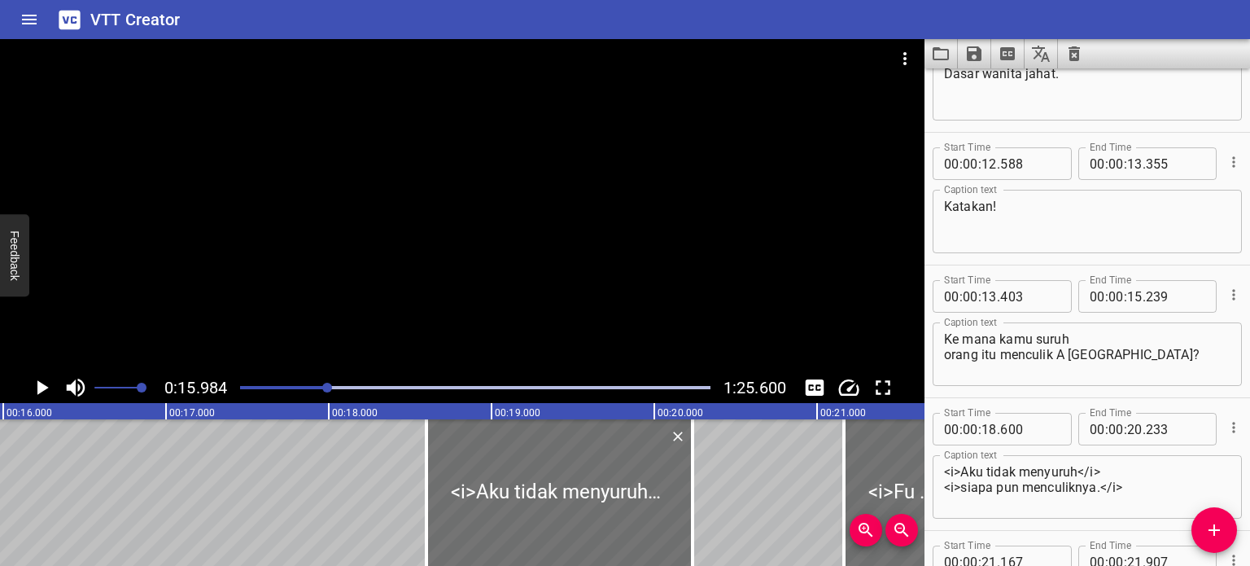
scroll to position [0, 0]
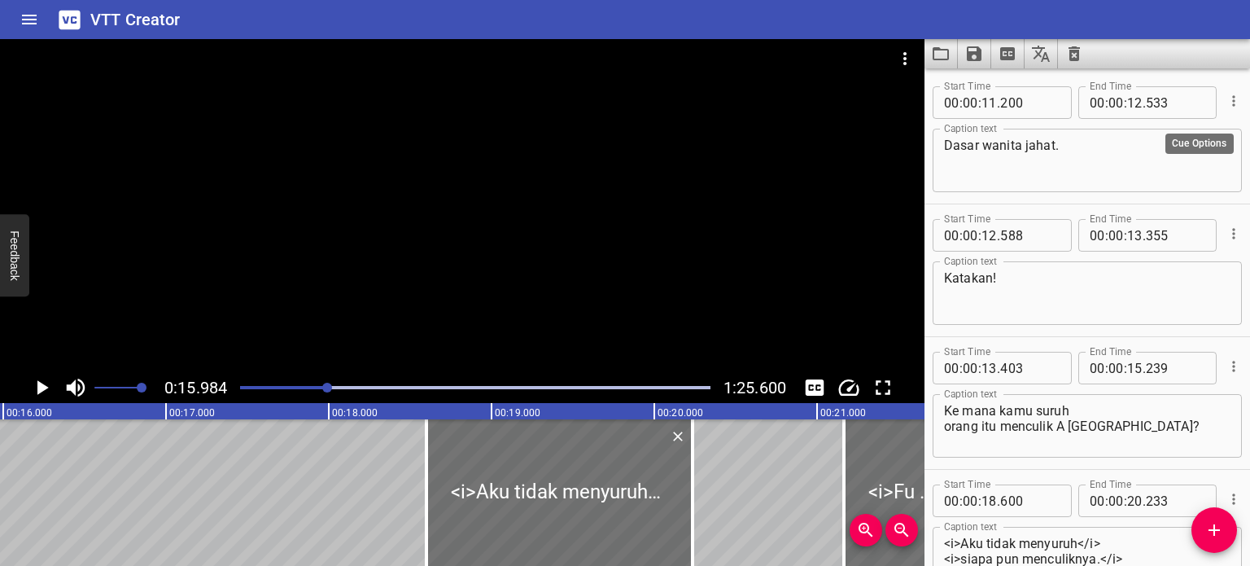
click at [999, 99] on icon "Cue Options" at bounding box center [1234, 101] width 16 height 16
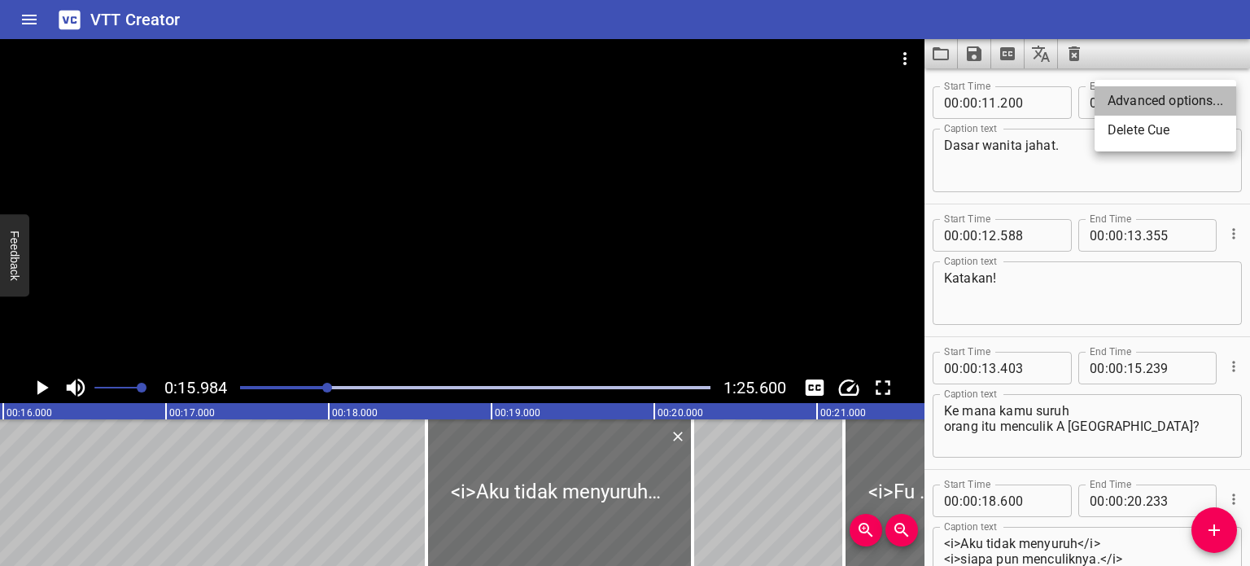
click at [999, 101] on li "Advanced options..." at bounding box center [1166, 100] width 142 height 29
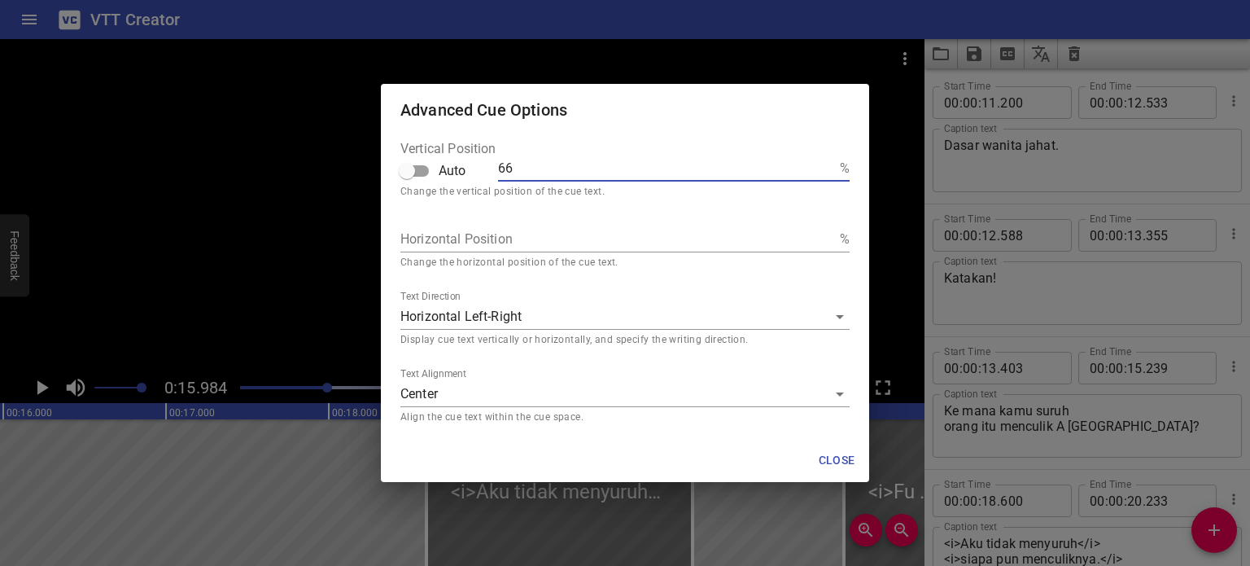
click at [567, 169] on input "66" at bounding box center [665, 168] width 335 height 26
type input "6"
type input "65"
click at [841, 452] on span "Close" at bounding box center [836, 460] width 39 height 20
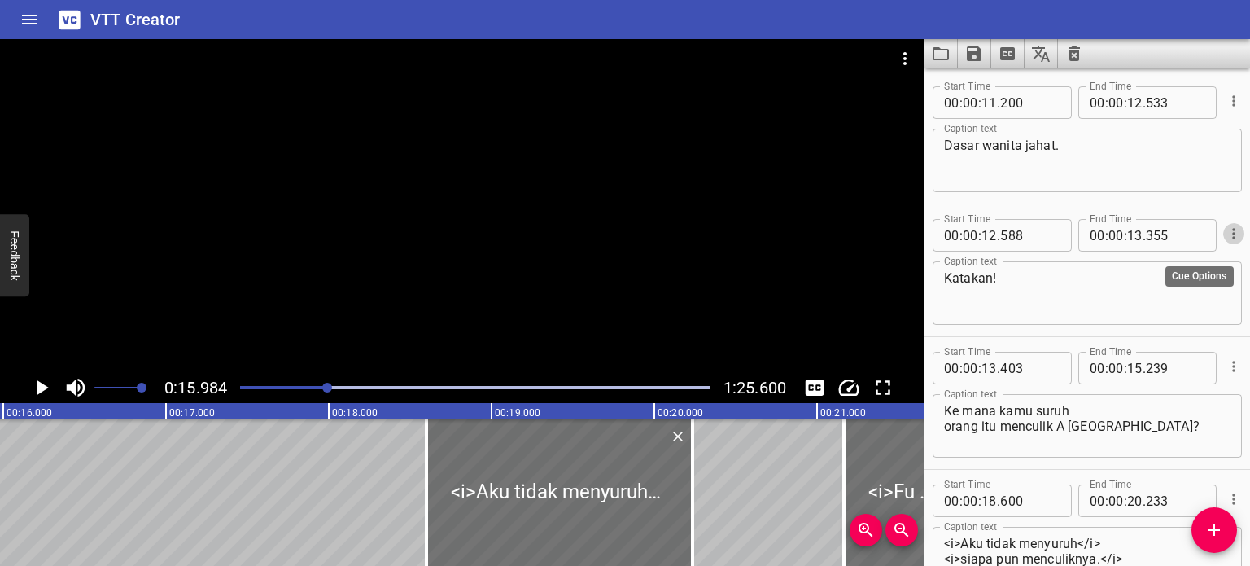
click at [999, 234] on icon "Cue Options" at bounding box center [1234, 233] width 16 height 16
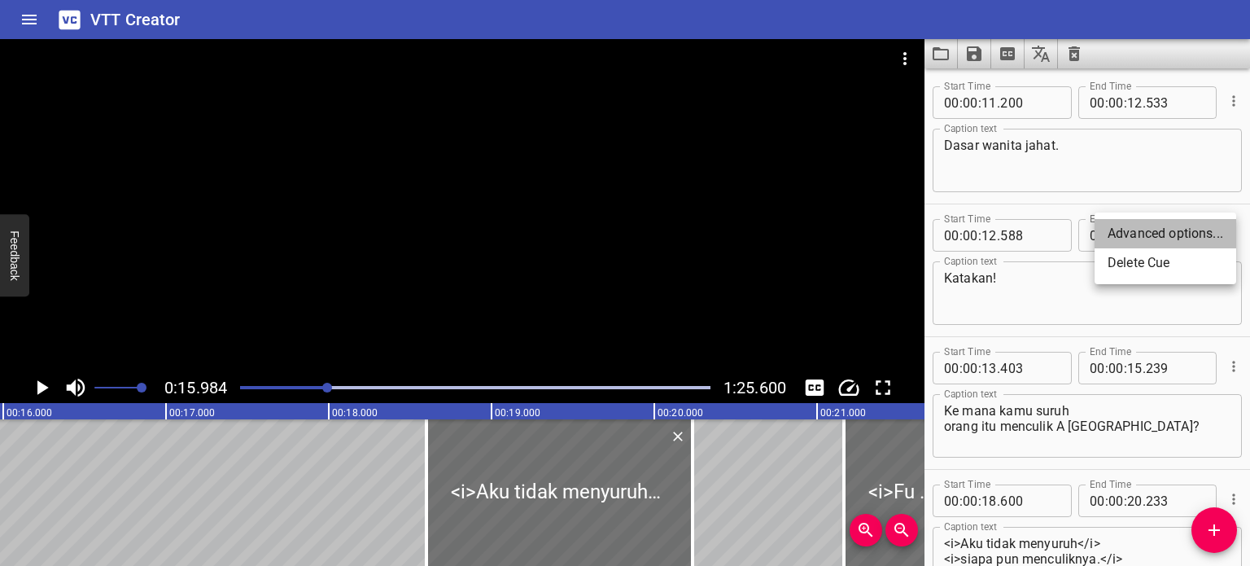
click at [999, 234] on li "Advanced options..." at bounding box center [1166, 233] width 142 height 29
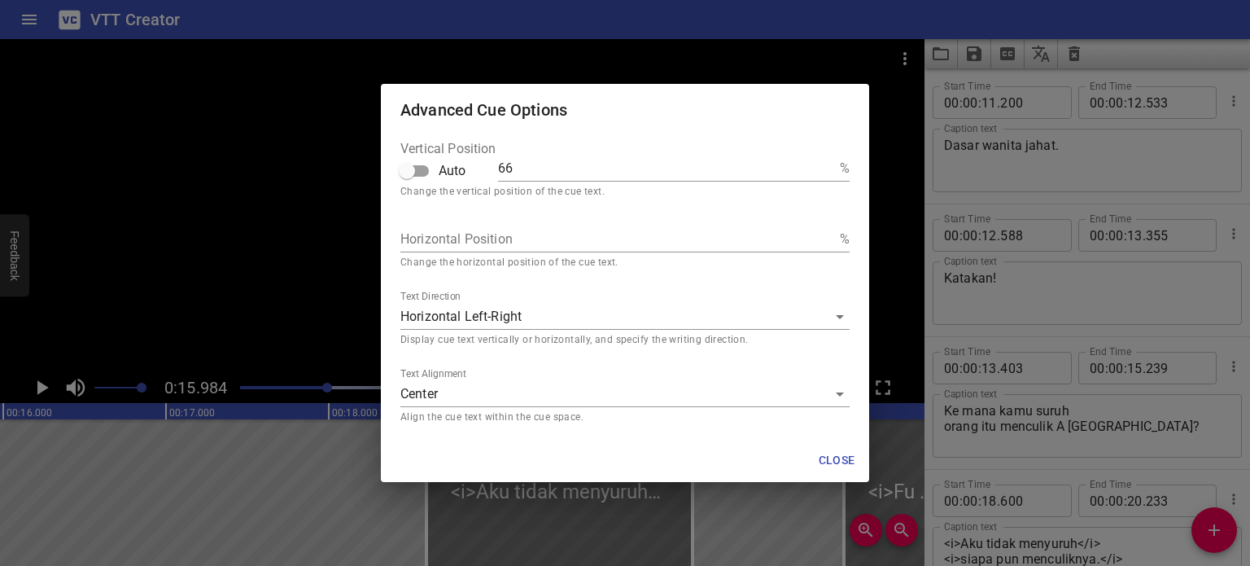
click at [537, 164] on input "66" at bounding box center [665, 168] width 335 height 26
type input "6"
type input "65"
click at [833, 452] on span "Close" at bounding box center [836, 460] width 39 height 20
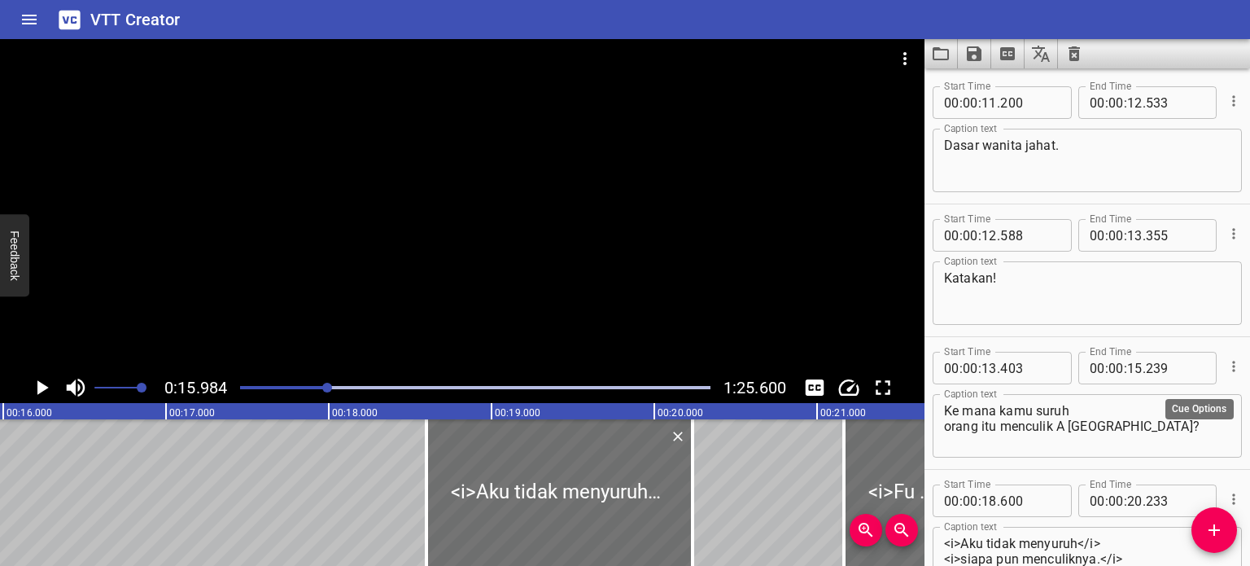
click at [999, 367] on icon "Cue Options" at bounding box center [1234, 366] width 16 height 16
click at [999, 365] on li "Advanced options..." at bounding box center [1166, 366] width 142 height 29
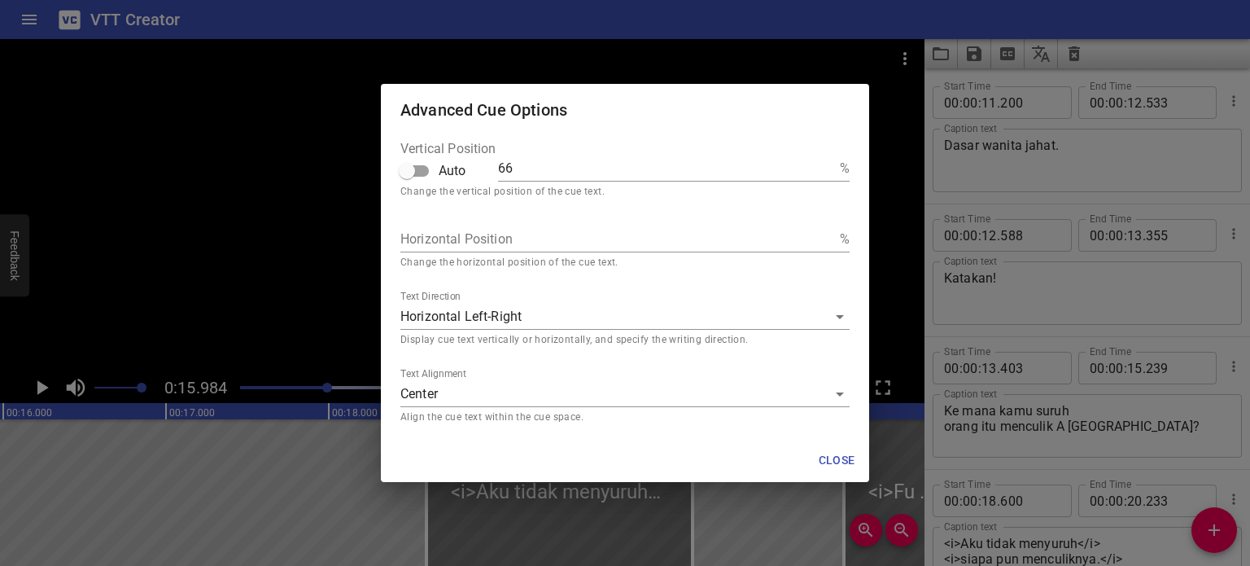
click at [553, 172] on input "66" at bounding box center [665, 168] width 335 height 26
type input "6"
type input "65"
type input "100"
type input "6"
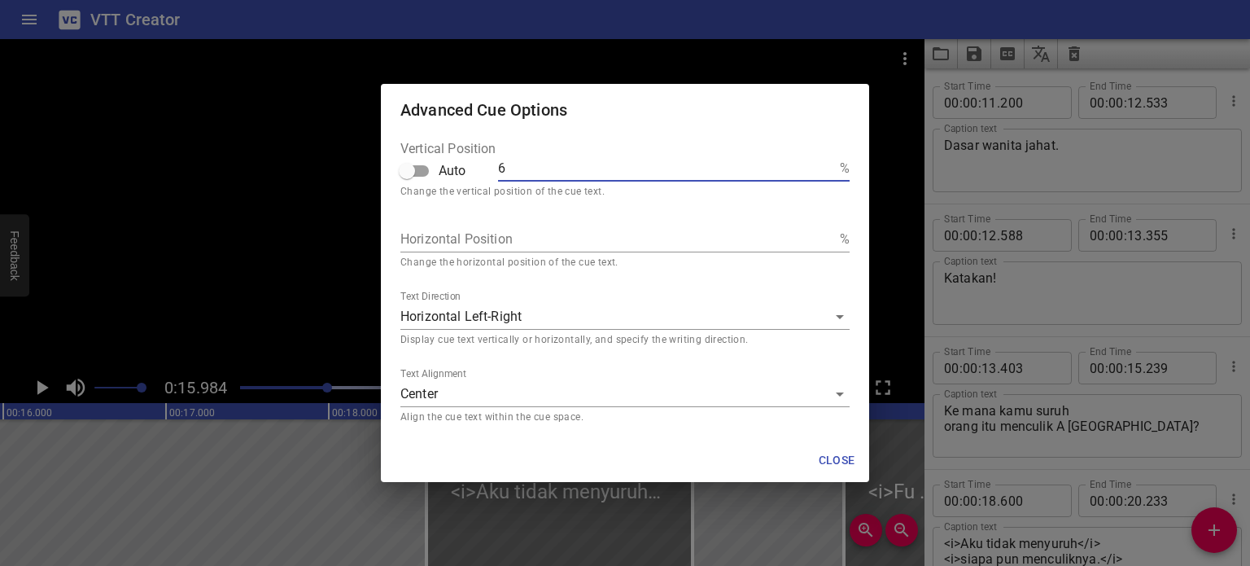
type input "65"
click at [833, 452] on span "Close" at bounding box center [836, 460] width 39 height 20
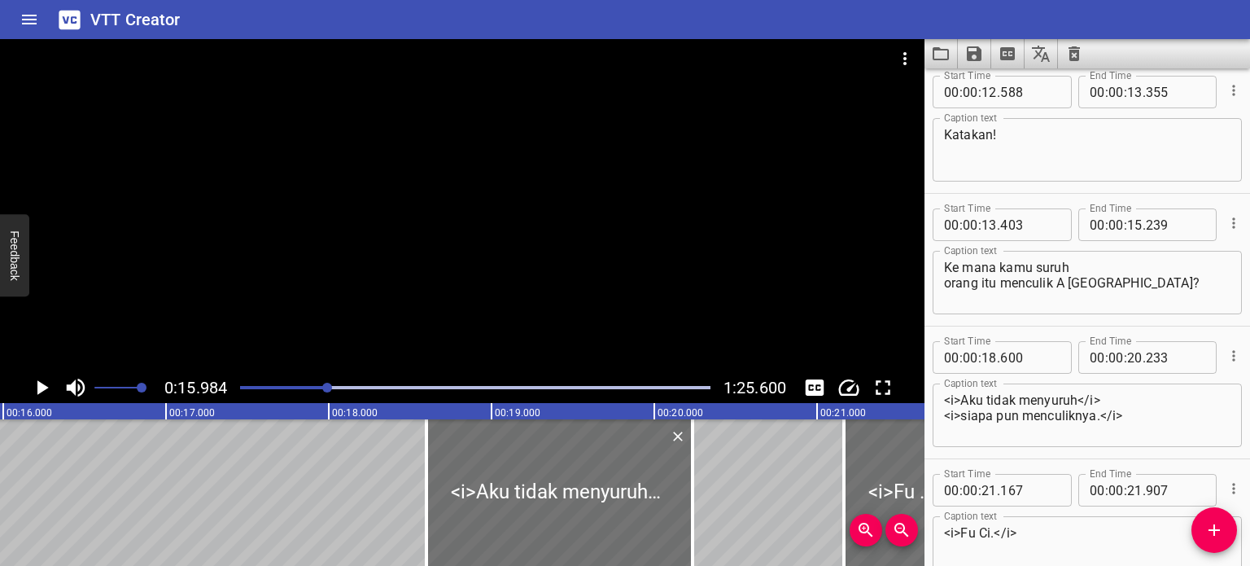
scroll to position [163, 0]
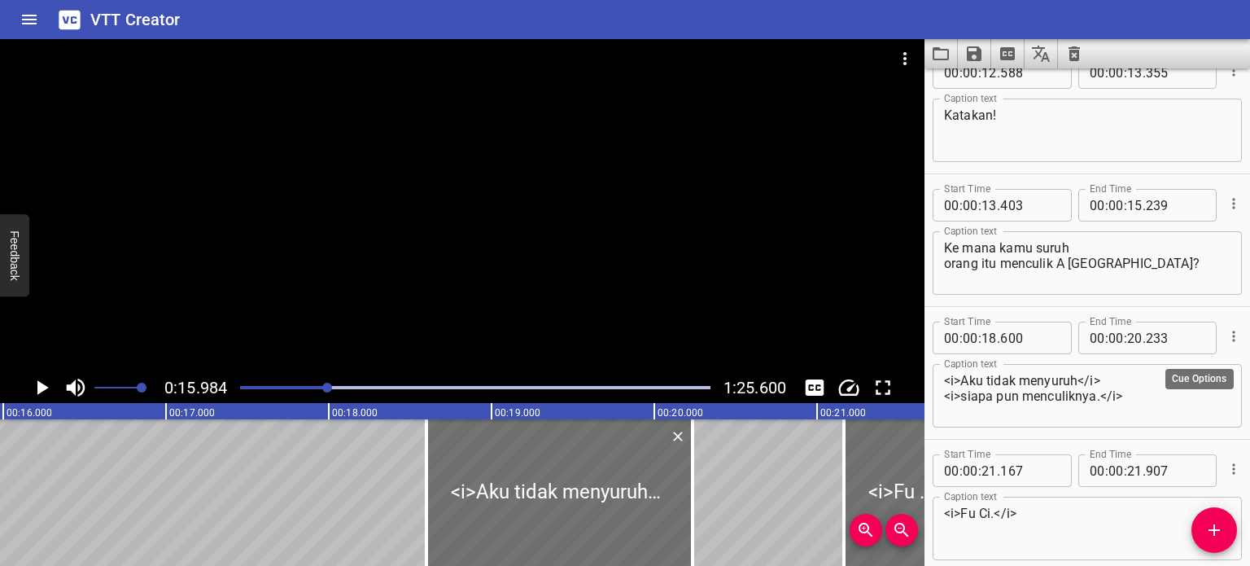
click at [999, 342] on icon "Cue Options" at bounding box center [1234, 336] width 16 height 16
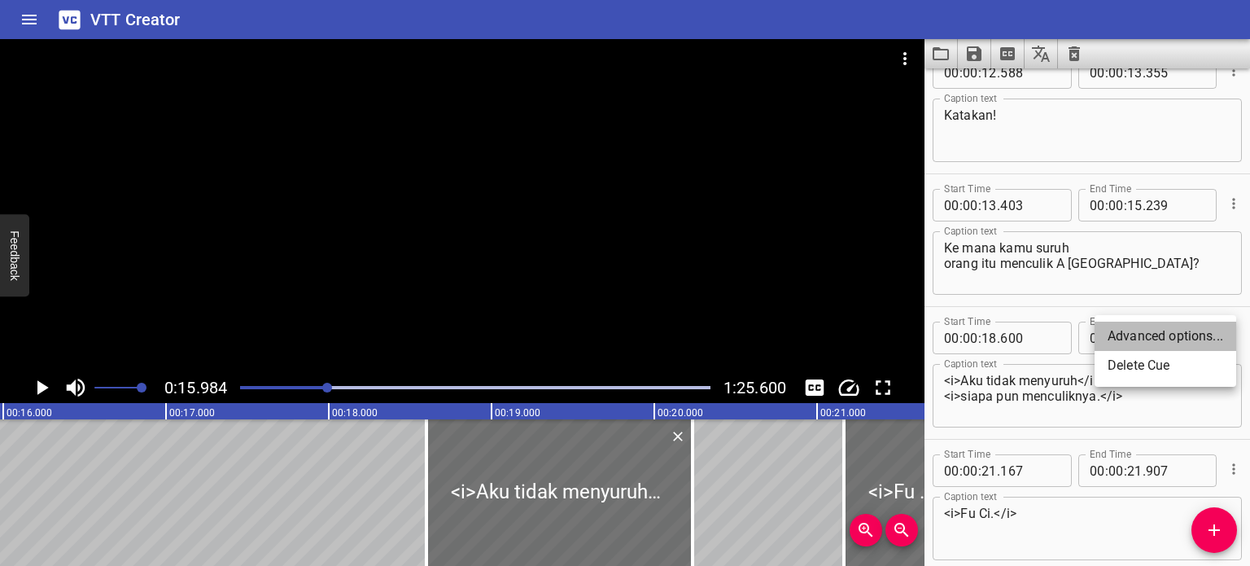
click at [999, 343] on li "Advanced options..." at bounding box center [1166, 335] width 142 height 29
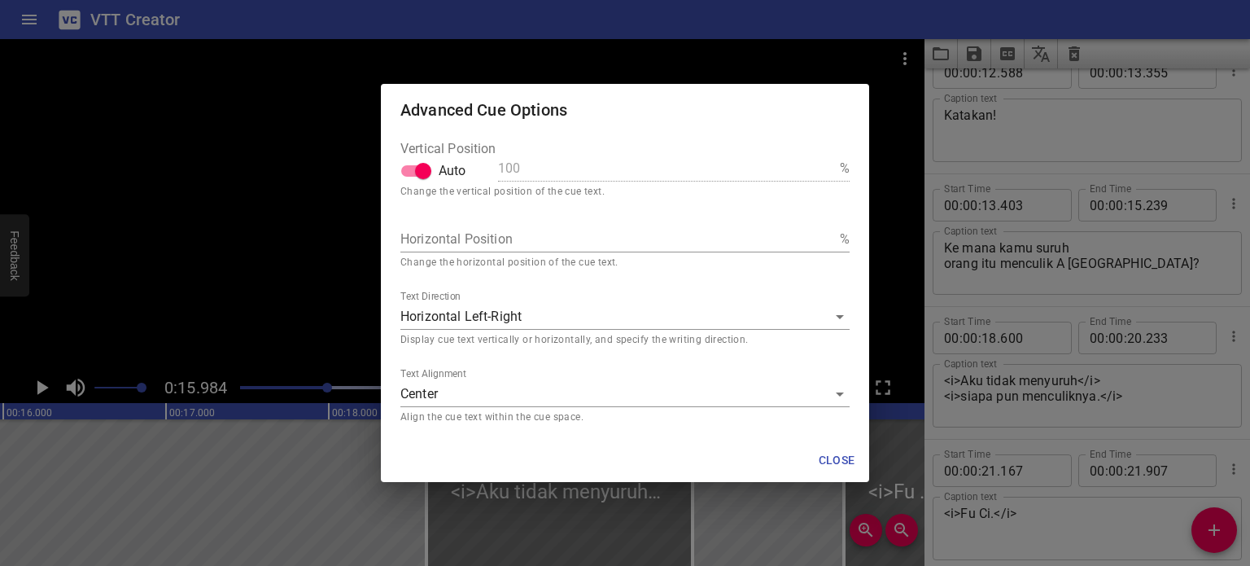
click at [414, 169] on input "Auto" at bounding box center [423, 170] width 93 height 31
checkbox input "false"
drag, startPoint x: 520, startPoint y: 168, endPoint x: 496, endPoint y: 167, distance: 24.5
click at [496, 167] on div "Vertical Position Auto 100 %" at bounding box center [624, 165] width 449 height 46
type input "6"
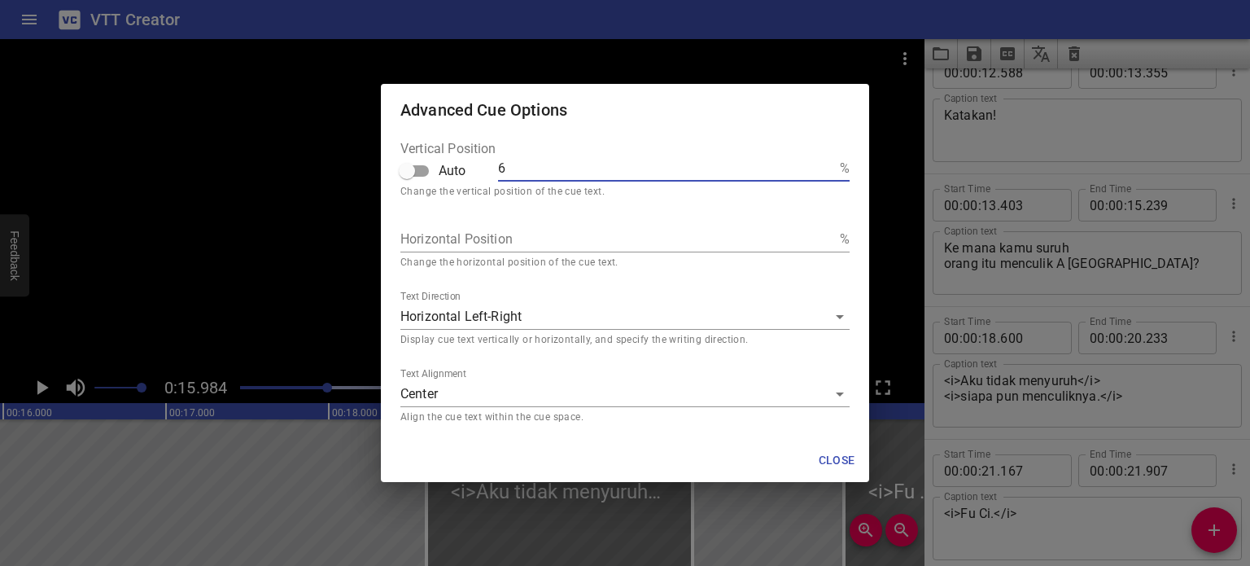
type input "65"
click at [830, 452] on span "Close" at bounding box center [836, 460] width 39 height 20
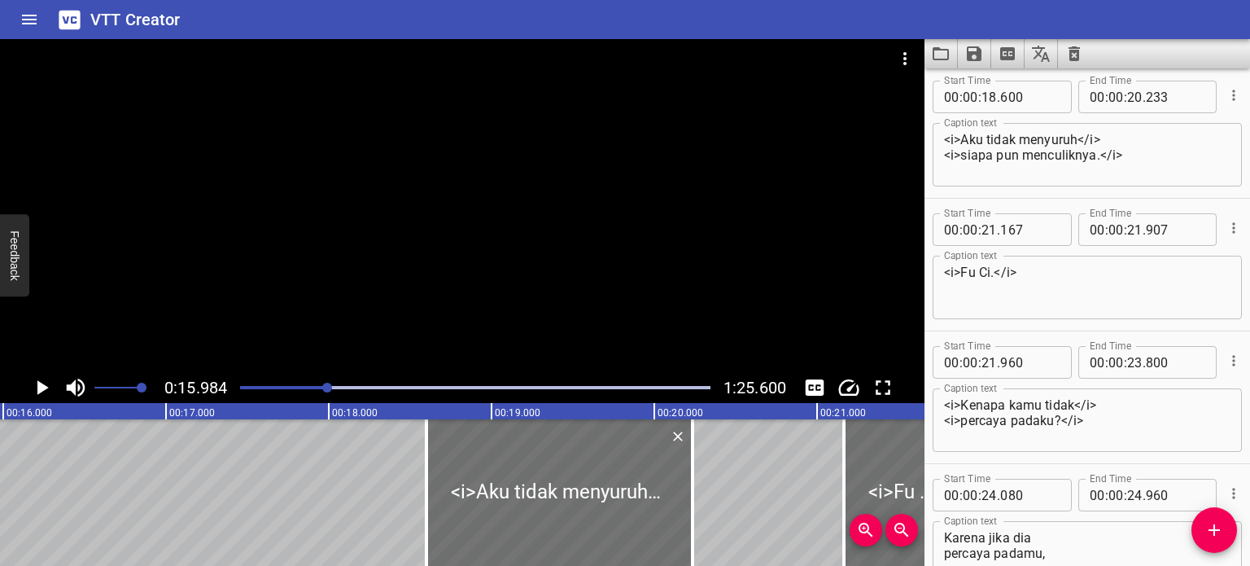
scroll to position [407, 0]
click at [999, 226] on icon "Cue Options" at bounding box center [1234, 224] width 16 height 16
click at [999, 232] on li "Advanced options..." at bounding box center [1166, 224] width 142 height 29
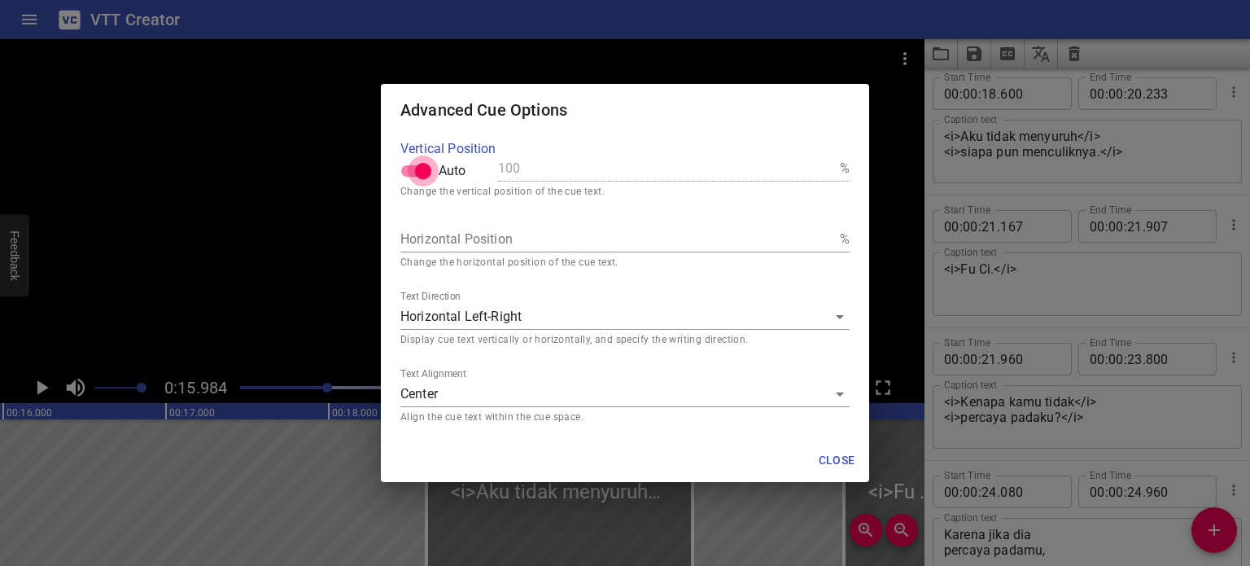
click at [410, 168] on input "Auto" at bounding box center [423, 170] width 93 height 31
checkbox input "false"
drag, startPoint x: 518, startPoint y: 168, endPoint x: 485, endPoint y: 168, distance: 33.4
click at [485, 168] on div "Vertical Position Auto 100 %" at bounding box center [624, 165] width 449 height 46
type input "6"
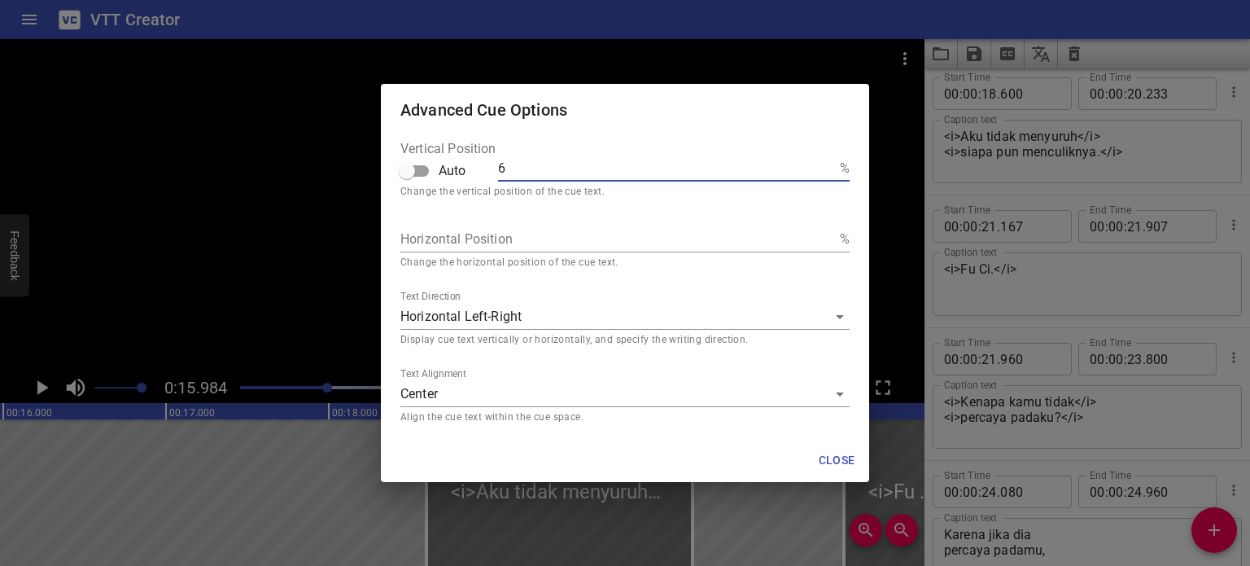
type input "65"
click at [841, 452] on span "Close" at bounding box center [836, 460] width 39 height 20
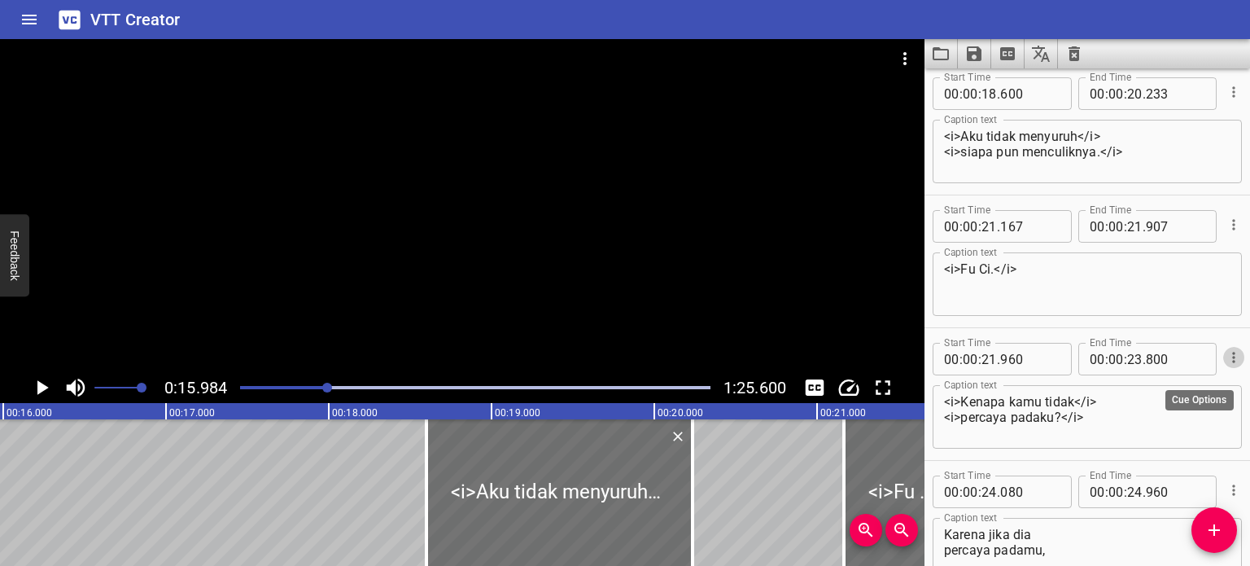
click at [999, 361] on icon "Cue Options" at bounding box center [1234, 357] width 16 height 16
click at [999, 361] on li "Advanced options..." at bounding box center [1166, 357] width 142 height 29
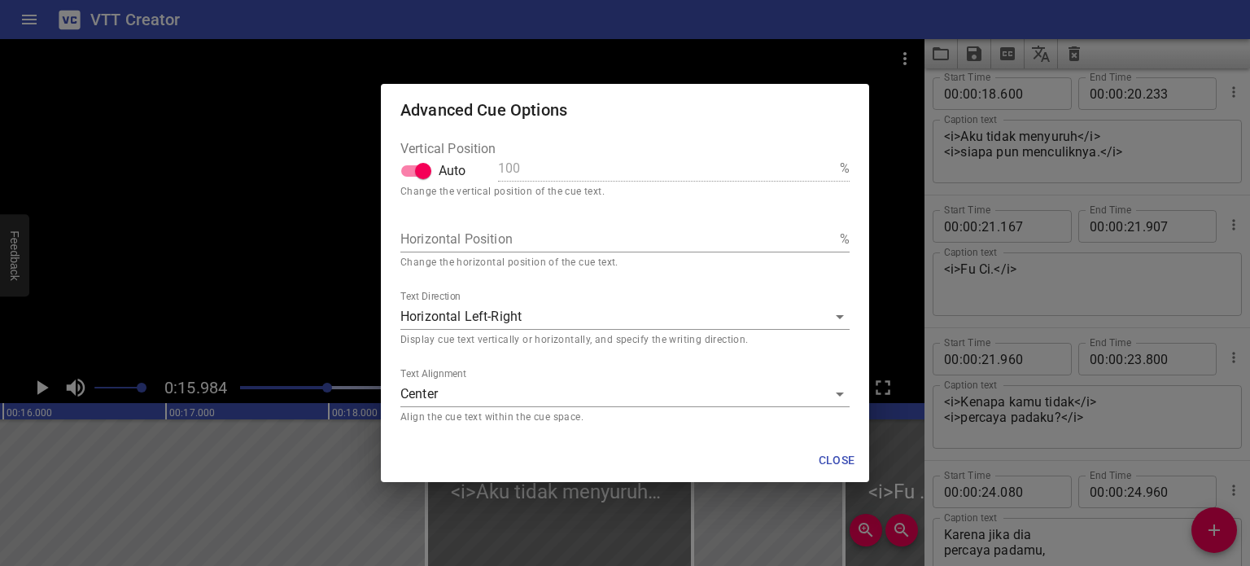
click at [408, 174] on input "Auto" at bounding box center [423, 170] width 93 height 31
checkbox input "false"
drag, startPoint x: 518, startPoint y: 173, endPoint x: 487, endPoint y: 172, distance: 31.7
click at [487, 172] on div "Vertical Position Auto 100 %" at bounding box center [624, 165] width 449 height 46
type input "6"
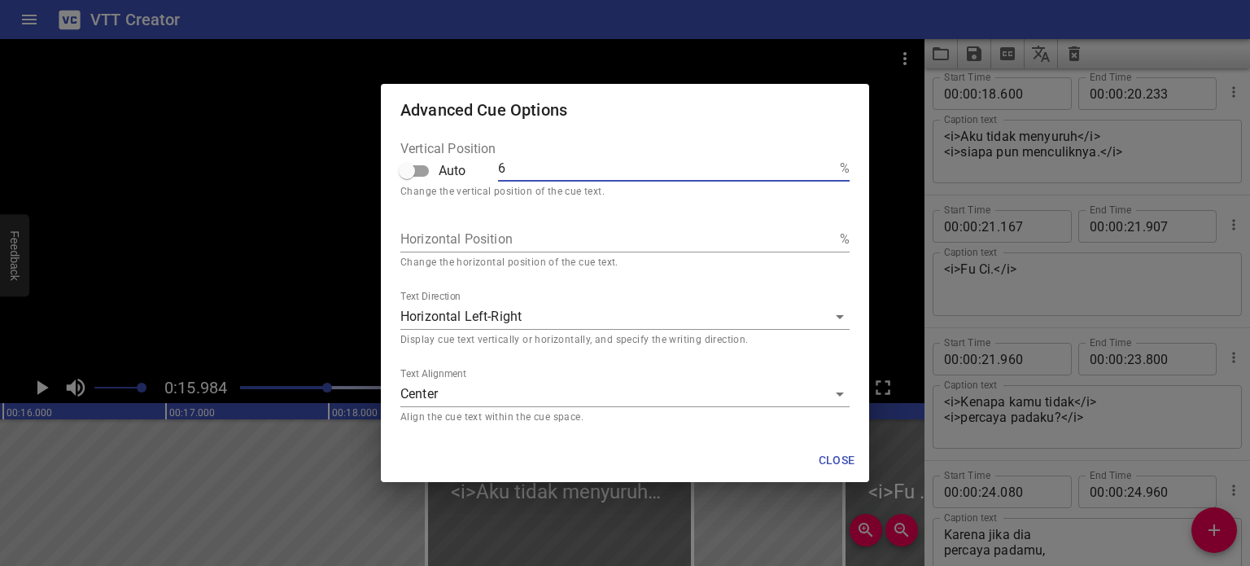
type input "65"
click at [848, 452] on span "Close" at bounding box center [836, 460] width 39 height 20
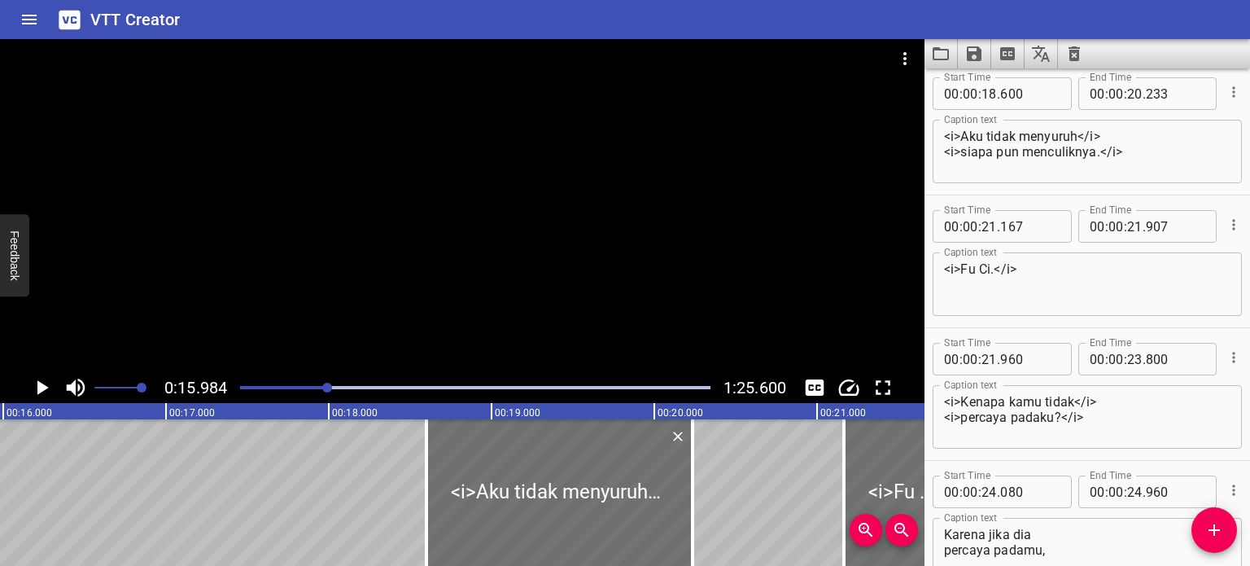
click at [263, 389] on div at bounding box center [475, 387] width 490 height 23
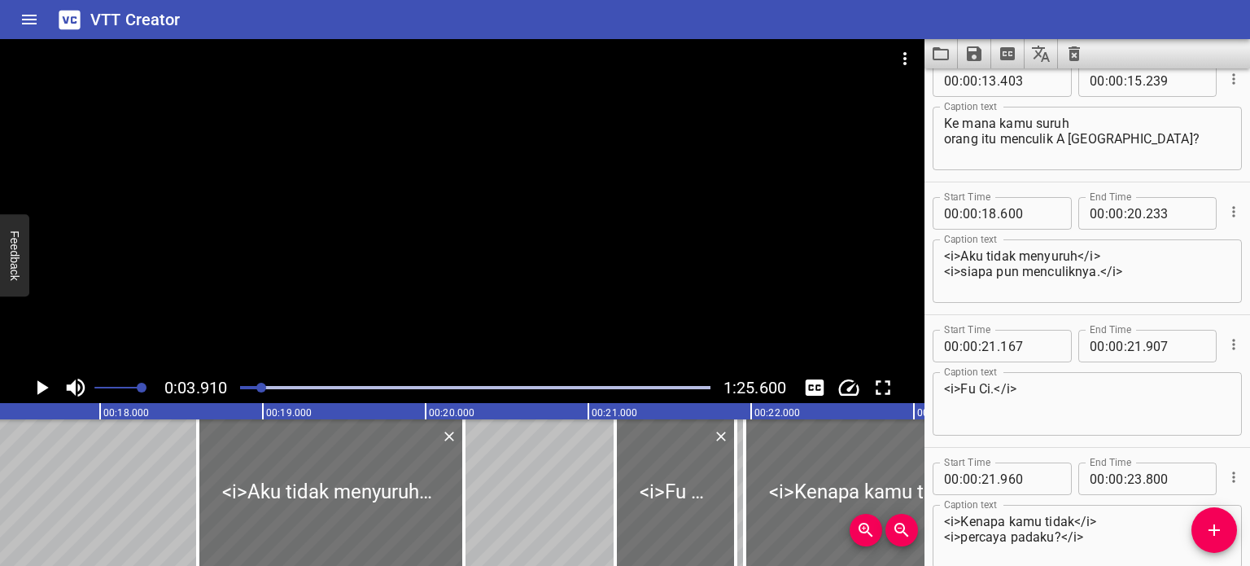
scroll to position [265, 0]
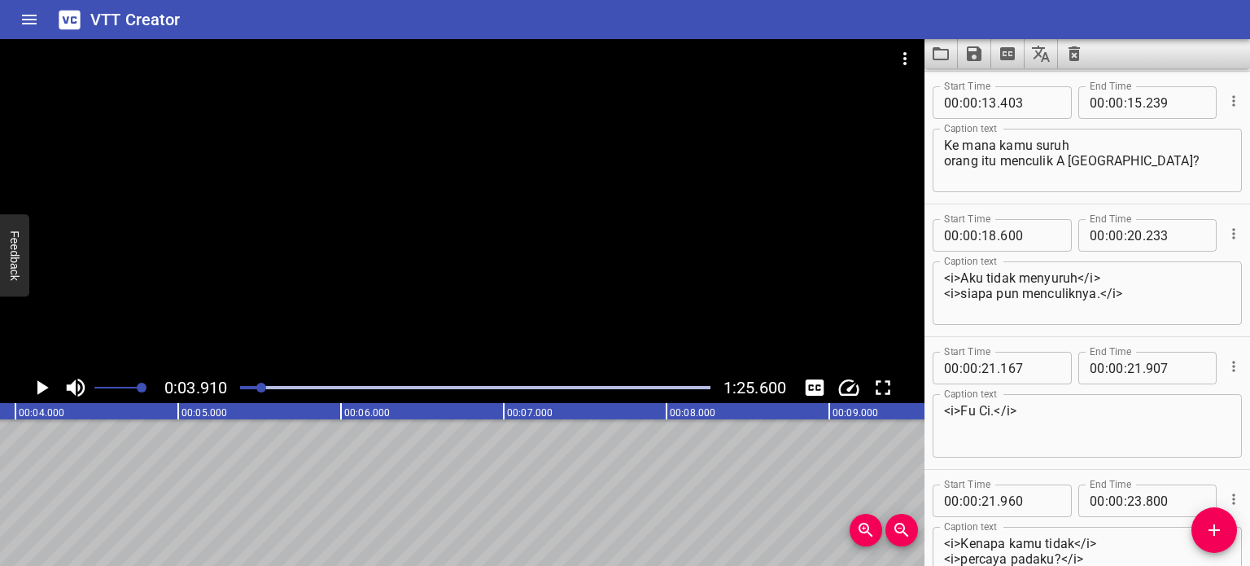
click at [46, 382] on icon "Play/Pause" at bounding box center [41, 387] width 24 height 24
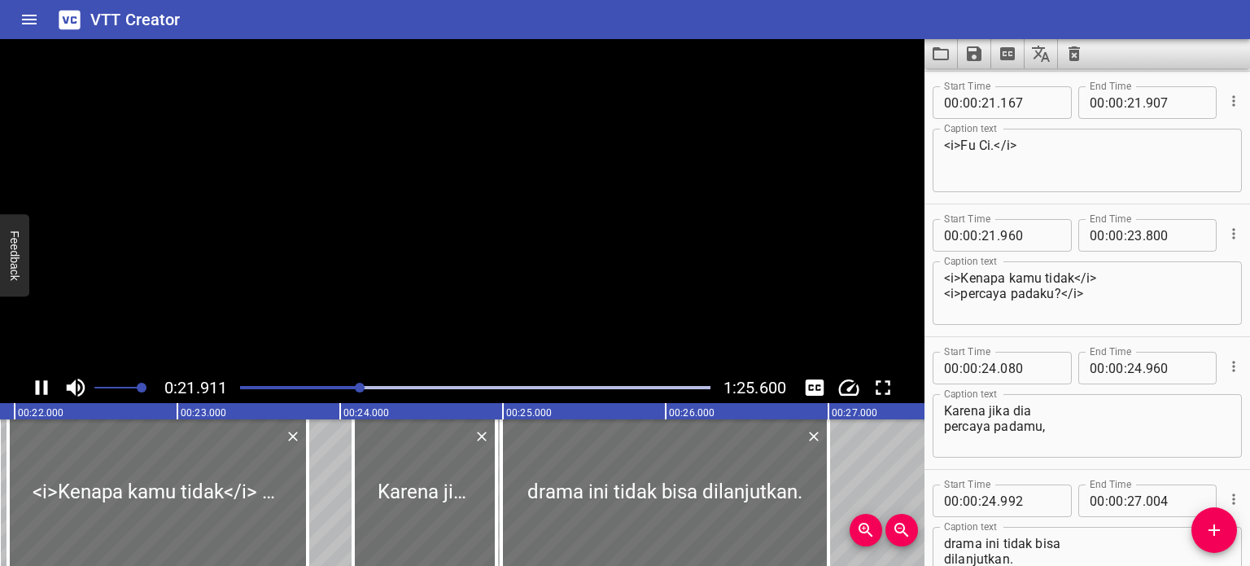
scroll to position [0, 0]
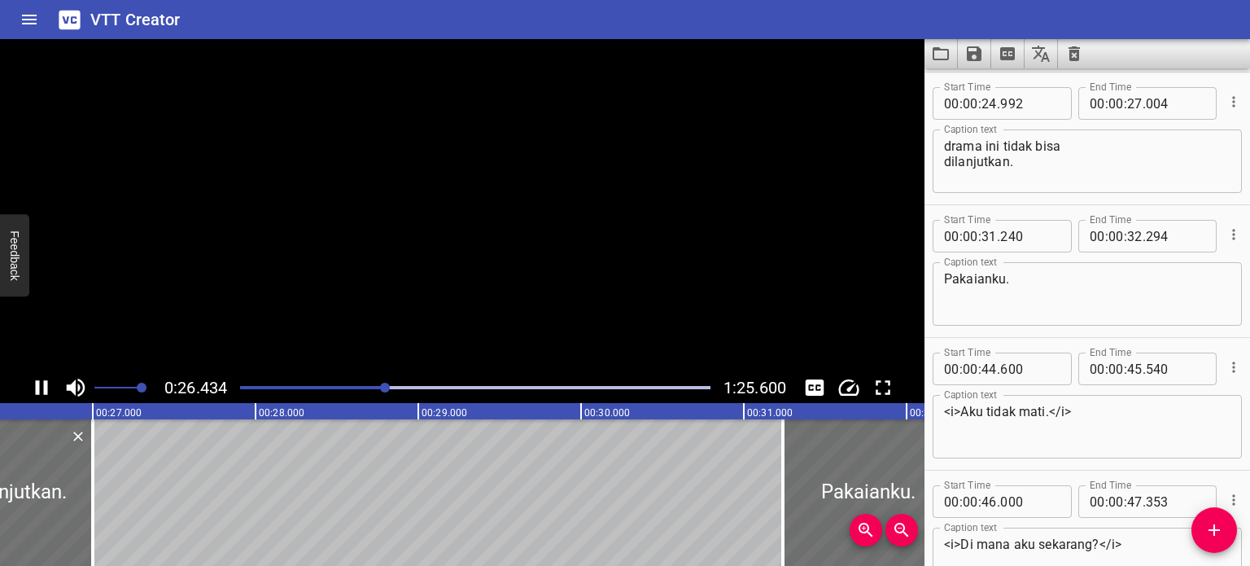
click at [36, 389] on icon "Play/Pause" at bounding box center [42, 387] width 12 height 15
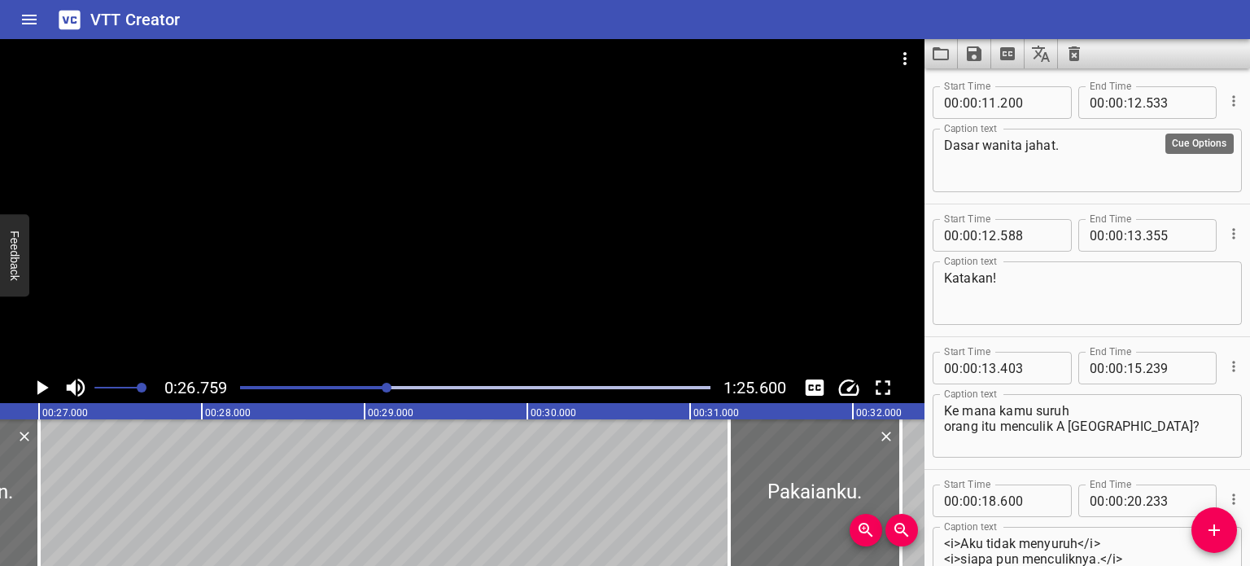
click at [999, 106] on icon "Cue Options" at bounding box center [1233, 100] width 2 height 11
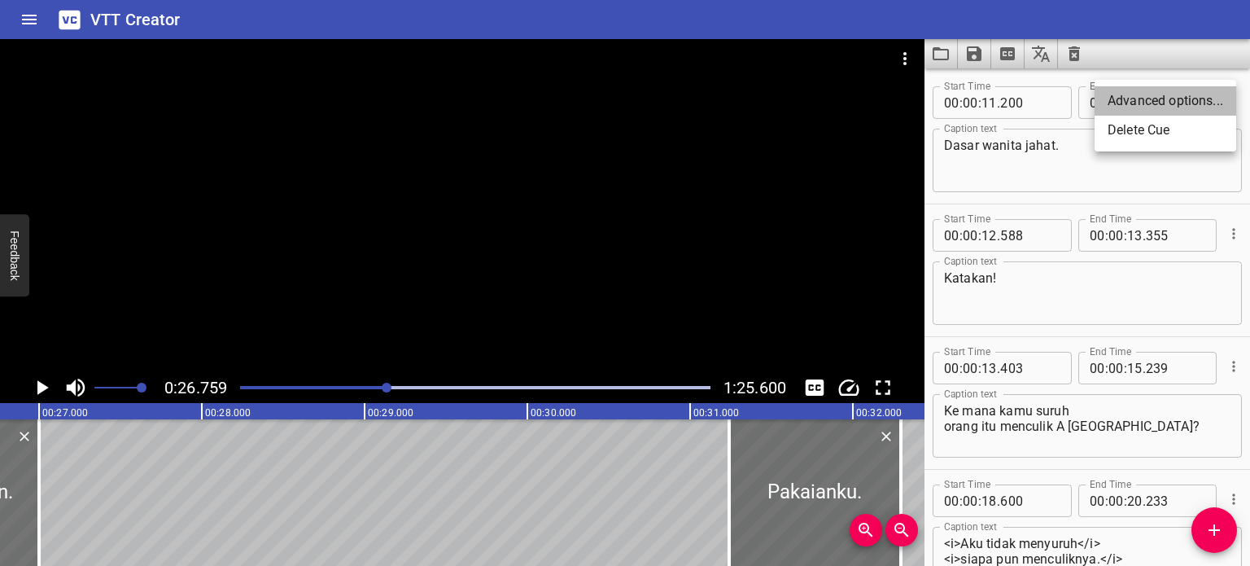
click at [999, 104] on li "Advanced options..." at bounding box center [1166, 100] width 142 height 29
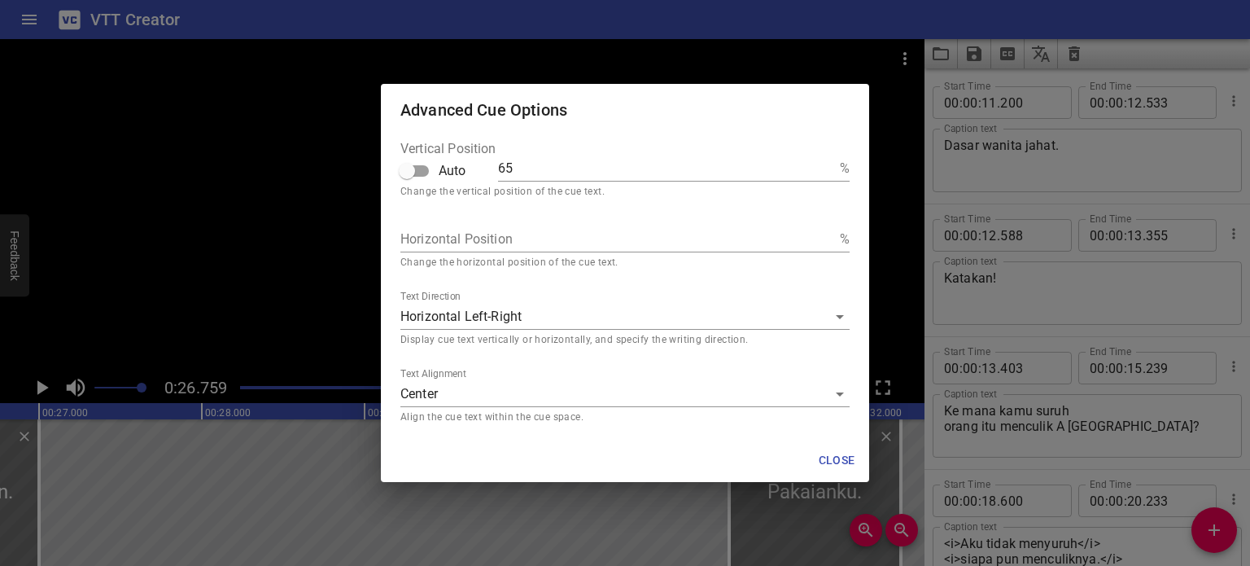
click at [831, 452] on span "Close" at bounding box center [836, 460] width 39 height 20
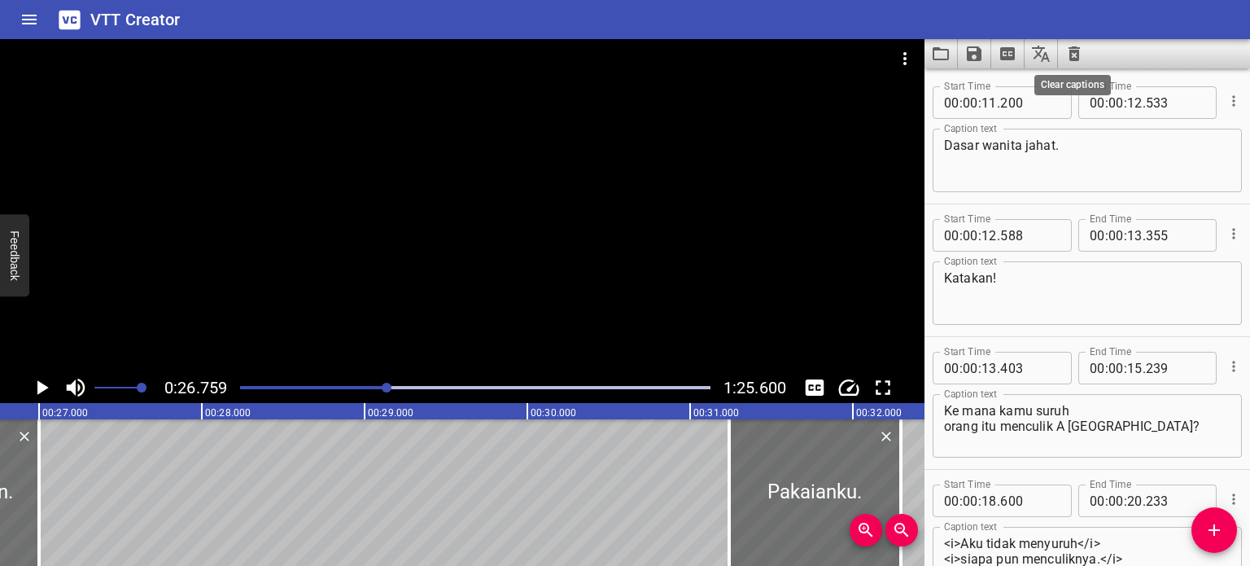
click at [999, 53] on icon "Clear captions" at bounding box center [1074, 54] width 20 height 20
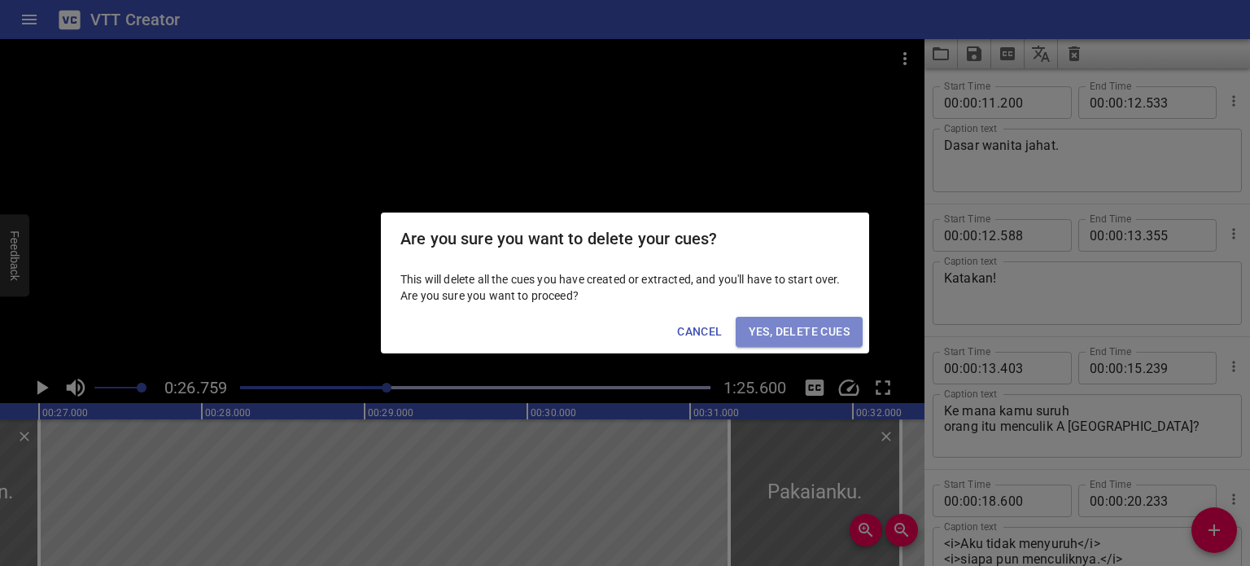
click at [807, 328] on span "Yes, Delete Cues" at bounding box center [799, 331] width 101 height 20
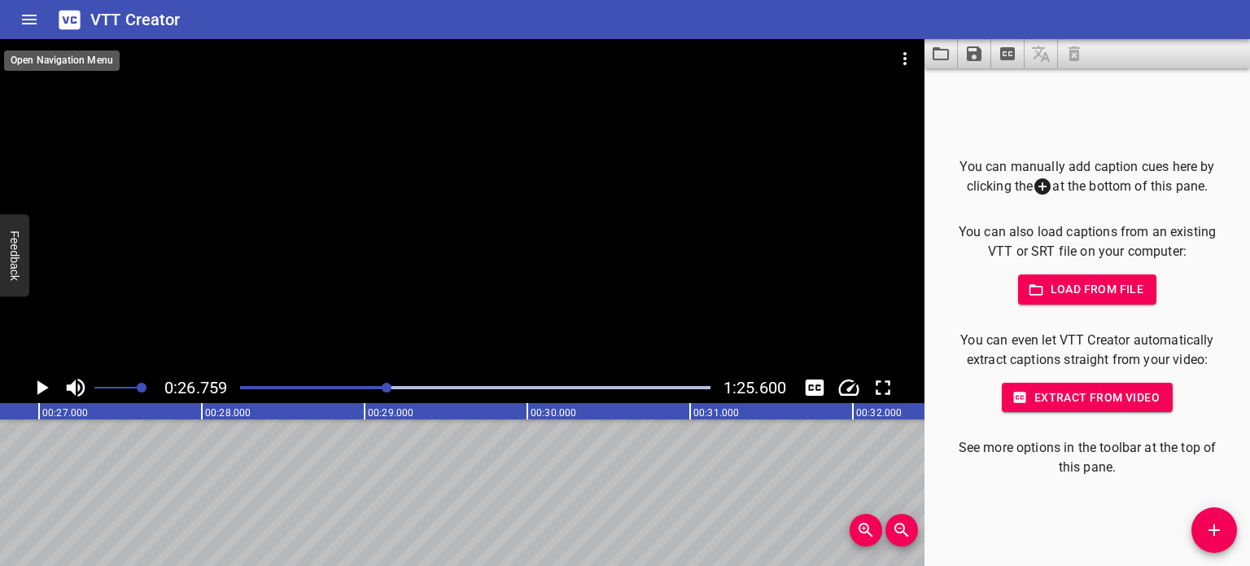
click at [28, 22] on icon "Home" at bounding box center [30, 20] width 20 height 20
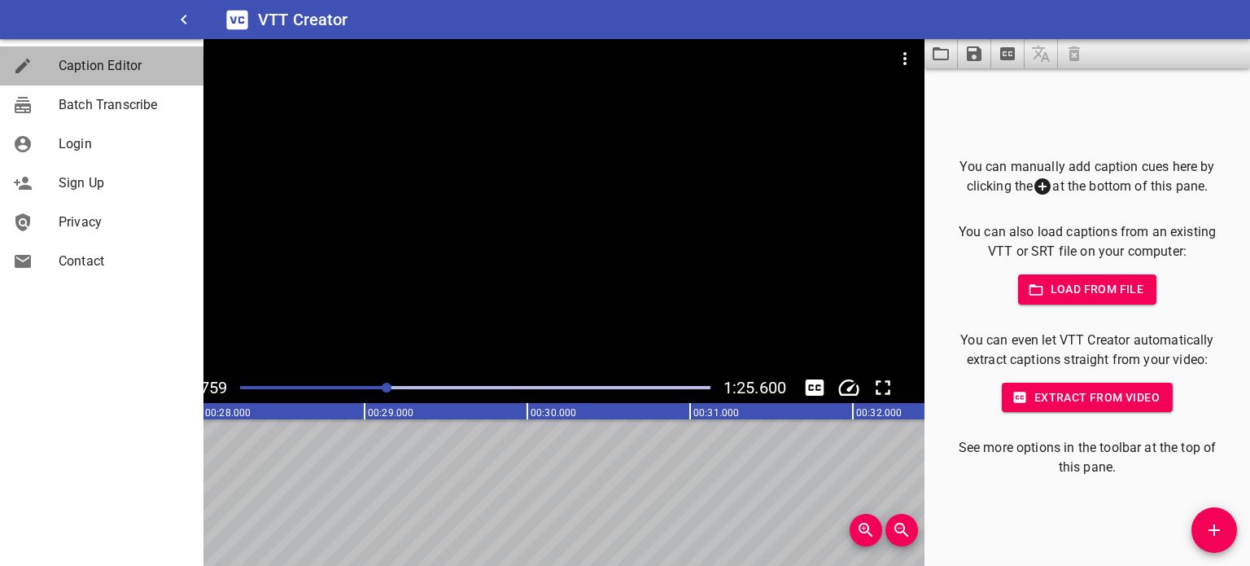
click at [62, 59] on span "Caption Editor" at bounding box center [125, 66] width 132 height 20
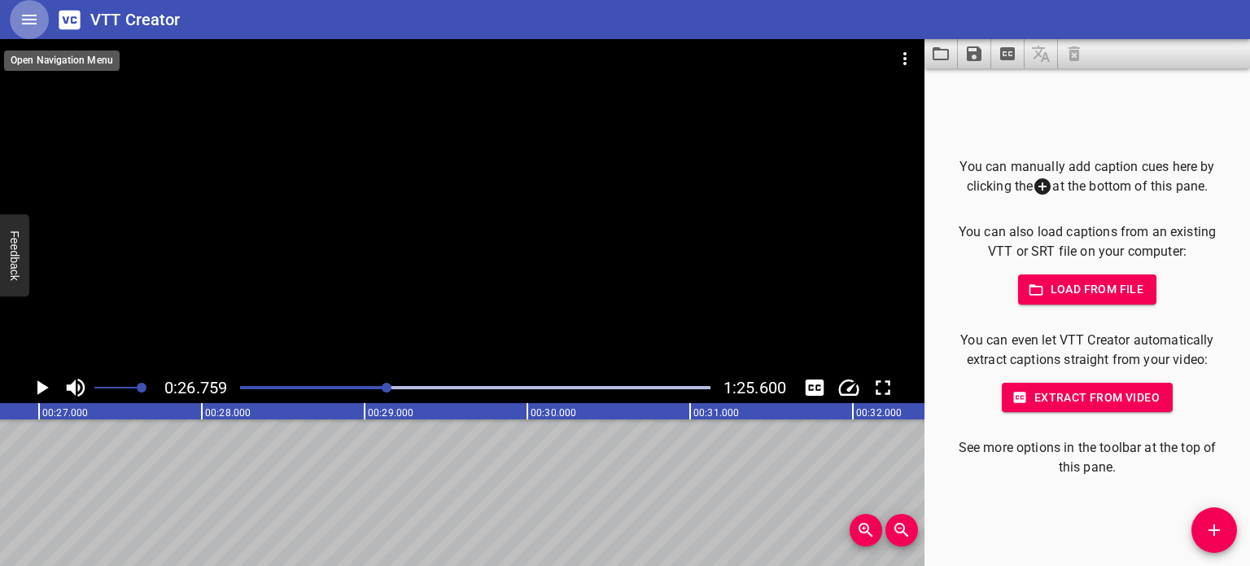
click at [35, 27] on icon "Home" at bounding box center [30, 20] width 20 height 20
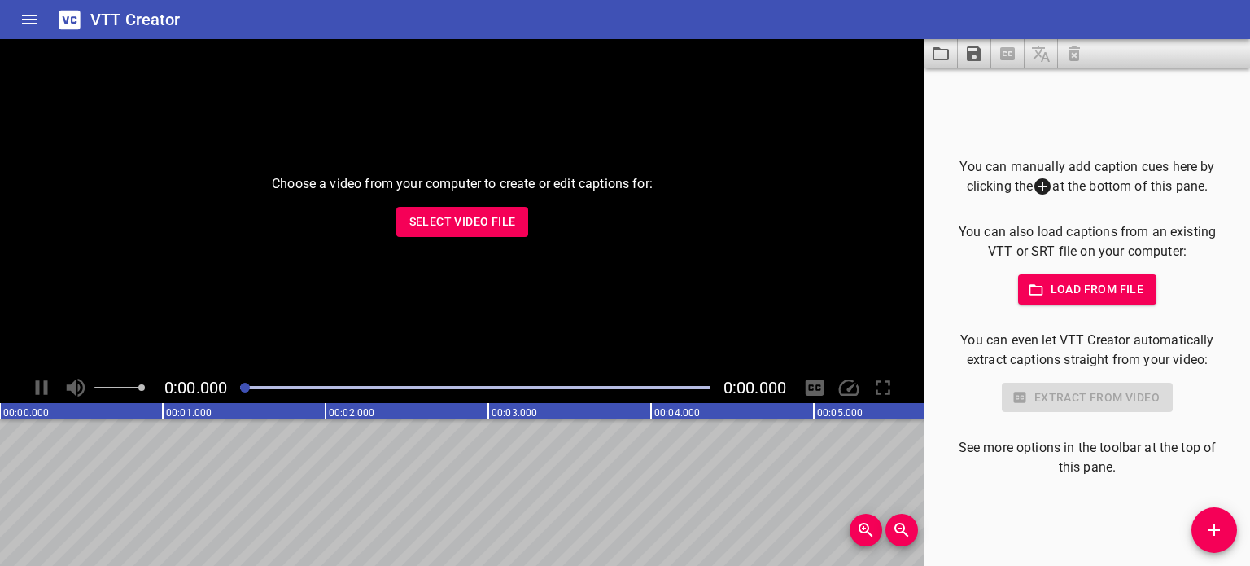
click at [469, 221] on span "Select Video File" at bounding box center [462, 222] width 107 height 20
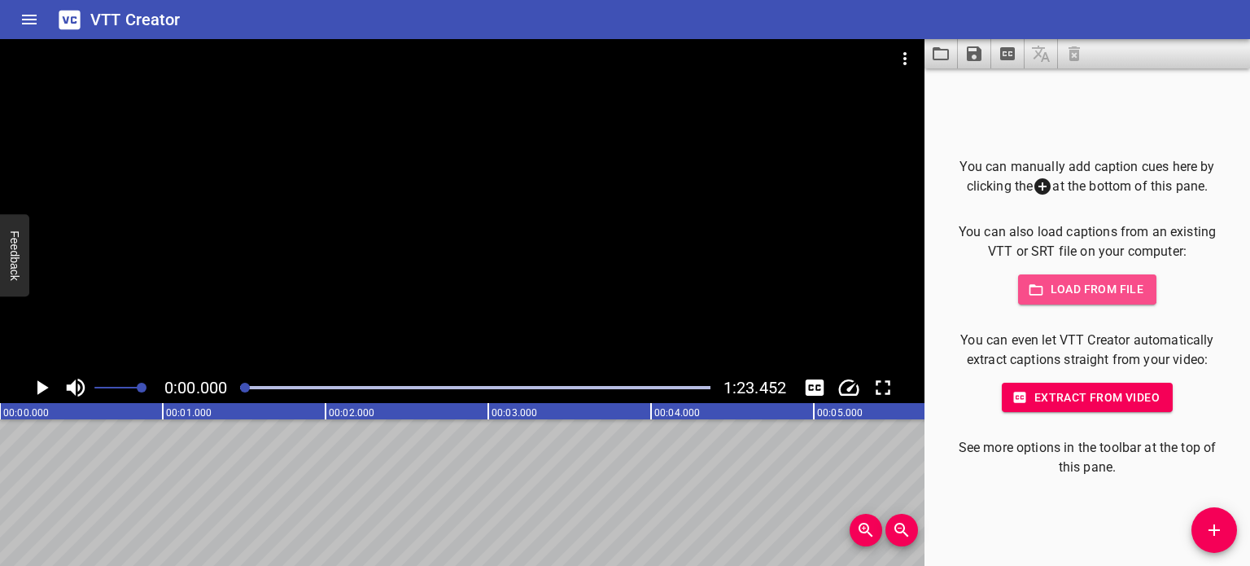
click at [1051, 289] on span "Load from file" at bounding box center [1087, 289] width 113 height 20
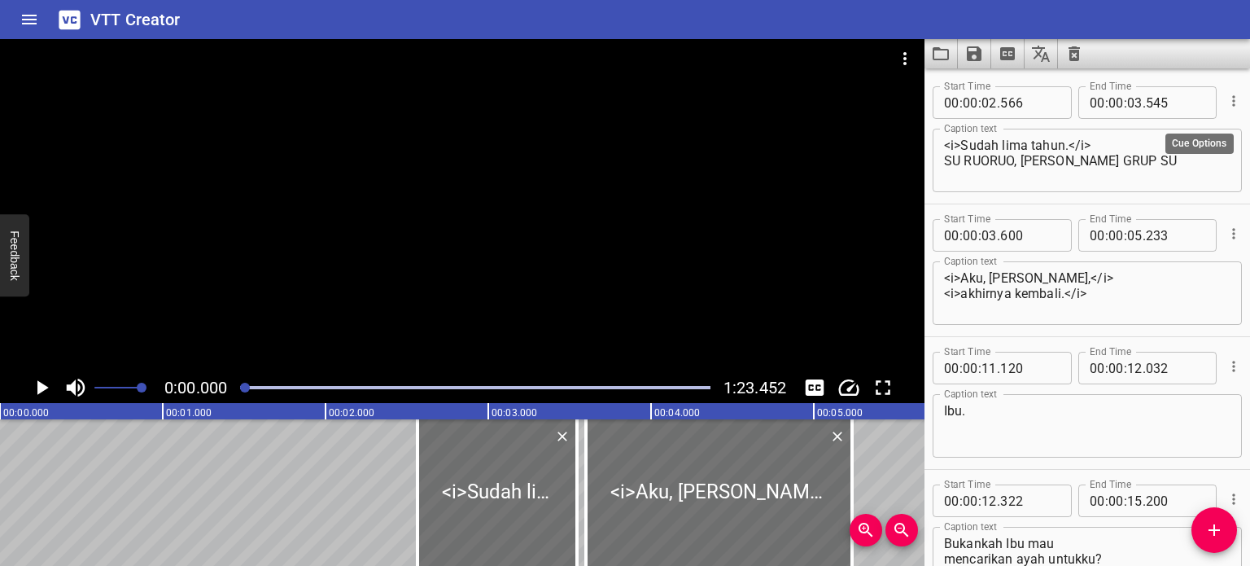
click at [1226, 98] on icon "Cue Options" at bounding box center [1234, 101] width 16 height 16
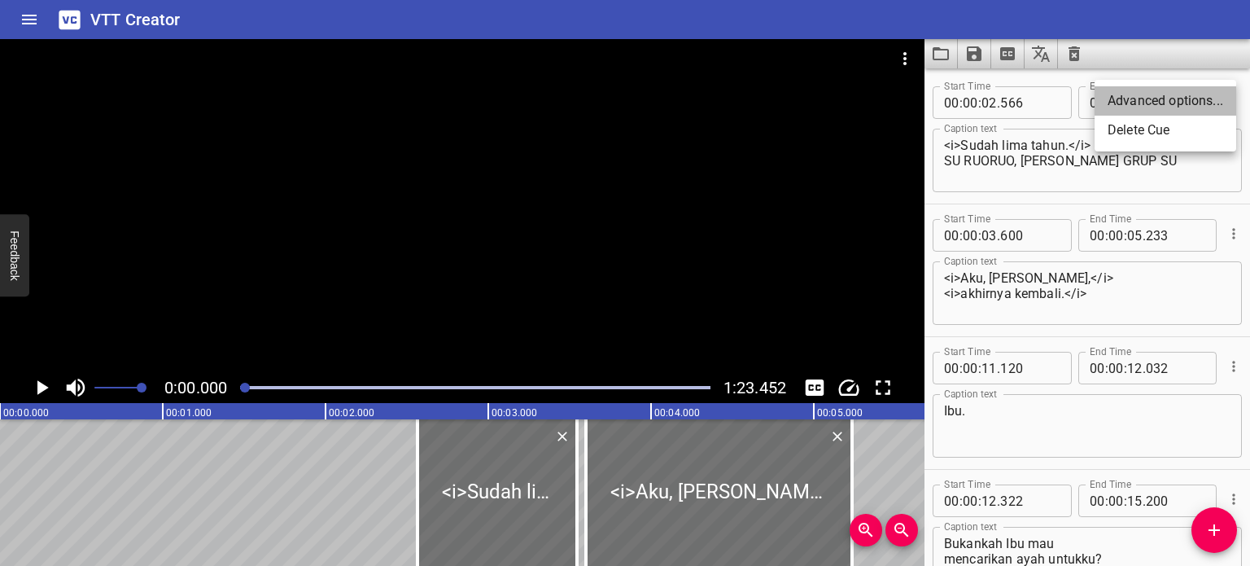
click at [1145, 104] on li "Advanced options..." at bounding box center [1166, 100] width 142 height 29
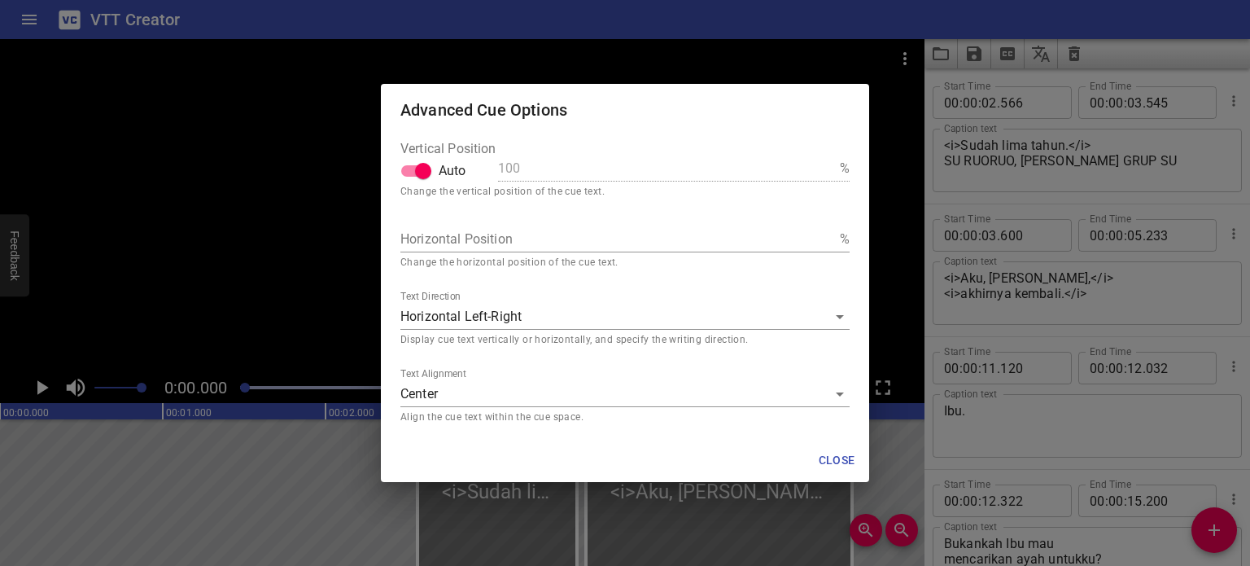
click at [416, 168] on input "Auto" at bounding box center [423, 170] width 93 height 31
checkbox input "false"
drag, startPoint x: 511, startPoint y: 173, endPoint x: 489, endPoint y: 169, distance: 22.2
click at [489, 169] on div "Vertical Position Auto 100 %" at bounding box center [624, 165] width 449 height 46
type input "70"
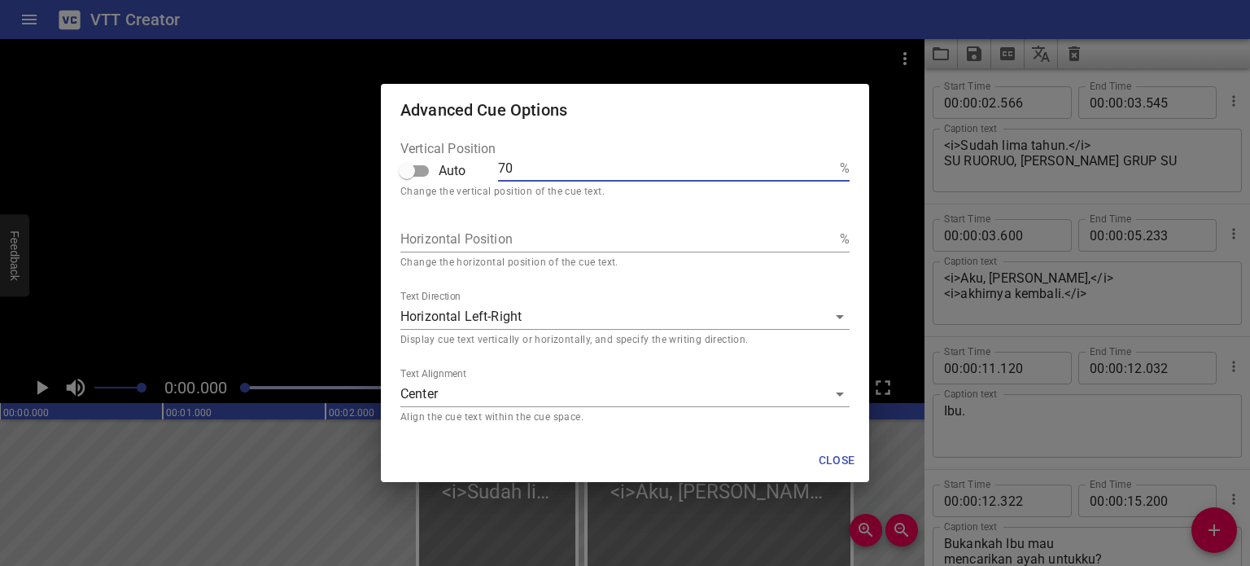
type input "70"
click at [844, 452] on span "Close" at bounding box center [836, 460] width 39 height 20
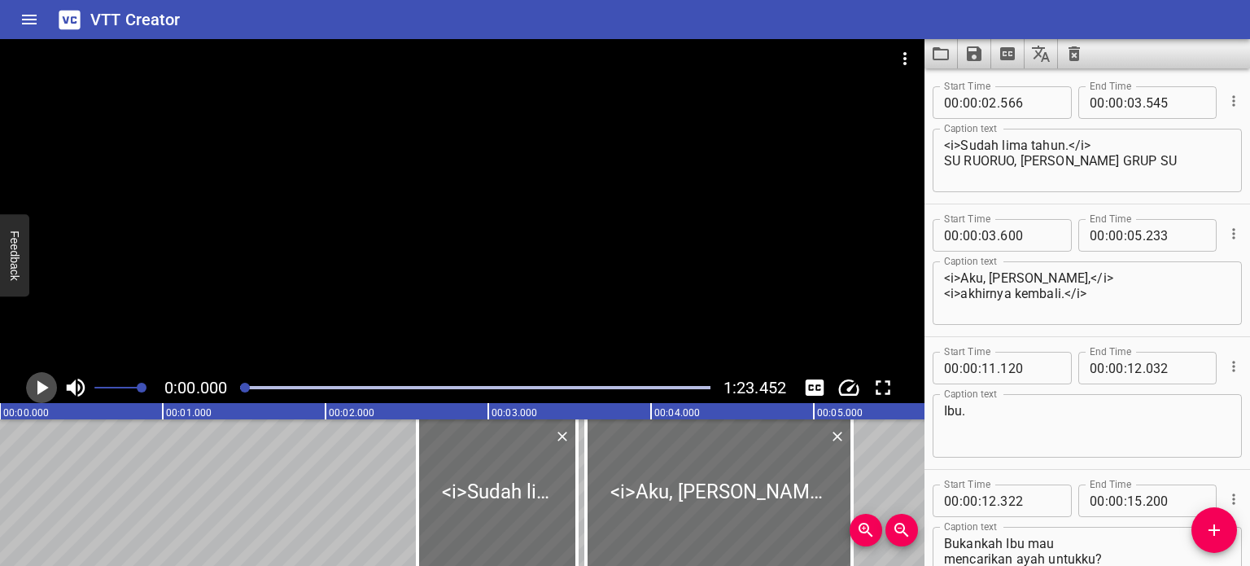
click at [39, 387] on icon "Play/Pause" at bounding box center [42, 387] width 11 height 15
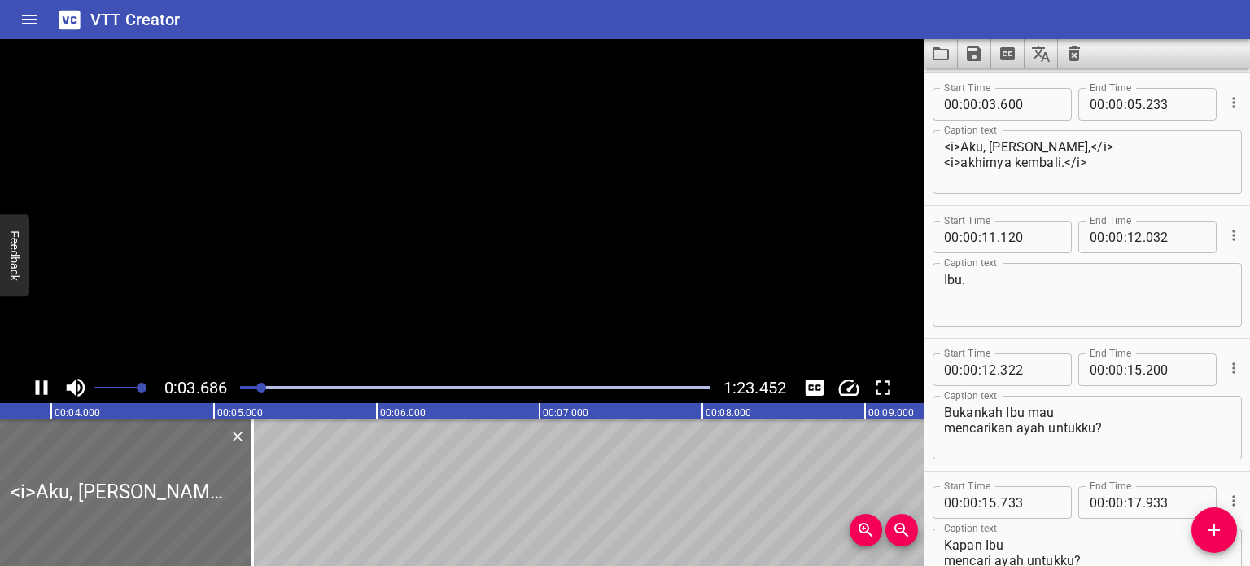
scroll to position [133, 0]
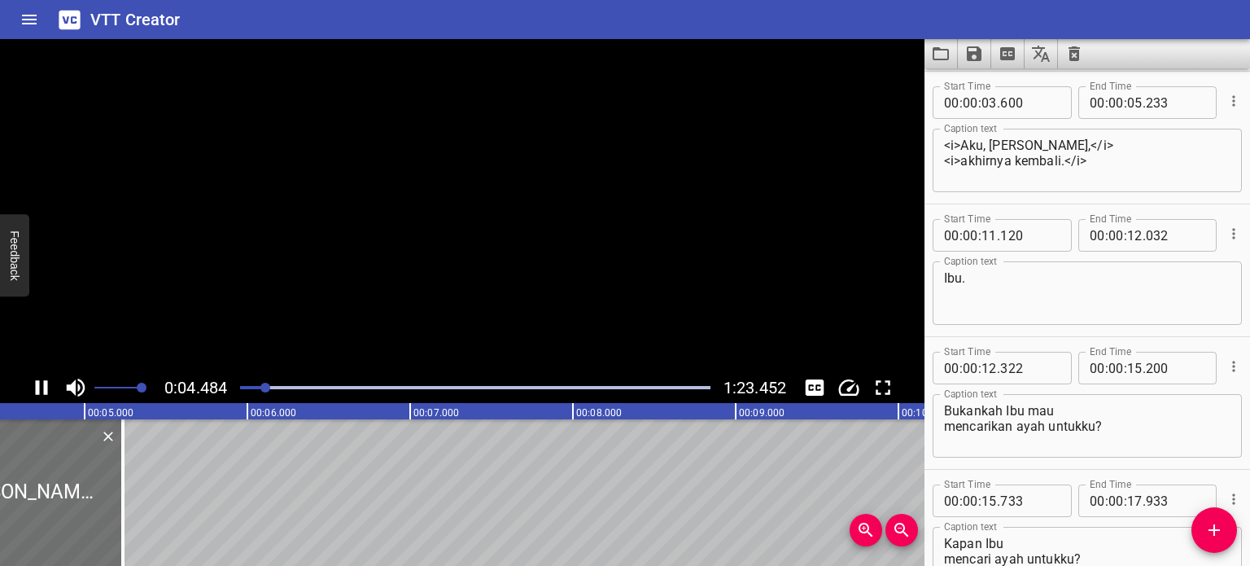
click at [39, 387] on icon "Play/Pause" at bounding box center [41, 387] width 24 height 24
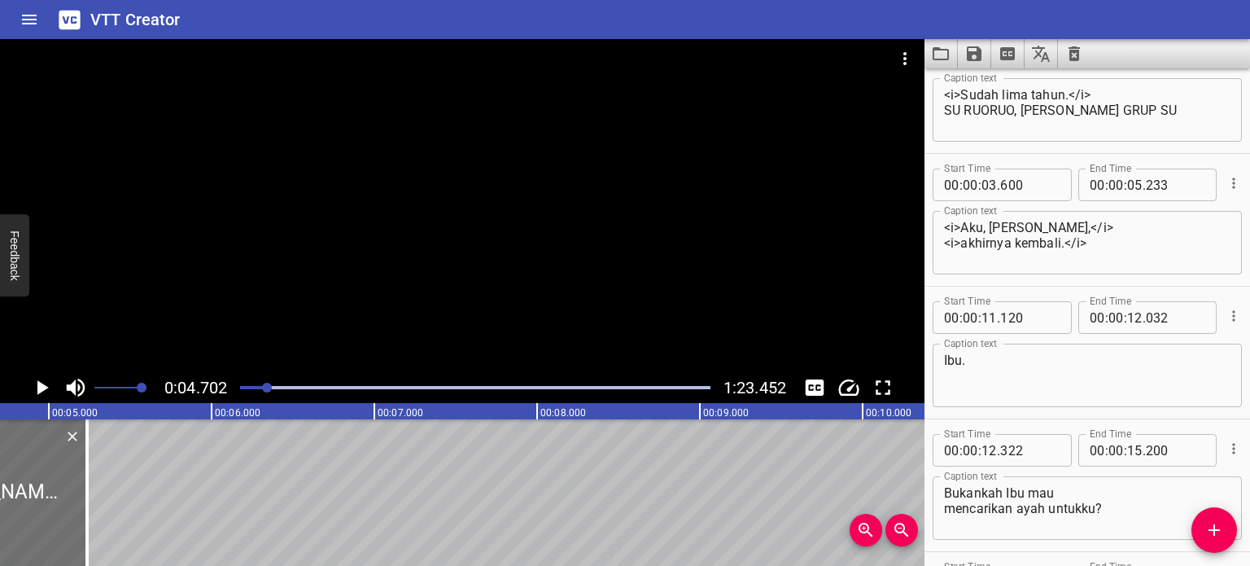
scroll to position [0, 0]
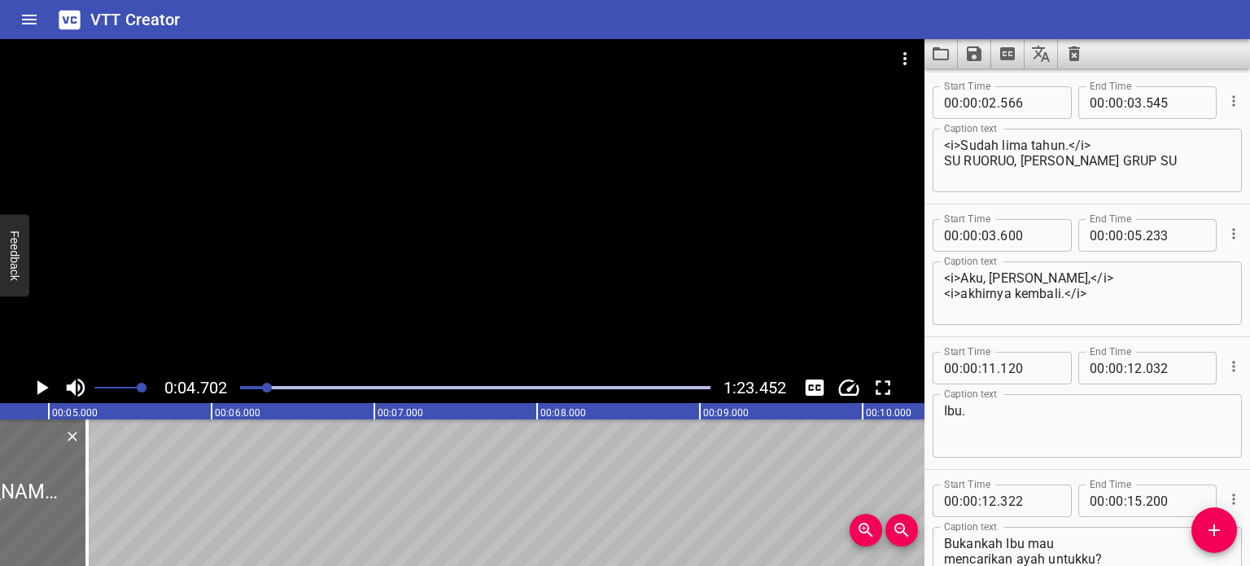
click at [1226, 106] on icon "Cue Options" at bounding box center [1234, 101] width 16 height 16
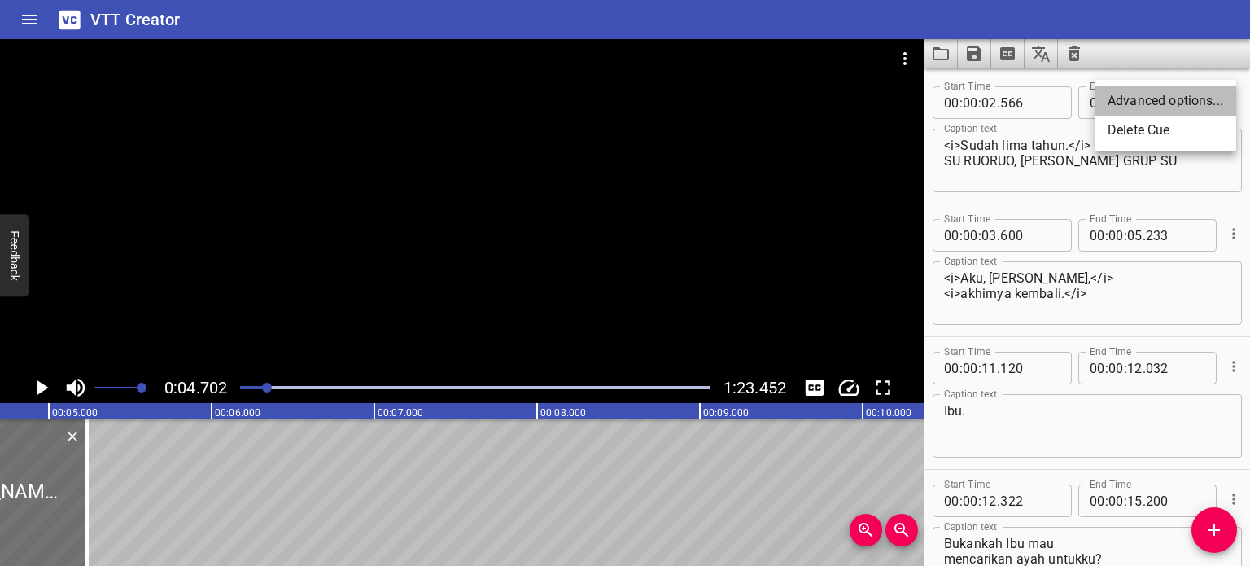
click at [1198, 103] on li "Advanced options..." at bounding box center [1166, 100] width 142 height 29
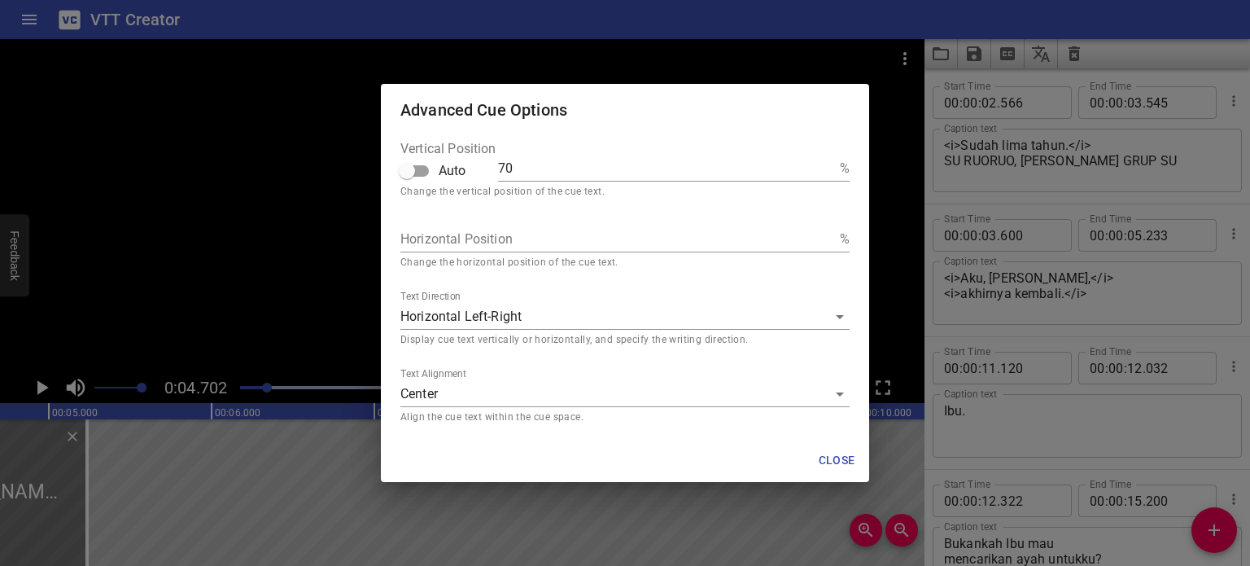
click at [532, 314] on body "VTT Creator Caption Editor Batch Transcribe Login Sign Up Privacy Contact 0:04.…" at bounding box center [625, 283] width 1250 height 566
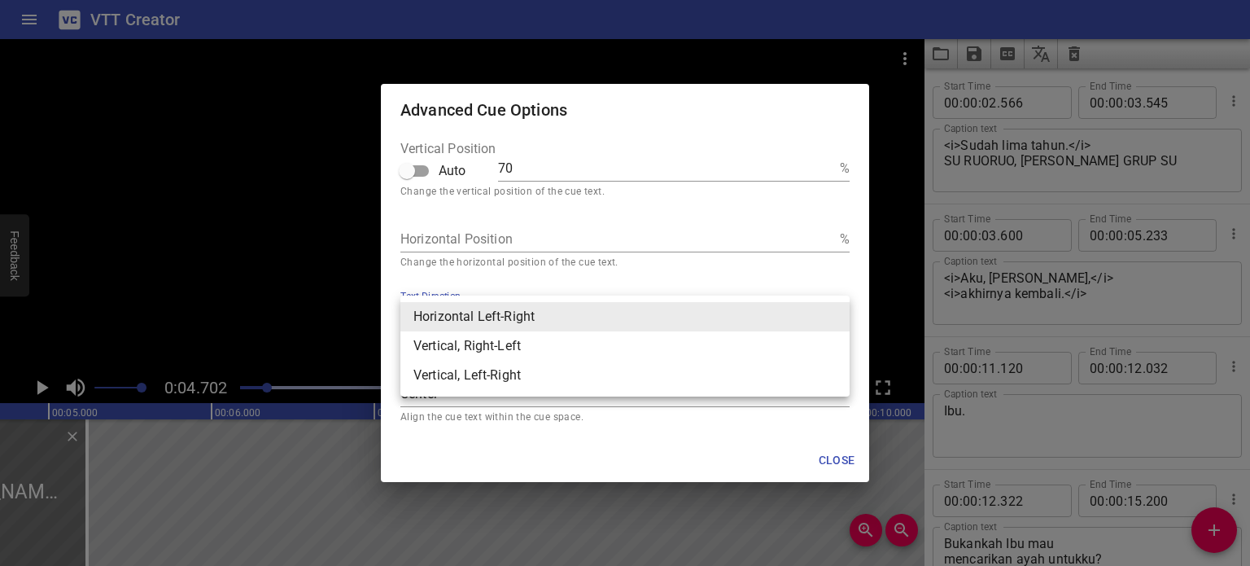
click at [531, 313] on li "Horizontal Left-Right" at bounding box center [624, 316] width 449 height 29
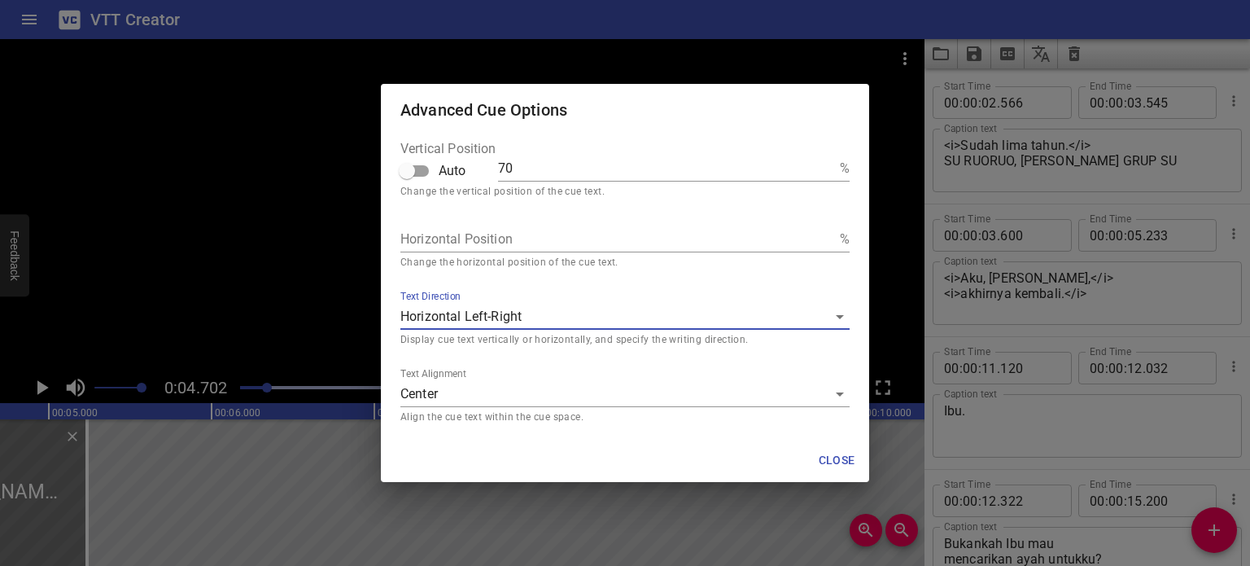
click at [824, 455] on span "Close" at bounding box center [836, 460] width 39 height 20
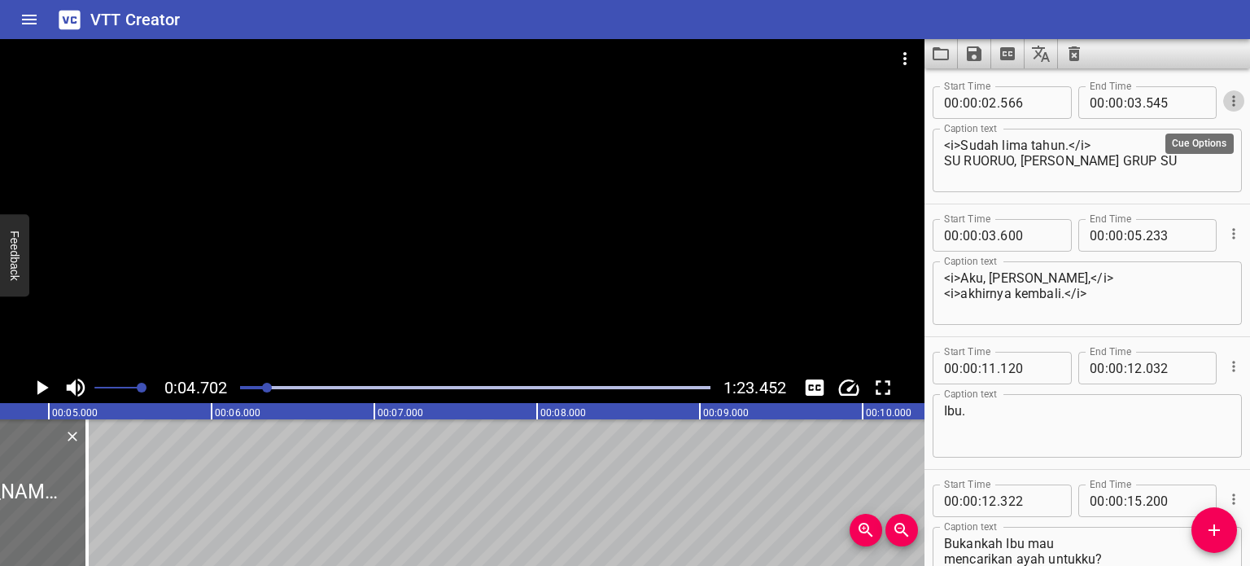
click at [1227, 106] on icon "Cue Options" at bounding box center [1234, 101] width 16 height 16
click at [1193, 103] on li "Advanced options..." at bounding box center [1166, 100] width 142 height 29
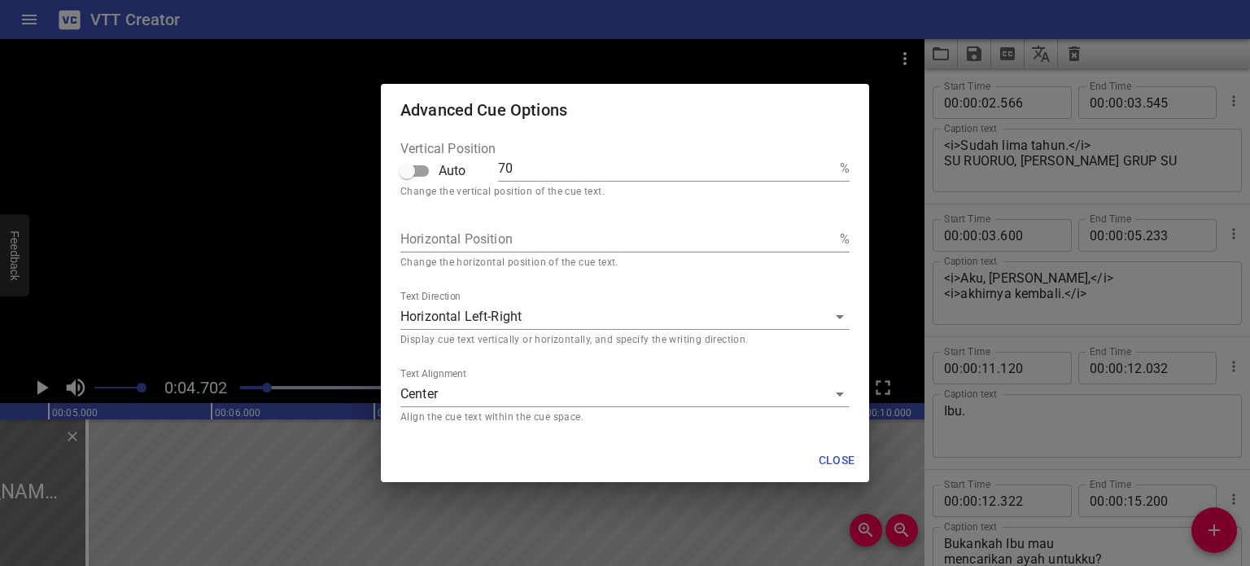
click at [848, 469] on span "Close" at bounding box center [836, 460] width 39 height 20
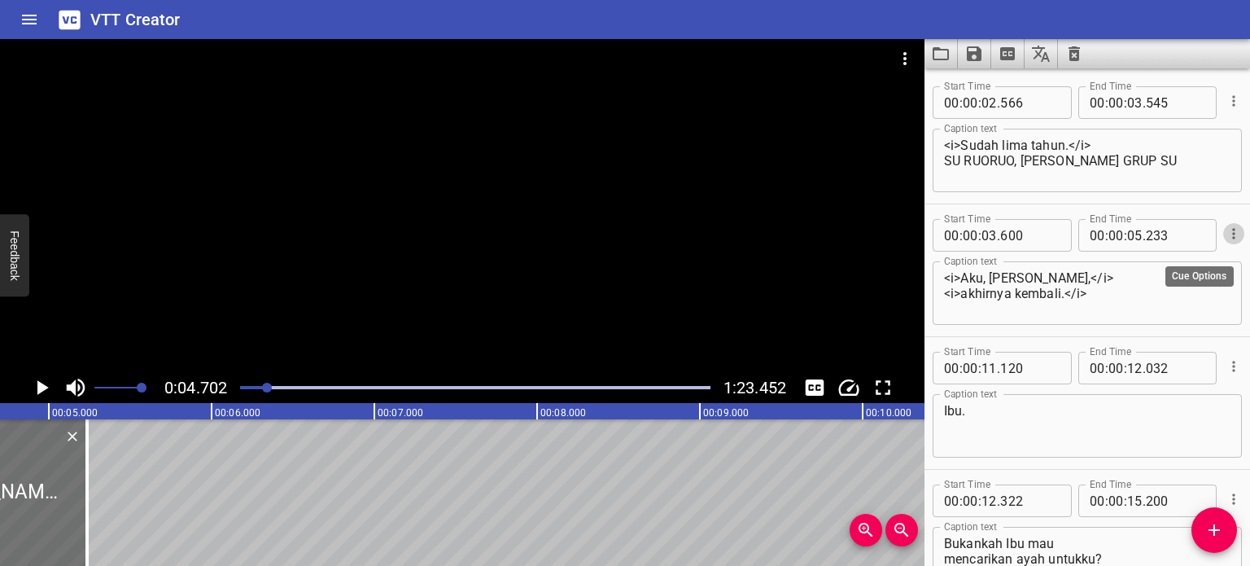
click at [1226, 236] on icon "Cue Options" at bounding box center [1234, 233] width 16 height 16
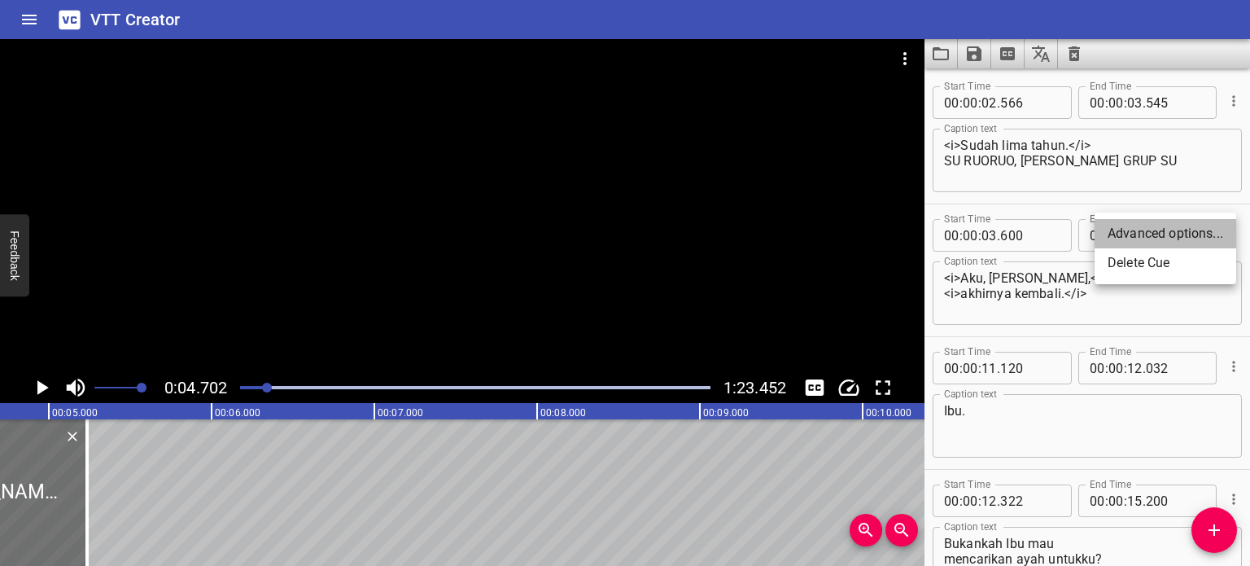
click at [1168, 235] on li "Advanced options..." at bounding box center [1166, 233] width 142 height 29
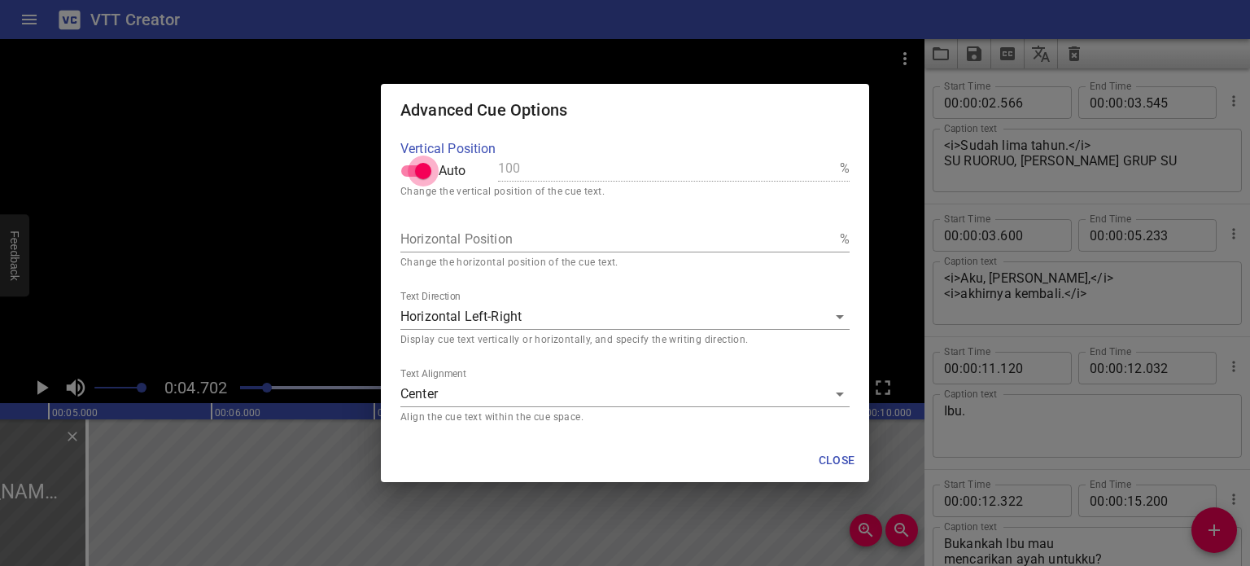
click at [415, 169] on input "Auto" at bounding box center [423, 170] width 93 height 31
checkbox input "false"
drag, startPoint x: 512, startPoint y: 170, endPoint x: 490, endPoint y: 164, distance: 22.7
click at [490, 164] on div "Vertical Position Auto 100 %" at bounding box center [624, 165] width 449 height 46
type input "70"
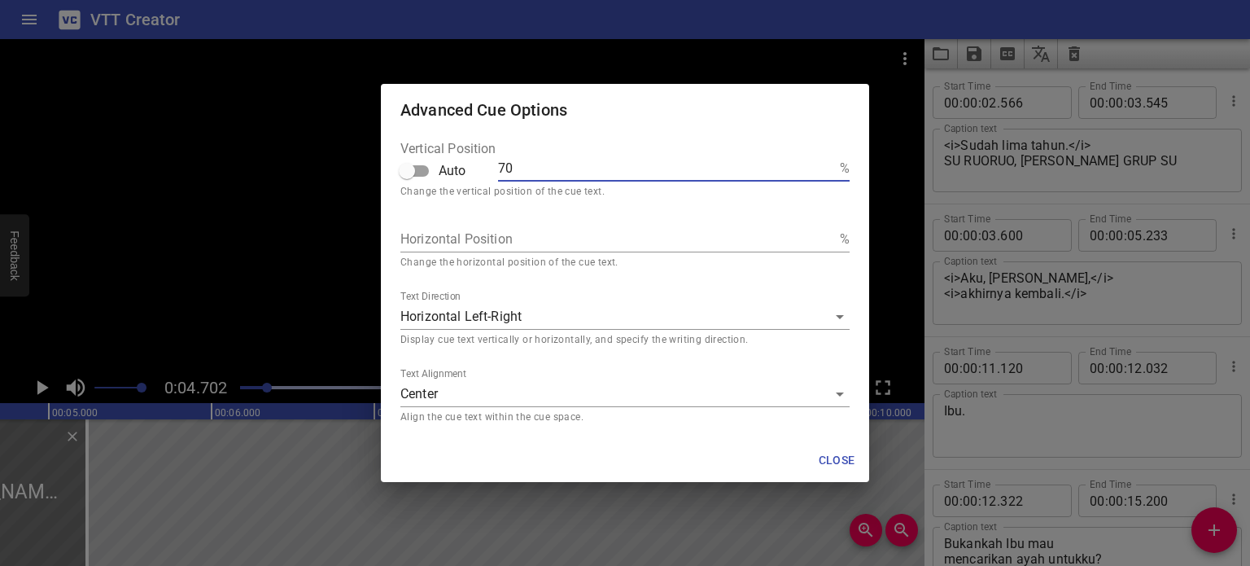
type input "70"
click at [820, 457] on span "Close" at bounding box center [836, 460] width 39 height 20
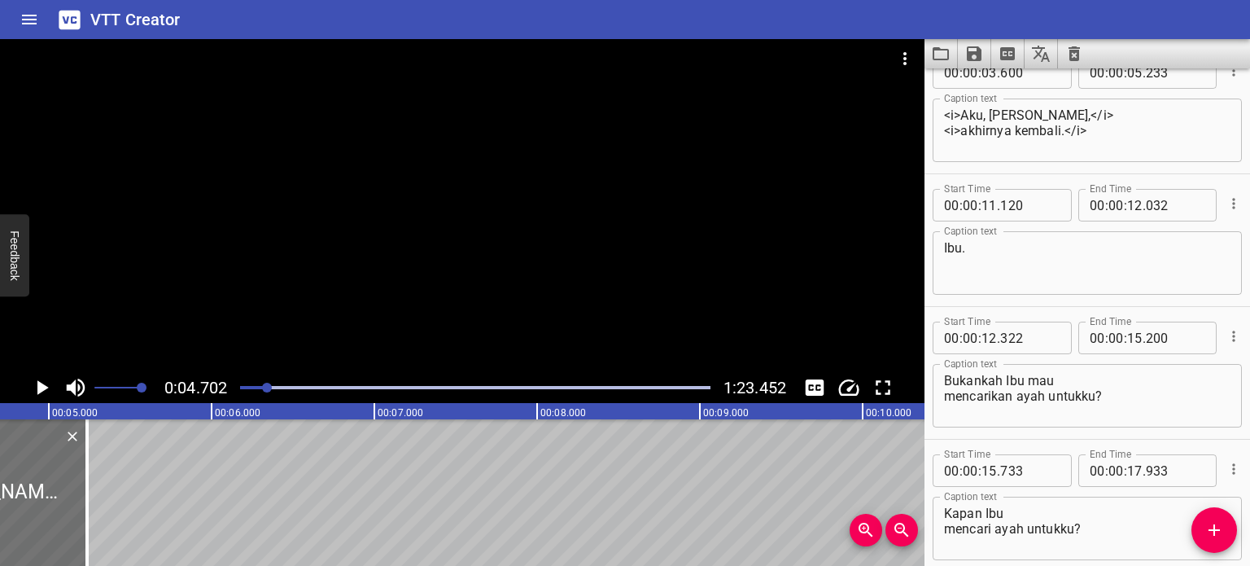
scroll to position [163, 0]
click at [1226, 204] on icon "Cue Options" at bounding box center [1234, 203] width 16 height 16
click at [1141, 212] on li "Advanced options..." at bounding box center [1166, 203] width 142 height 29
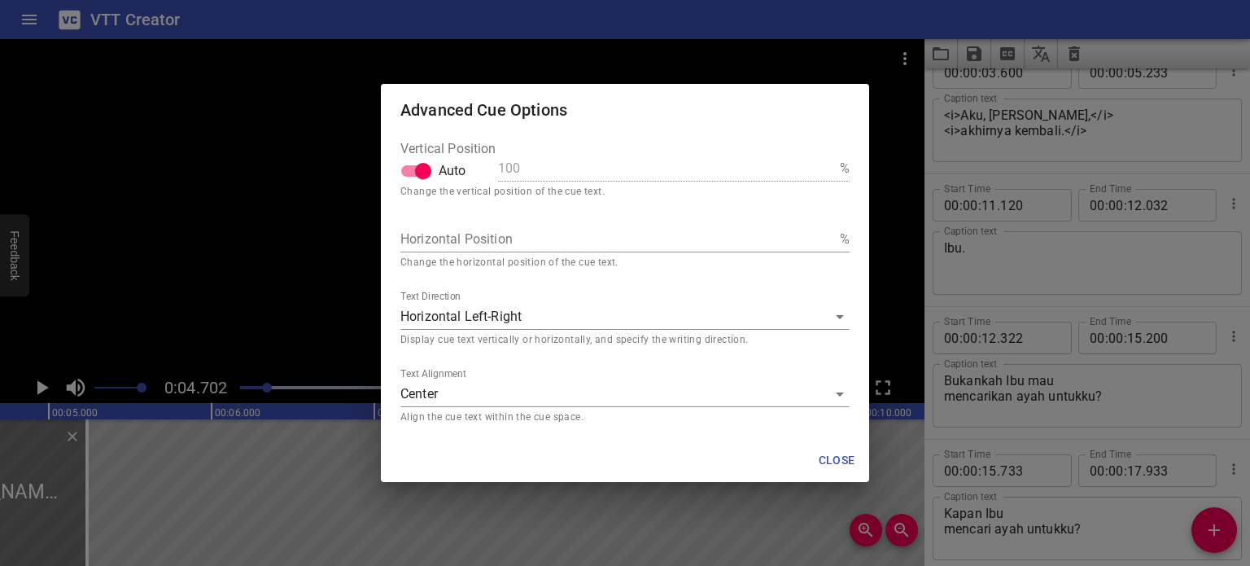
click at [413, 167] on input "Auto" at bounding box center [423, 170] width 93 height 31
checkbox input "false"
drag, startPoint x: 509, startPoint y: 167, endPoint x: 488, endPoint y: 168, distance: 21.2
click at [488, 168] on div "Vertical Position Auto 100 %" at bounding box center [624, 165] width 449 height 46
type input "70"
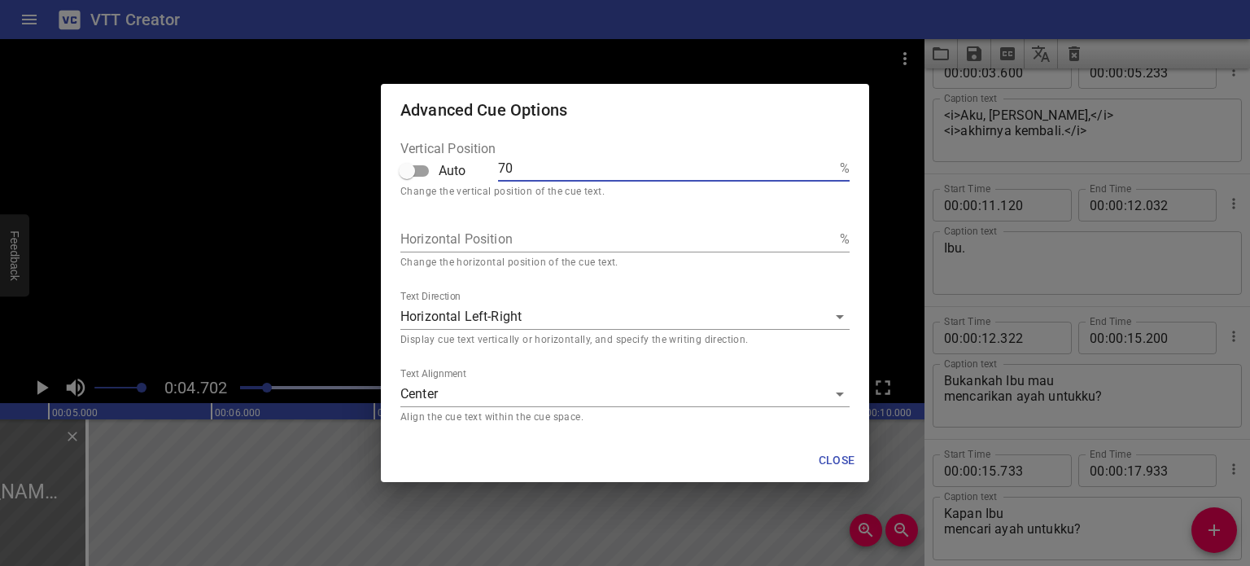
type input "70"
click at [839, 456] on span "Close" at bounding box center [836, 460] width 39 height 20
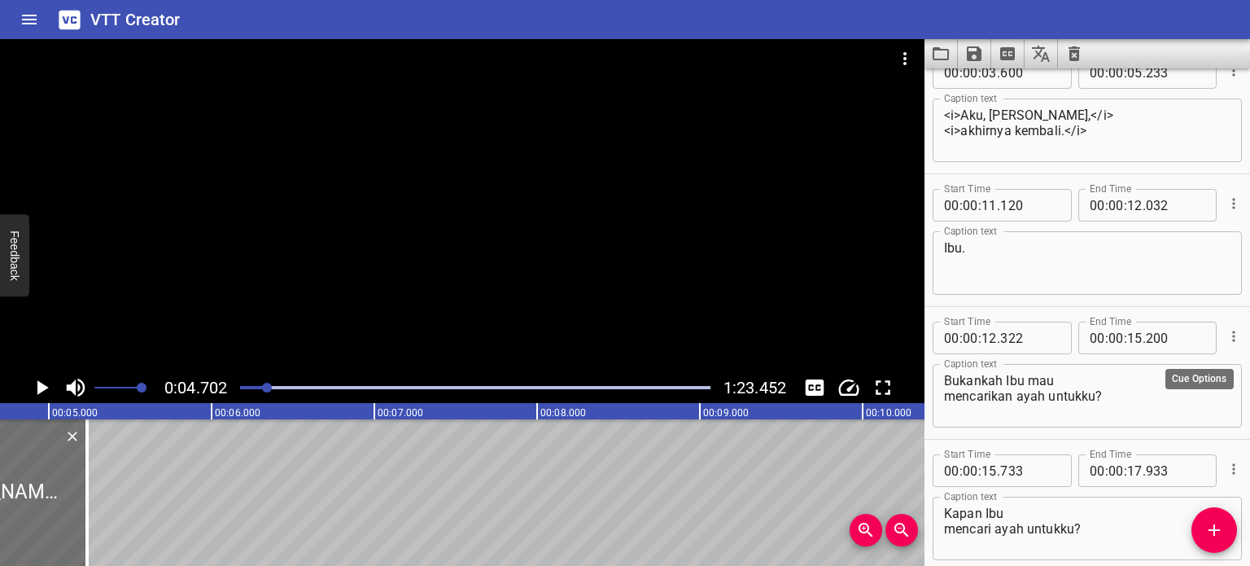
click at [1226, 343] on icon "Cue Options" at bounding box center [1234, 336] width 16 height 16
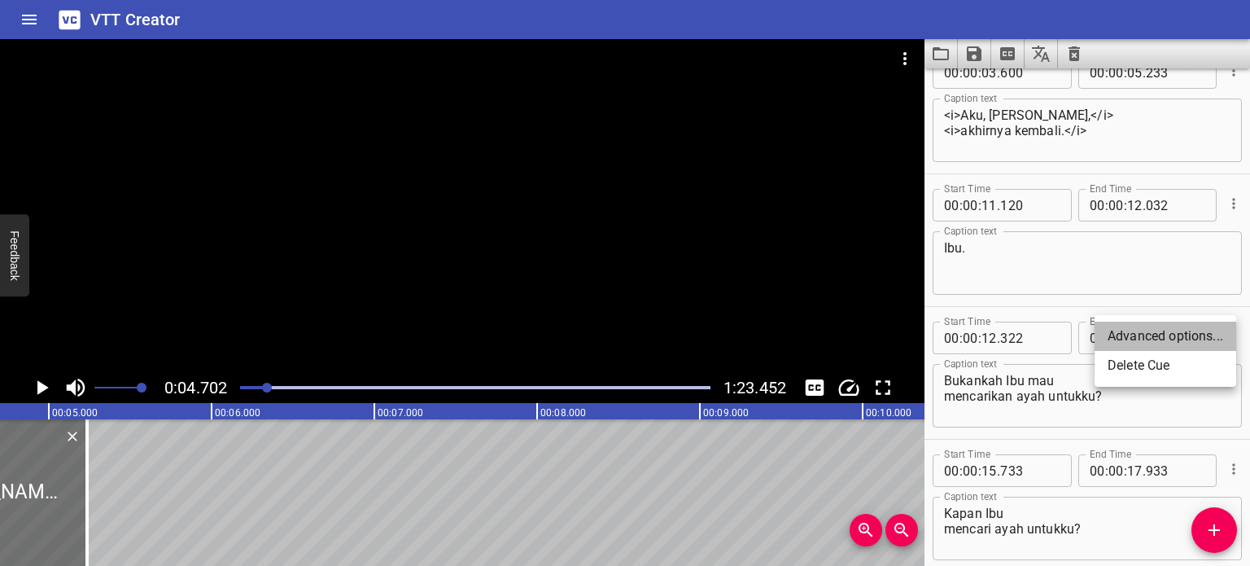
click at [1180, 339] on li "Advanced options..." at bounding box center [1166, 335] width 142 height 29
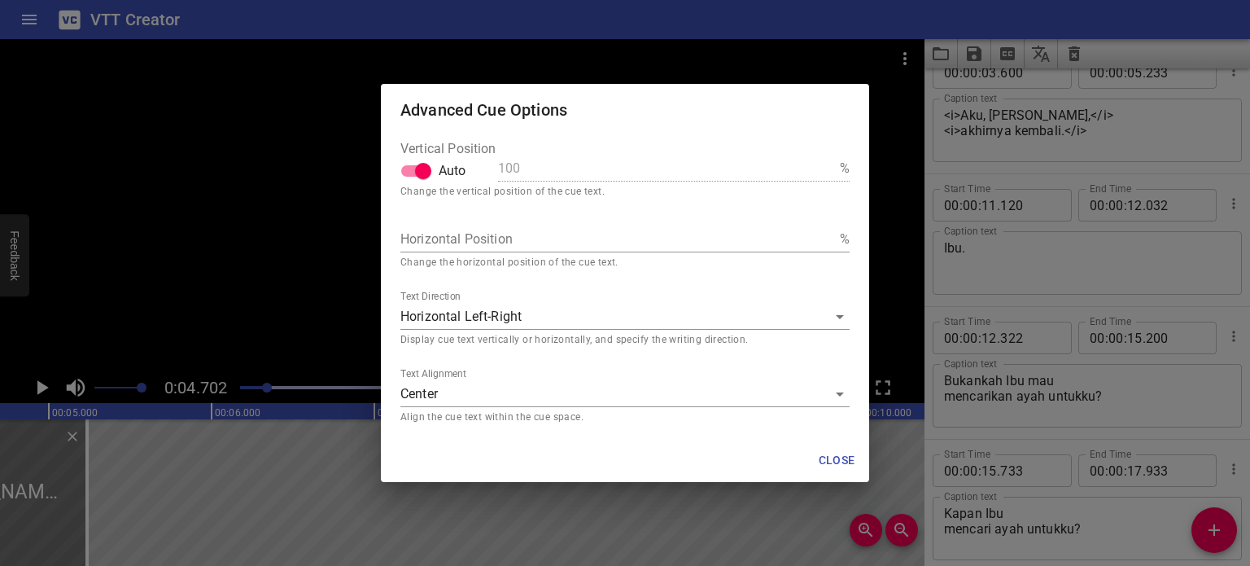
click at [415, 168] on input "Auto" at bounding box center [423, 170] width 93 height 31
checkbox input "false"
drag, startPoint x: 512, startPoint y: 172, endPoint x: 492, endPoint y: 170, distance: 20.4
click at [492, 170] on div "Vertical Position Auto 100 %" at bounding box center [624, 165] width 449 height 46
type input "70"
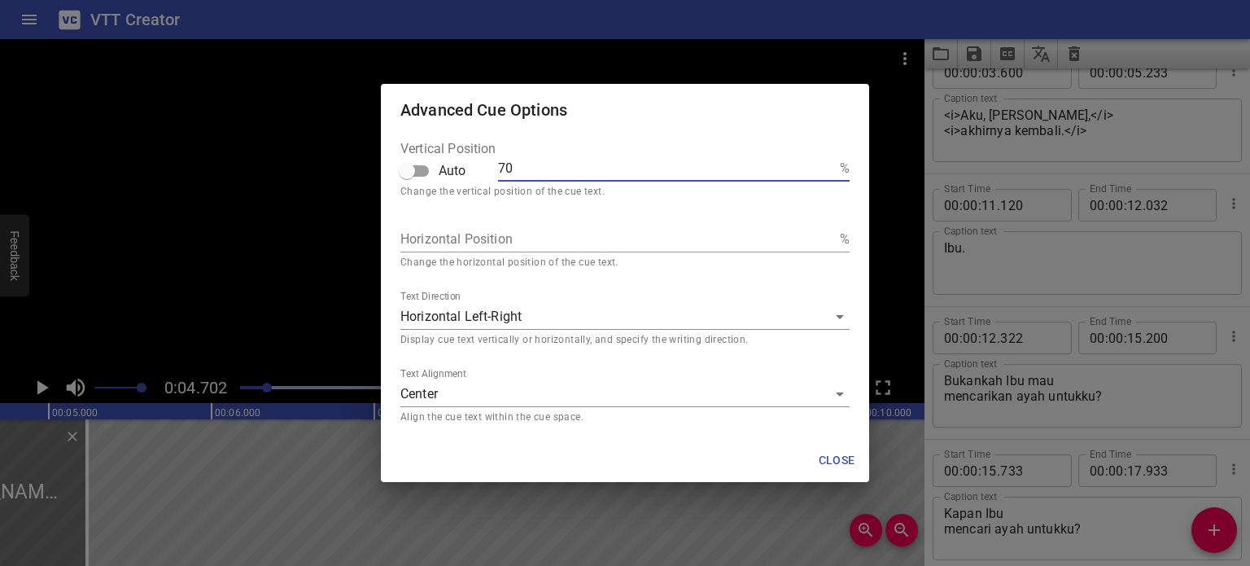
type input "70"
click at [828, 461] on span "Close" at bounding box center [836, 460] width 39 height 20
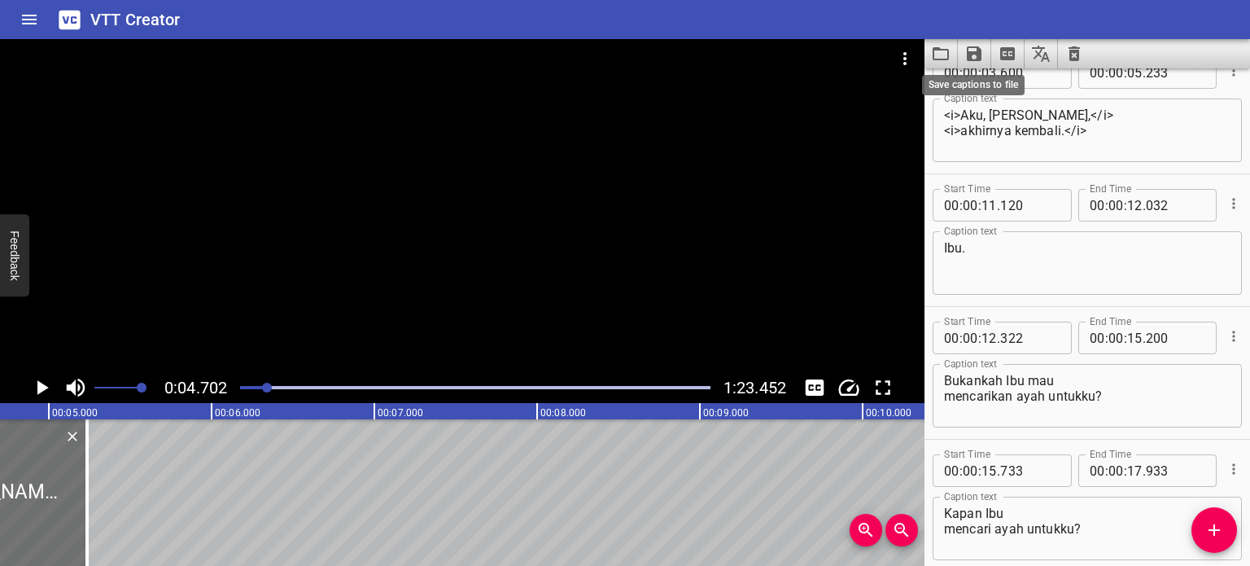
click at [973, 50] on icon "Save captions to file" at bounding box center [974, 54] width 20 height 20
click at [1019, 94] on li "Save to VTT file" at bounding box center [1018, 89] width 120 height 29
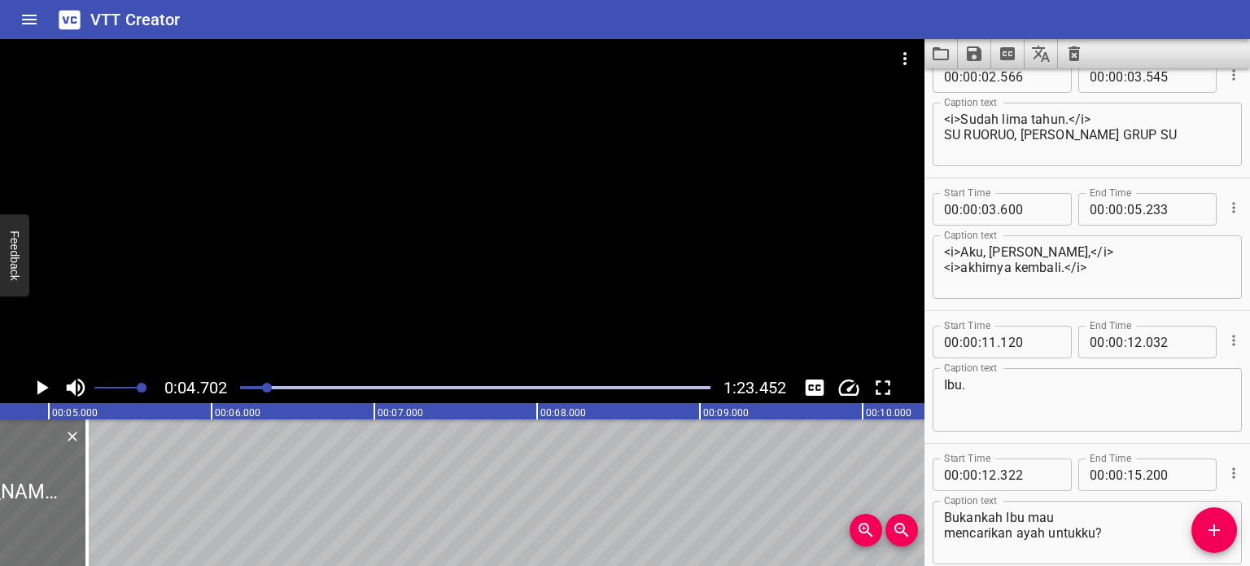
scroll to position [0, 0]
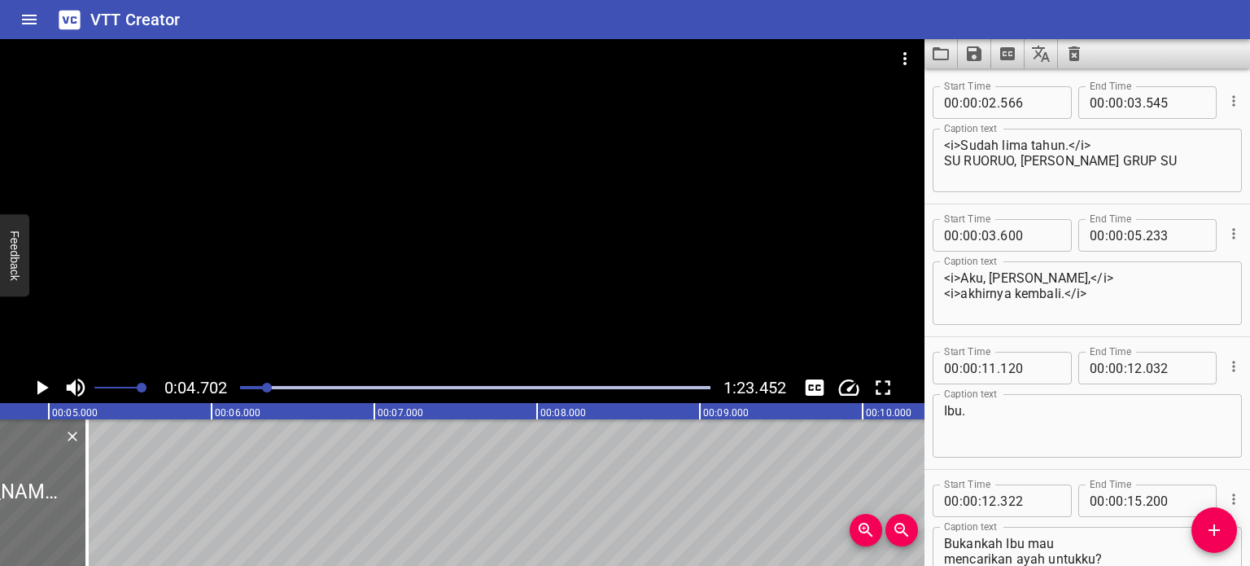
click at [1230, 94] on div "Start Time 00 : 00 : 02 . 566 Start Time End Time 00 : 00 : 03 . 545 End Time C…" at bounding box center [1087, 138] width 326 height 132
click at [1226, 97] on icon "Cue Options" at bounding box center [1234, 101] width 16 height 16
click at [1188, 101] on li "Advanced options..." at bounding box center [1166, 100] width 142 height 29
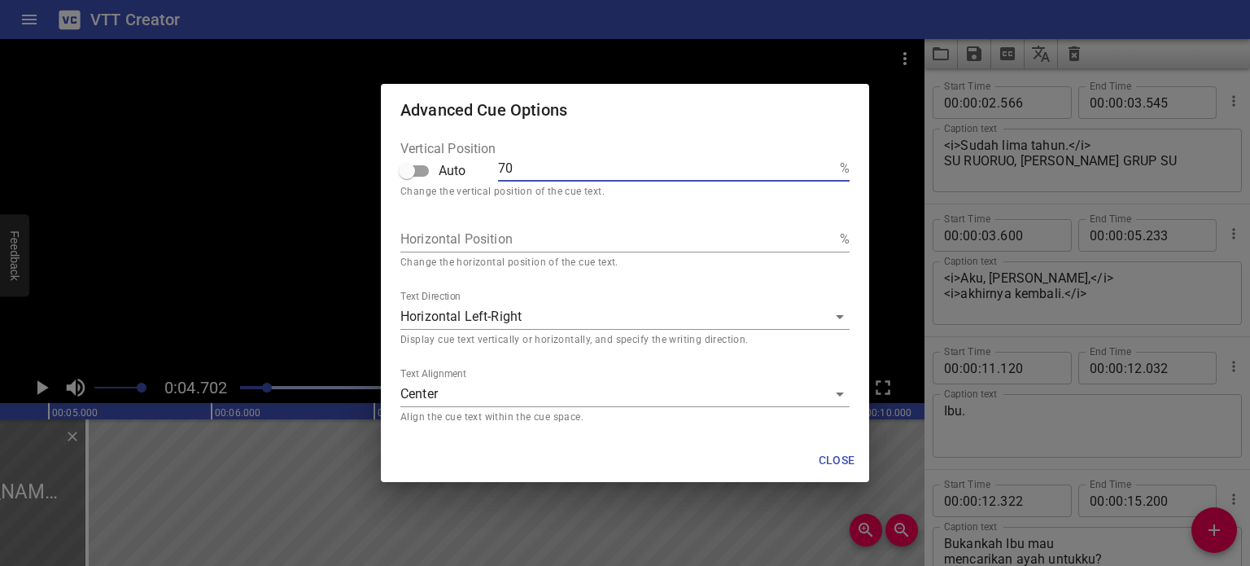
drag, startPoint x: 505, startPoint y: 167, endPoint x: 488, endPoint y: 166, distance: 16.3
click at [489, 166] on div "Vertical Position Auto 70 %" at bounding box center [624, 165] width 449 height 46
drag, startPoint x: 522, startPoint y: 168, endPoint x: 476, endPoint y: 168, distance: 45.6
click at [476, 168] on div "Vertical Position Auto 70 %" at bounding box center [624, 165] width 449 height 46
type input "6"
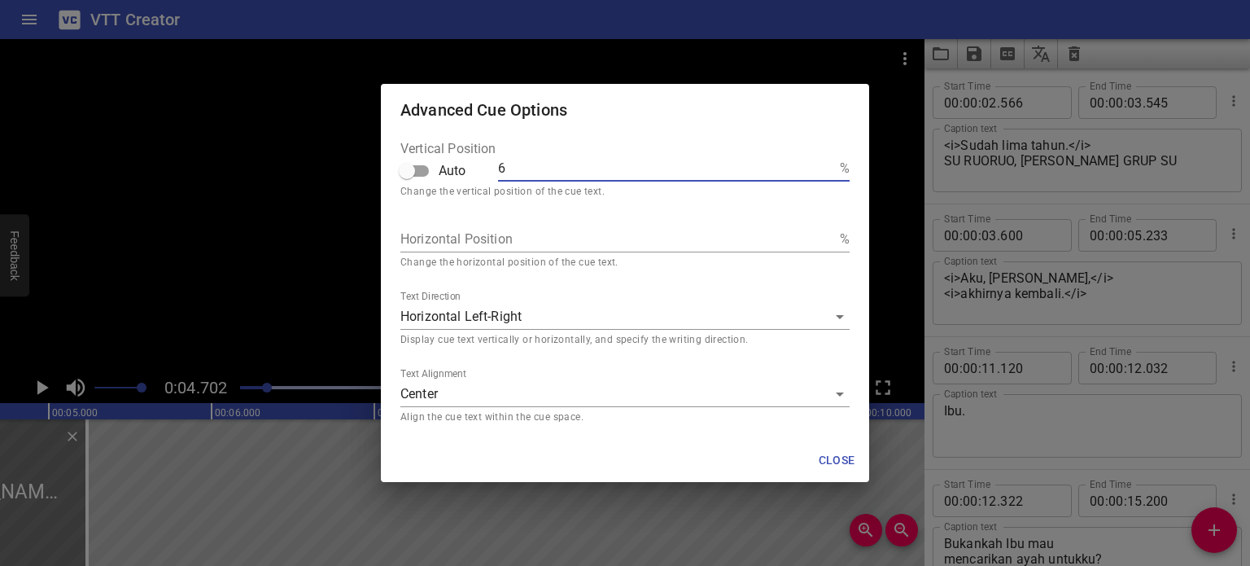
type input "65"
click at [833, 459] on span "Close" at bounding box center [836, 460] width 39 height 20
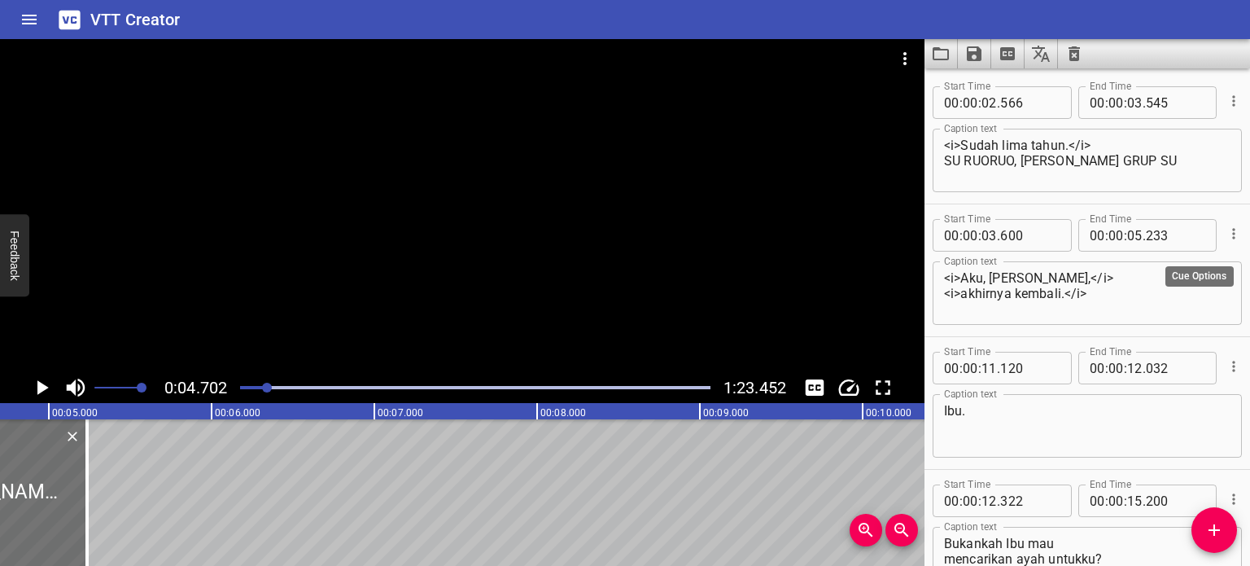
click at [1226, 234] on icon "Cue Options" at bounding box center [1234, 233] width 16 height 16
click at [1172, 234] on li "Advanced options..." at bounding box center [1166, 233] width 142 height 29
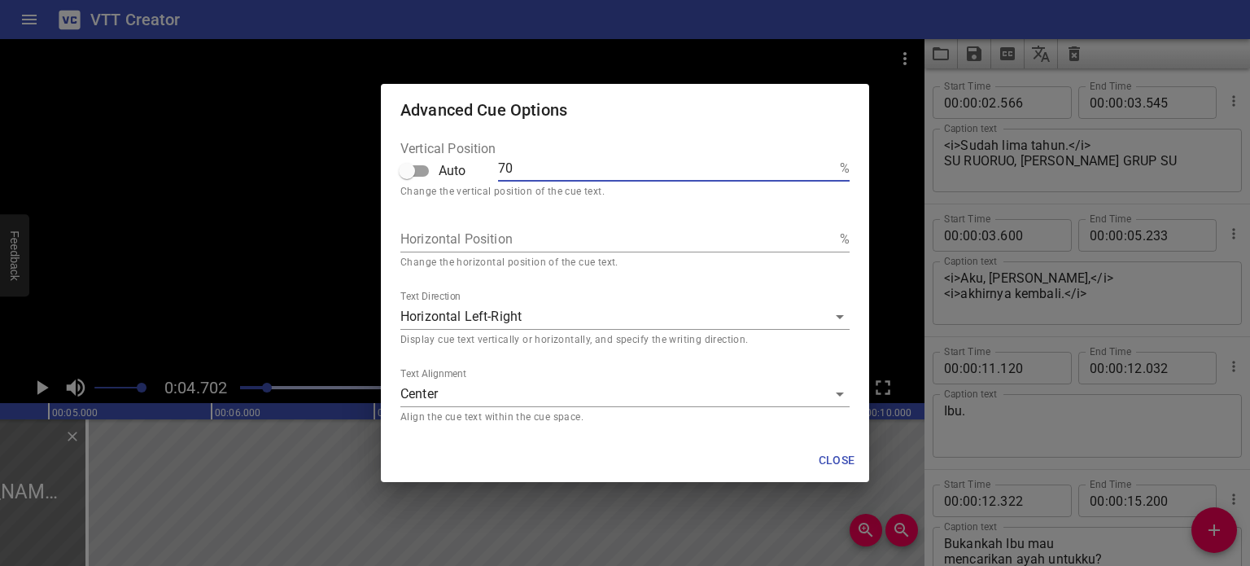
drag, startPoint x: 550, startPoint y: 163, endPoint x: 458, endPoint y: 168, distance: 92.1
click at [458, 168] on div "Vertical Position Auto 70 %" at bounding box center [624, 165] width 449 height 46
type input "6"
type input "65"
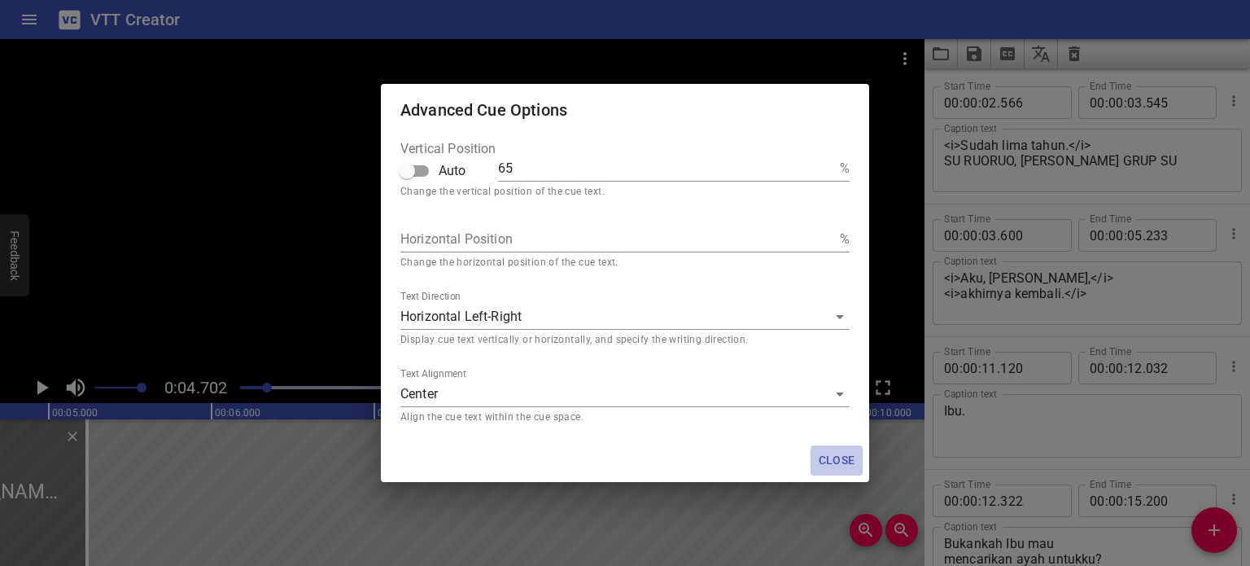
click at [850, 461] on span "Close" at bounding box center [836, 460] width 39 height 20
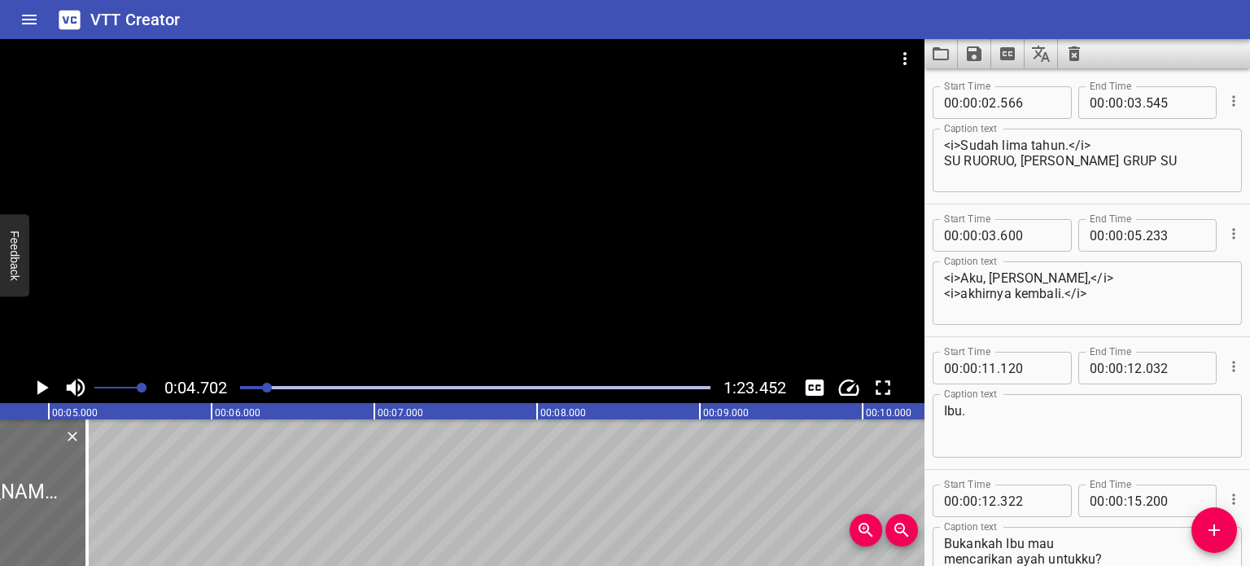
scroll to position [81, 0]
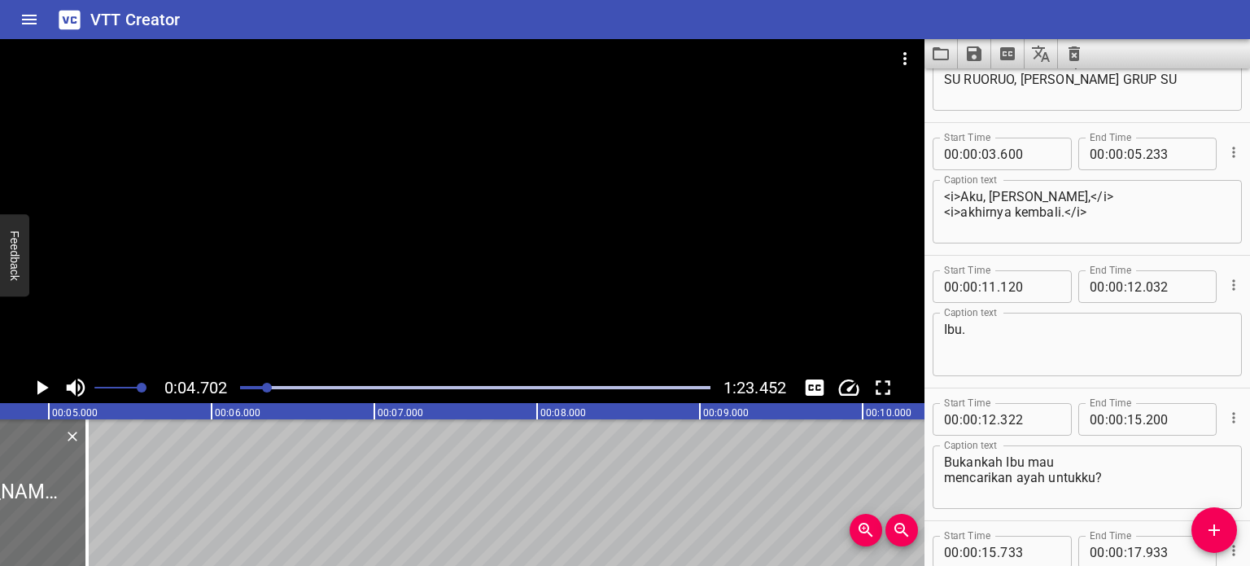
click at [1226, 292] on icon "Cue Options" at bounding box center [1234, 285] width 16 height 16
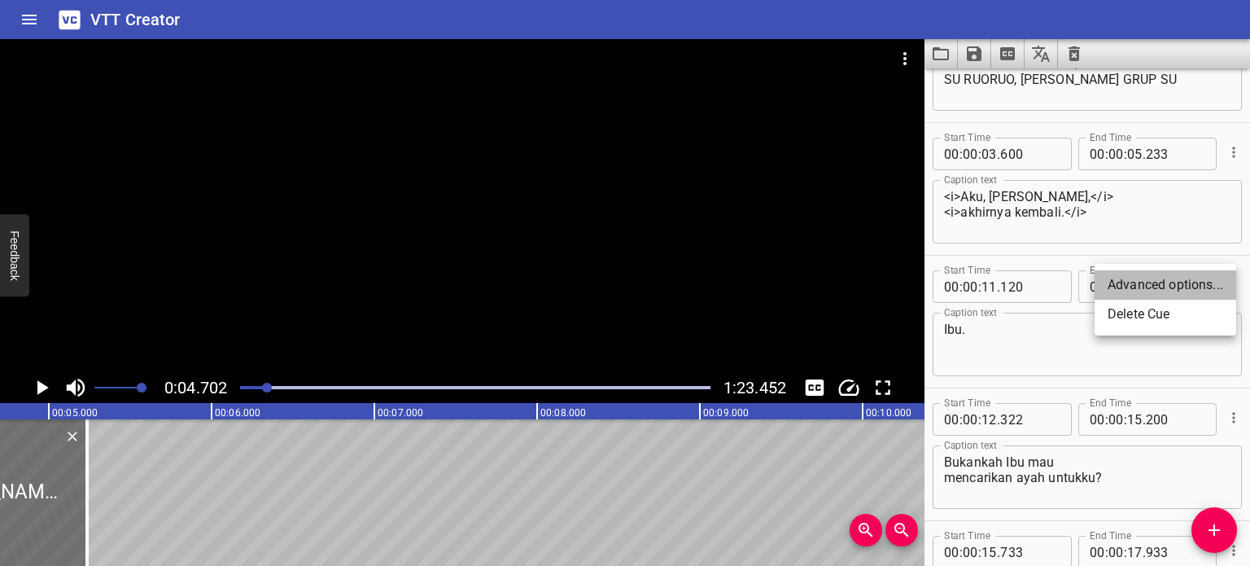
click at [1167, 290] on li "Advanced options..." at bounding box center [1166, 284] width 142 height 29
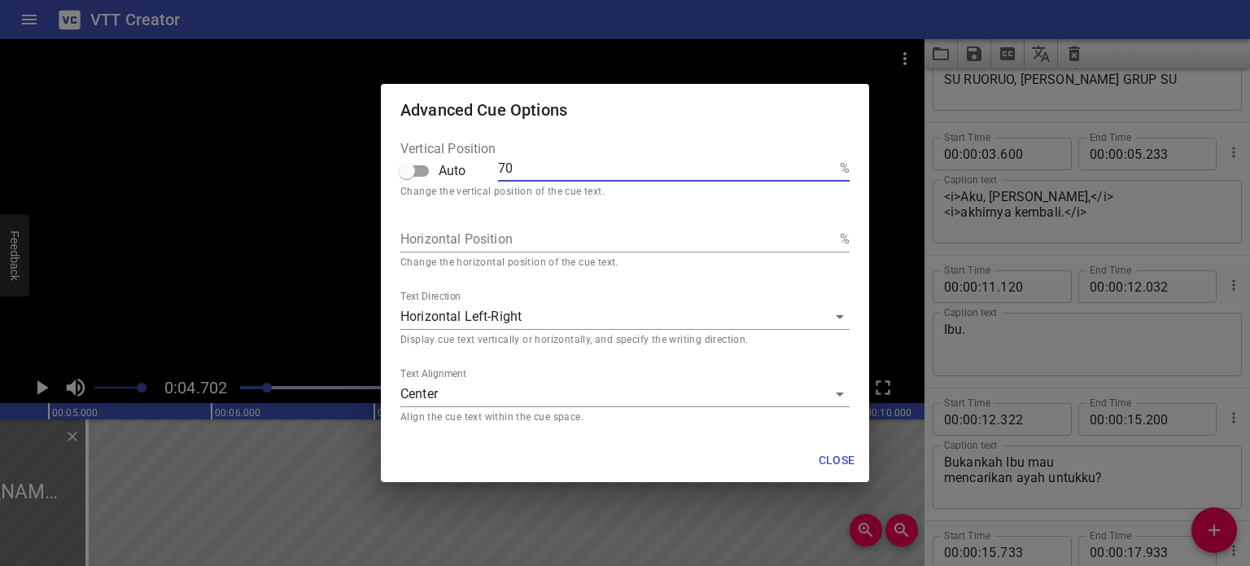
drag, startPoint x: 518, startPoint y: 175, endPoint x: 498, endPoint y: 171, distance: 20.7
click at [498, 171] on input "70" at bounding box center [665, 168] width 335 height 26
type input "6"
type input "65"
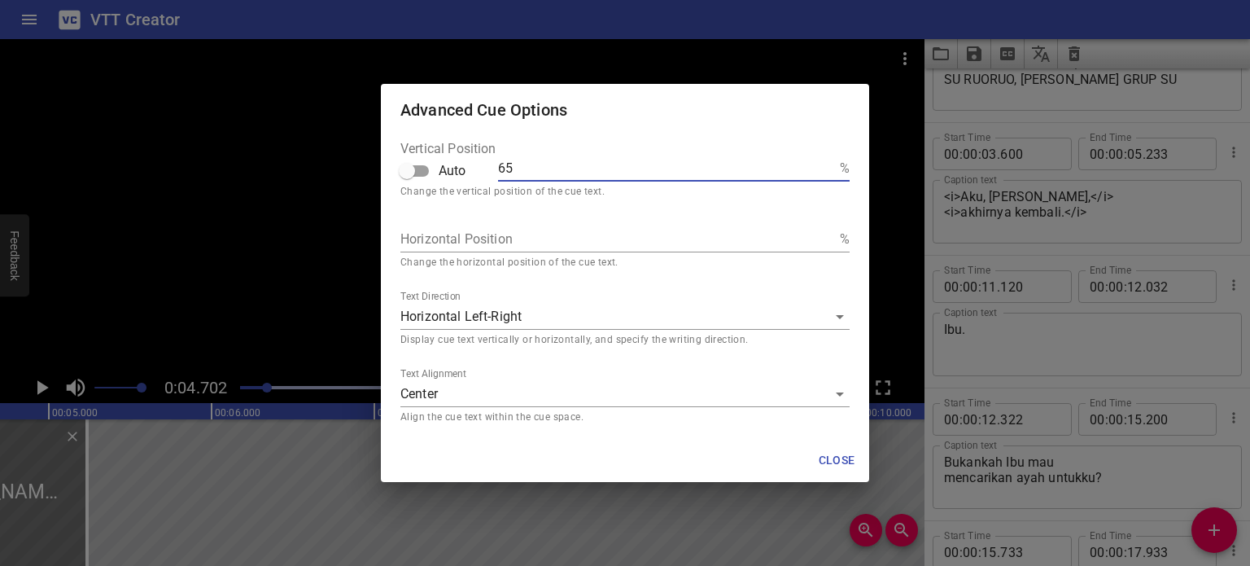
click at [837, 465] on span "Close" at bounding box center [836, 460] width 39 height 20
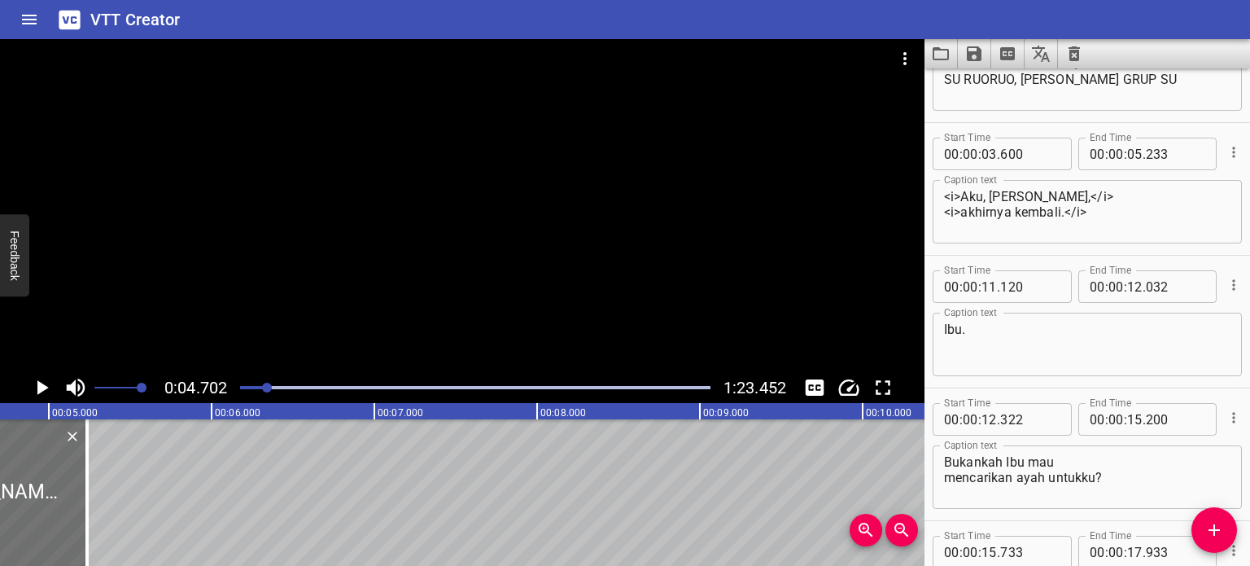
click at [1229, 289] on button "Cue Options" at bounding box center [1233, 284] width 21 height 21
click at [1178, 283] on li "Advanced options..." at bounding box center [1166, 284] width 142 height 29
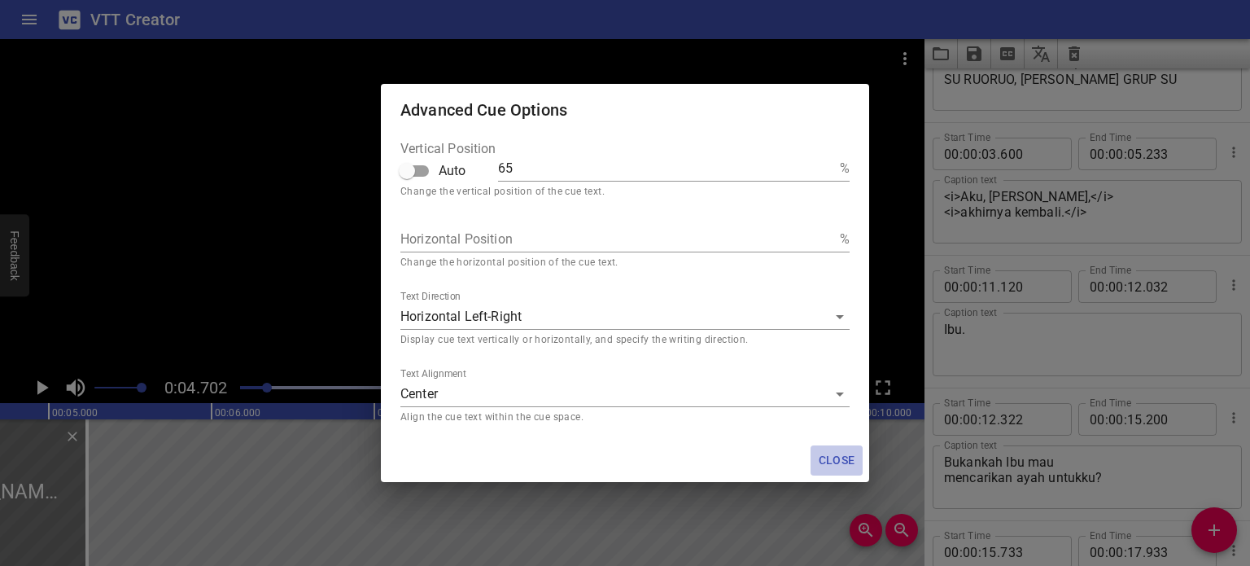
click at [850, 457] on span "Close" at bounding box center [836, 460] width 39 height 20
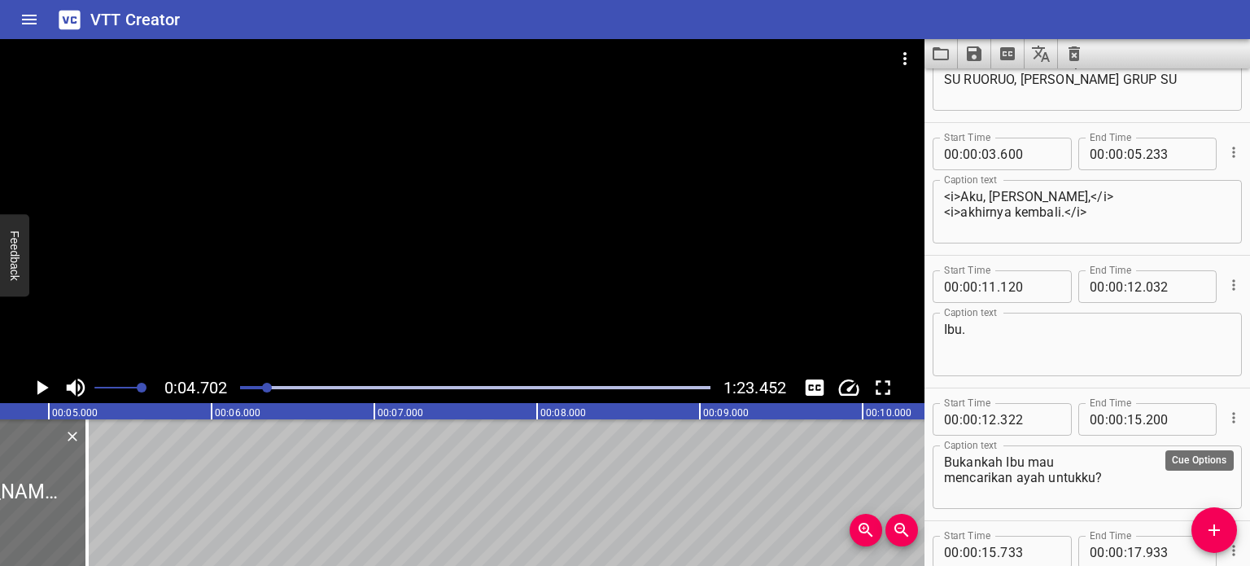
click at [1226, 419] on icon "Cue Options" at bounding box center [1234, 417] width 16 height 16
click at [1178, 420] on li "Advanced options..." at bounding box center [1166, 417] width 142 height 29
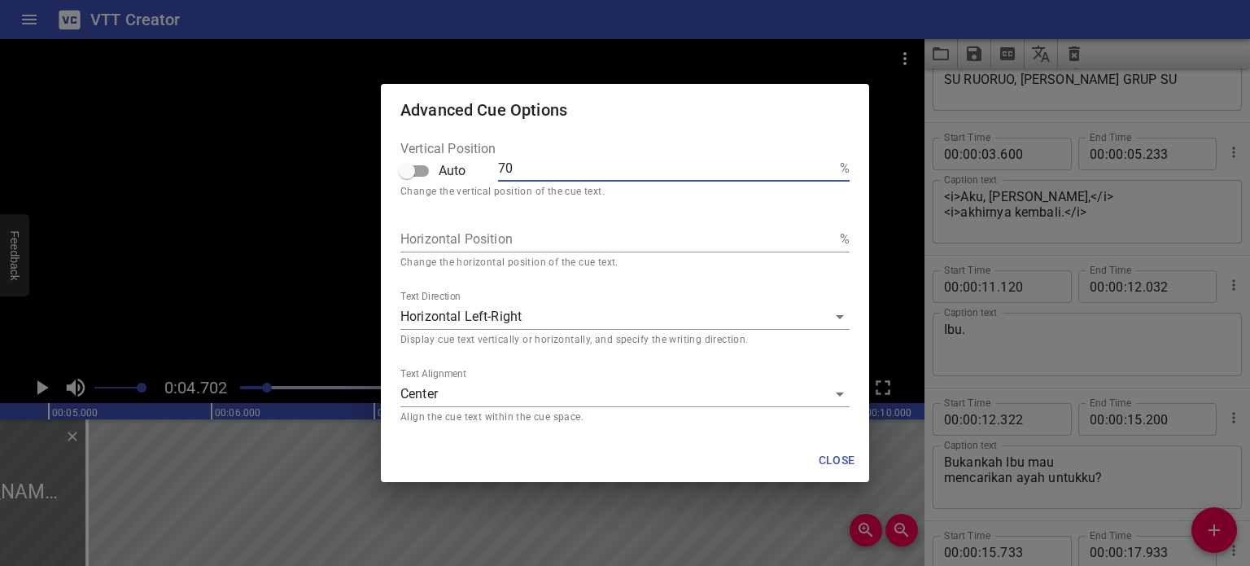
drag, startPoint x: 531, startPoint y: 168, endPoint x: 452, endPoint y: 168, distance: 78.9
click at [452, 168] on div "Vertical Position Auto 70 %" at bounding box center [624, 165] width 449 height 46
type input "6"
type input "65"
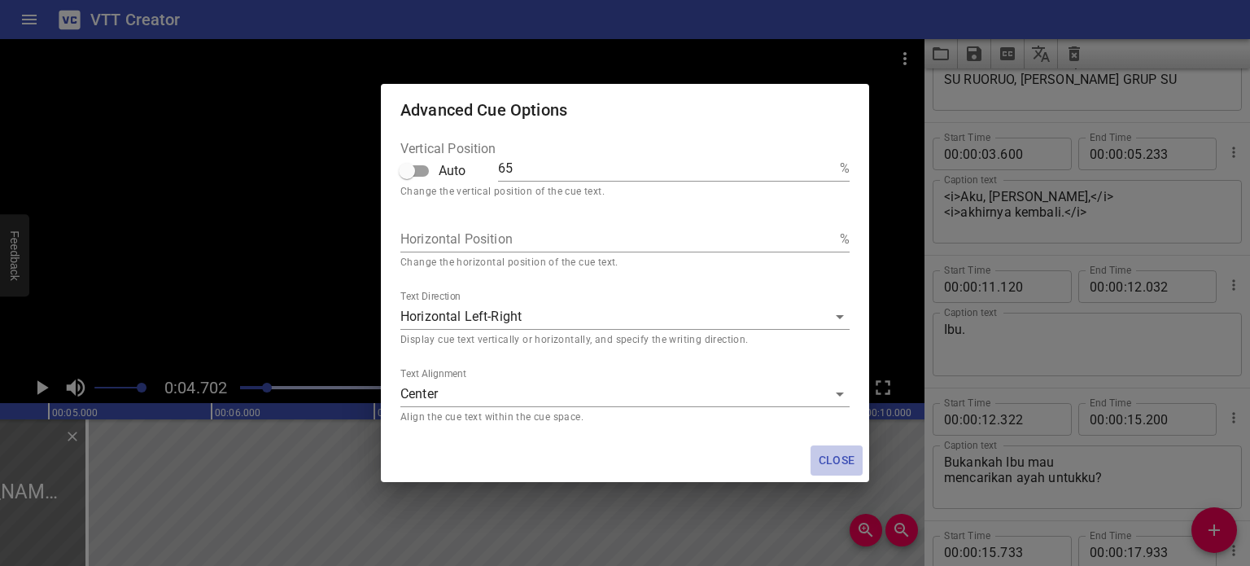
click at [836, 457] on span "Close" at bounding box center [836, 460] width 39 height 20
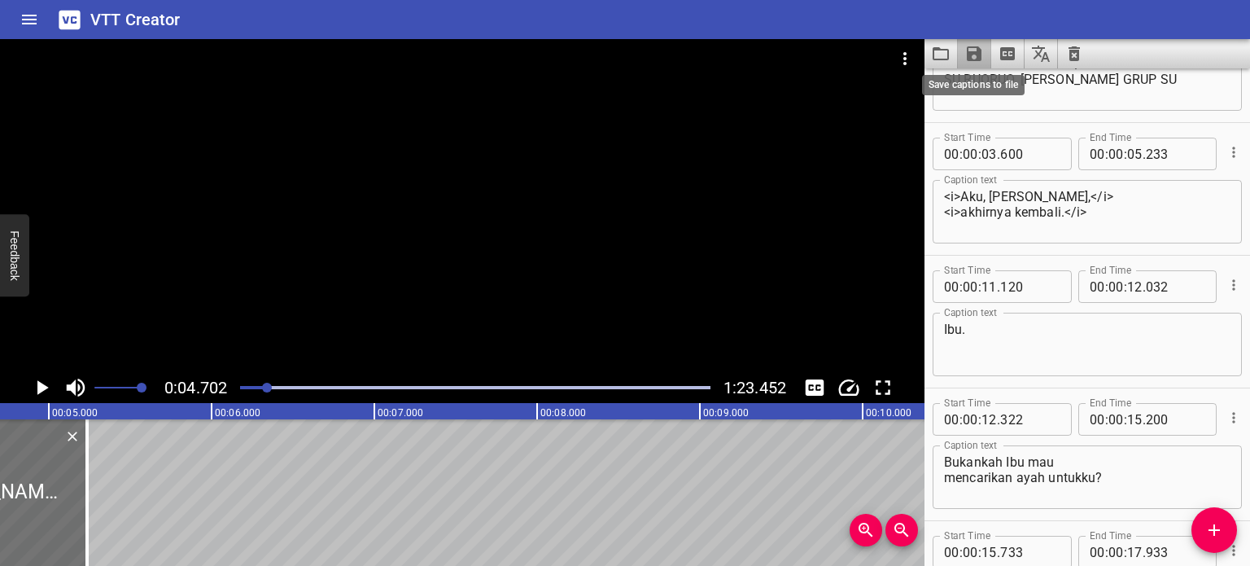
click at [965, 52] on icon "Save captions to file" at bounding box center [974, 54] width 20 height 20
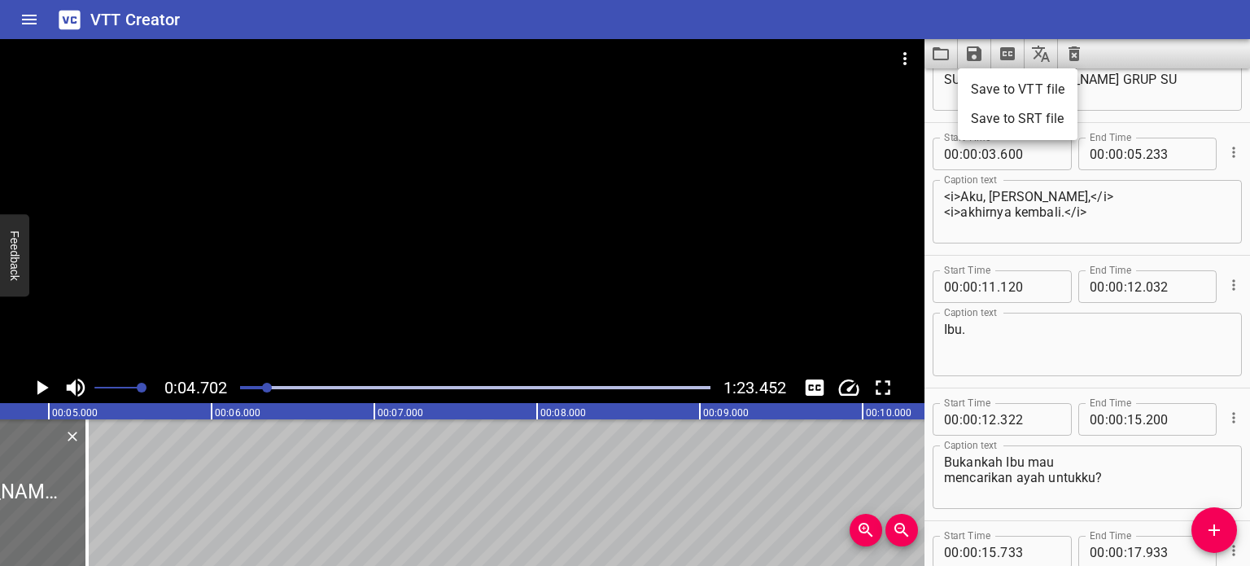
click at [1018, 87] on li "Save to VTT file" at bounding box center [1018, 89] width 120 height 29
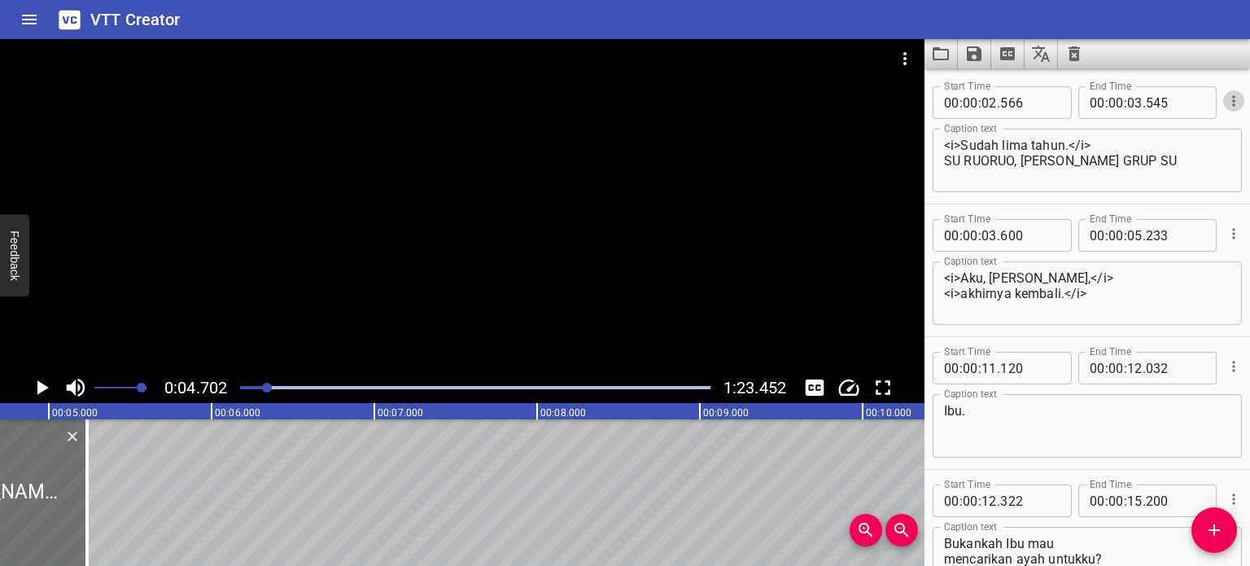
click at [1232, 105] on icon "Cue Options" at bounding box center [1233, 100] width 2 height 11
click at [1193, 103] on li "Advanced options..." at bounding box center [1166, 100] width 142 height 29
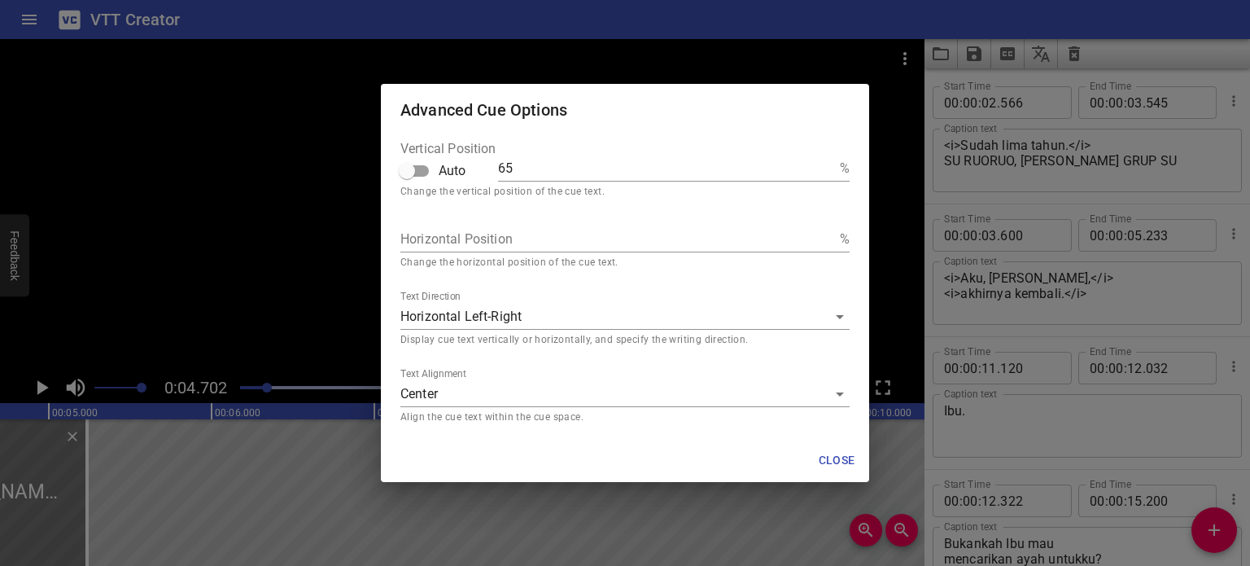
click at [838, 457] on span "Close" at bounding box center [836, 460] width 39 height 20
